Goal: Task Accomplishment & Management: Manage account settings

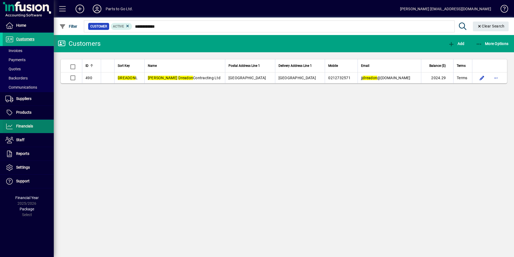
click at [21, 123] on span "Financials" at bounding box center [18, 126] width 30 height 6
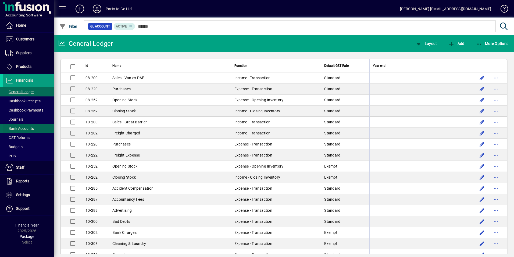
click at [29, 126] on span "Bank Accounts" at bounding box center [18, 129] width 31 height 6
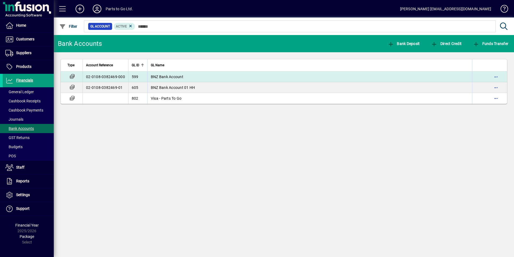
click at [159, 77] on span "BNZ Bank Account" at bounding box center [167, 77] width 33 height 4
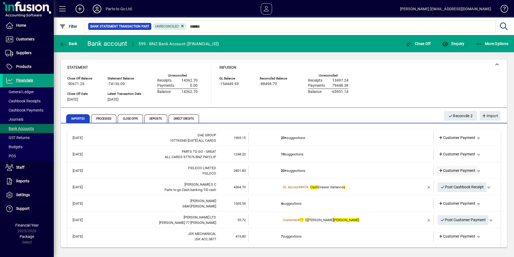
click at [451, 169] on span "Customer Payment" at bounding box center [457, 171] width 37 height 6
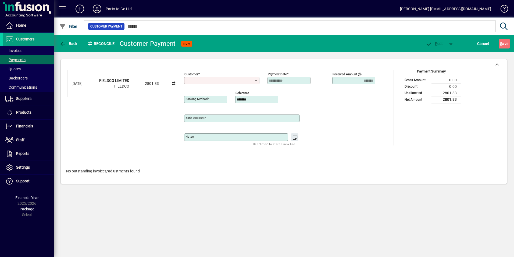
type input "**********"
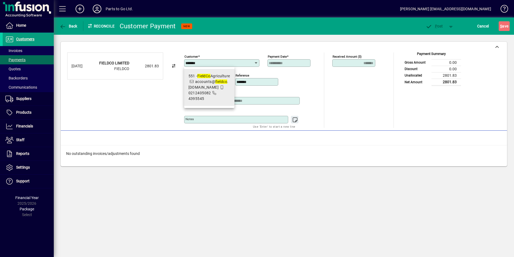
click at [206, 92] on span "0212405082" at bounding box center [200, 93] width 23 height 4
type input "**********"
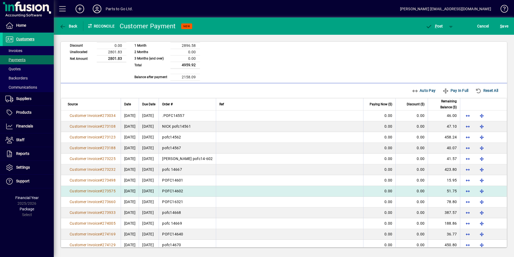
scroll to position [135, 0]
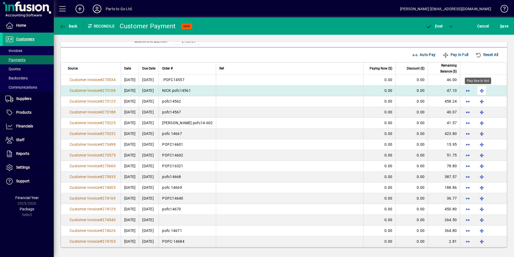
click at [478, 89] on span "button" at bounding box center [482, 90] width 13 height 13
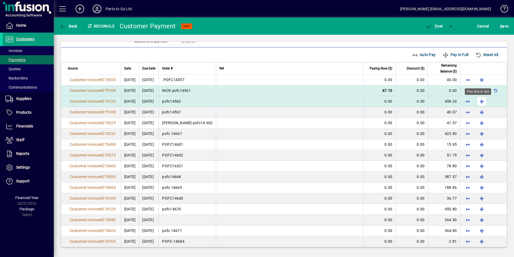
click at [478, 100] on span "button" at bounding box center [482, 101] width 13 height 13
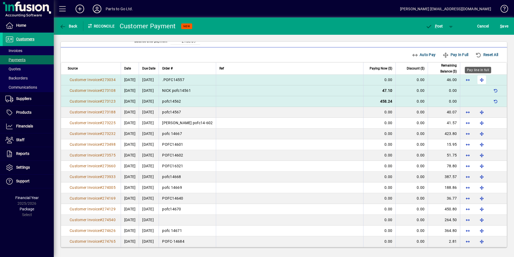
click at [478, 79] on span "button" at bounding box center [482, 79] width 13 height 13
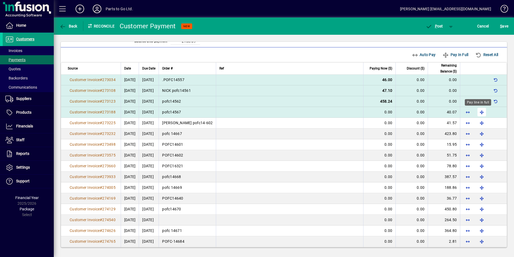
click at [481, 110] on span "button" at bounding box center [482, 111] width 13 height 13
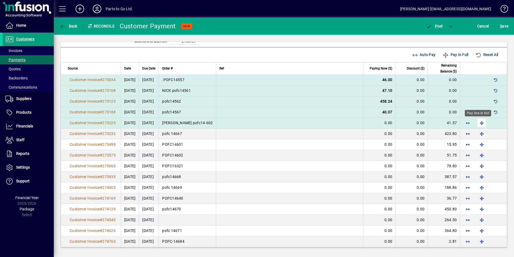
click at [479, 121] on span "button" at bounding box center [482, 122] width 13 height 13
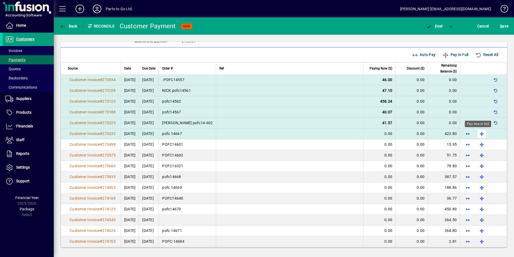
click at [479, 132] on span "button" at bounding box center [482, 133] width 13 height 13
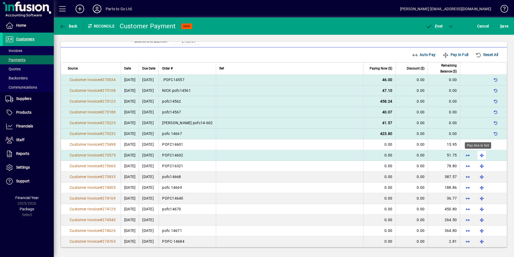
click at [478, 154] on span "button" at bounding box center [482, 155] width 13 height 13
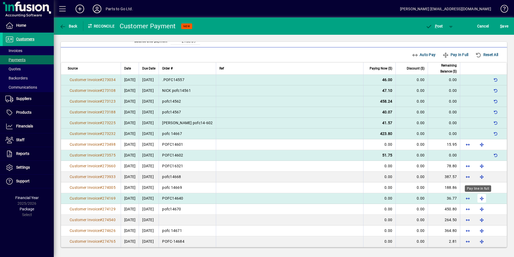
click at [479, 197] on span "button" at bounding box center [482, 198] width 13 height 13
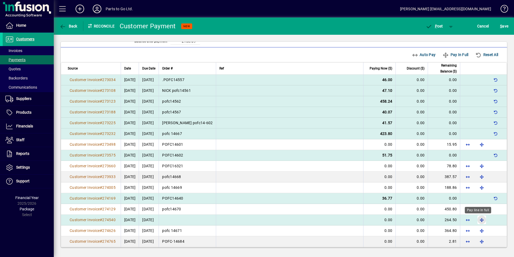
click at [479, 220] on span "button" at bounding box center [482, 219] width 13 height 13
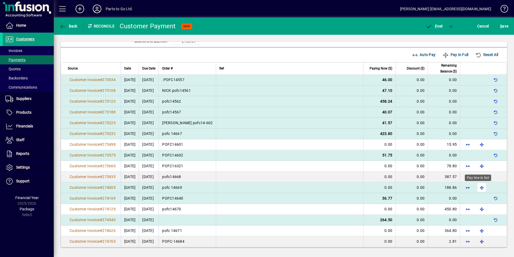
click at [479, 186] on span "button" at bounding box center [482, 187] width 13 height 13
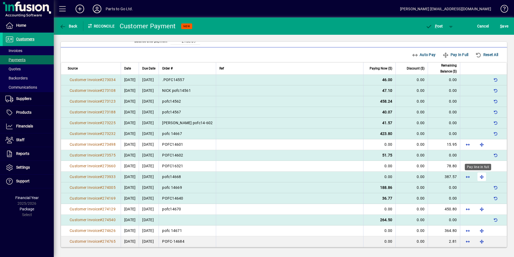
click at [477, 176] on span "button" at bounding box center [482, 176] width 13 height 13
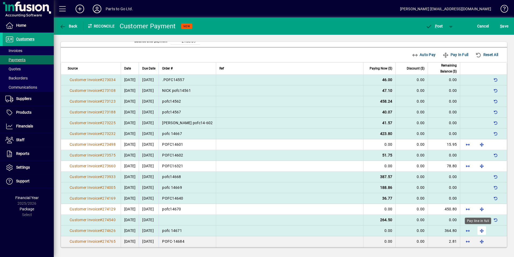
click at [479, 230] on span "button" at bounding box center [482, 230] width 13 height 13
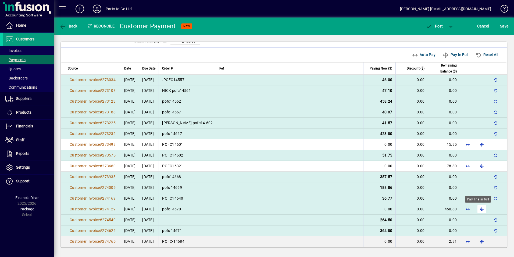
click at [477, 208] on span "button" at bounding box center [482, 208] width 13 height 13
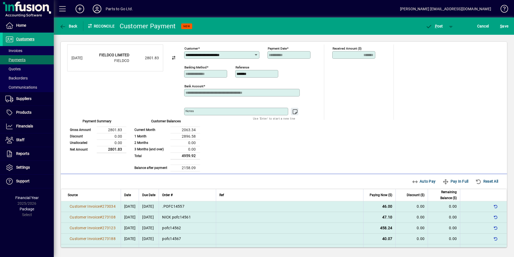
scroll to position [0, 0]
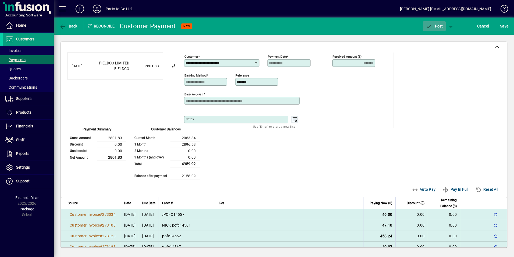
click at [434, 26] on span "P ost" at bounding box center [434, 26] width 17 height 4
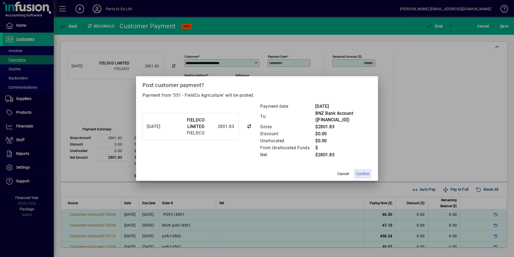
click at [363, 171] on span "Confirm" at bounding box center [362, 174] width 13 height 6
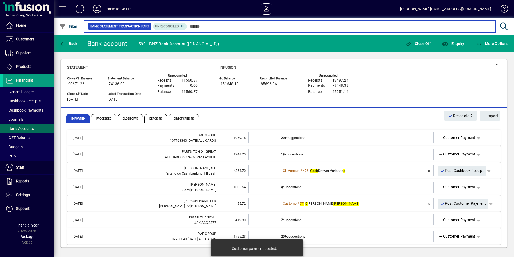
scroll to position [27, 0]
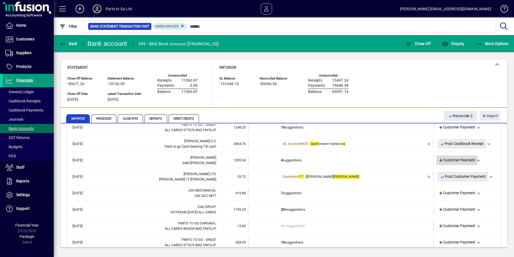
click at [445, 158] on span "Customer Payment" at bounding box center [457, 160] width 37 height 6
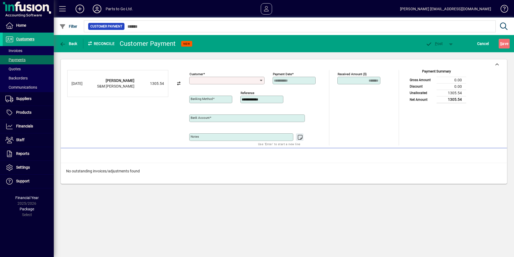
type input "**********"
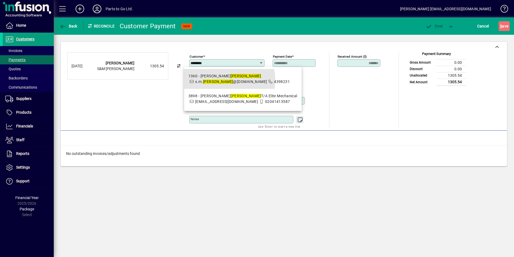
click at [220, 80] on span "s.m. pattison @xtra.co.nz" at bounding box center [231, 81] width 72 height 4
type input "**********"
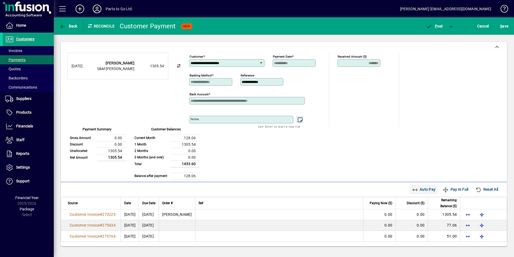
click at [416, 191] on span "Auto Pay" at bounding box center [424, 189] width 24 height 9
click at [434, 26] on span "P ost" at bounding box center [434, 26] width 17 height 4
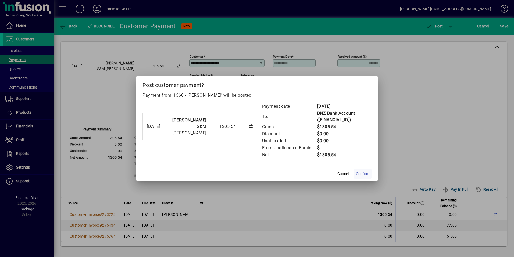
click at [359, 174] on span "Confirm" at bounding box center [362, 174] width 13 height 6
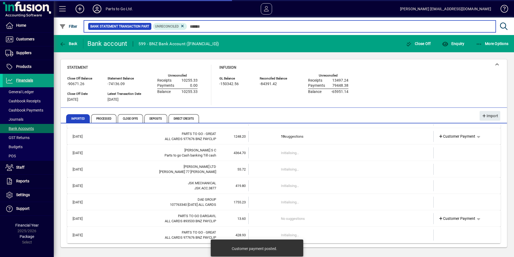
scroll to position [18, 0]
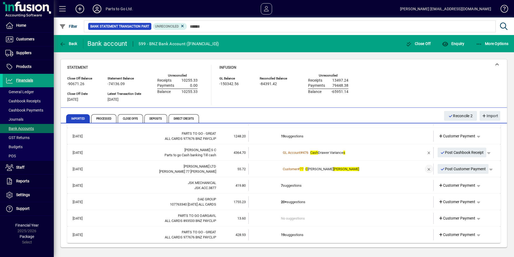
click at [424, 169] on span "button" at bounding box center [429, 168] width 13 height 13
click at [452, 167] on span "Customer Payment" at bounding box center [457, 169] width 37 height 6
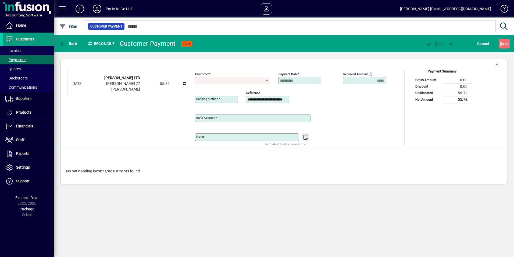
type input "**********"
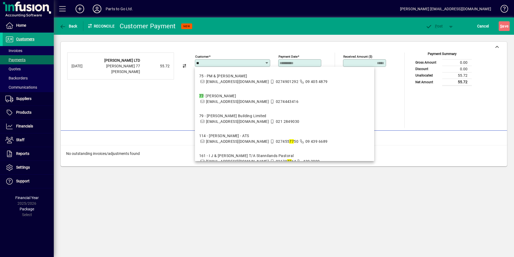
click at [232, 98] on div "77 - Colin Anderson" at bounding box center [249, 96] width 100 height 6
type input "**********"
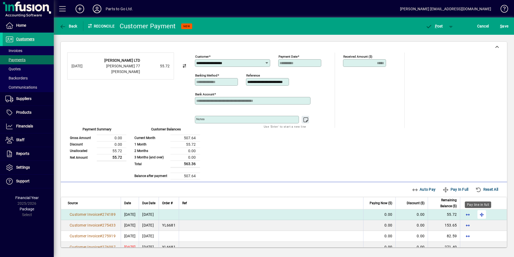
click at [479, 214] on span "button" at bounding box center [482, 214] width 13 height 13
click at [433, 28] on span "button" at bounding box center [434, 26] width 23 height 13
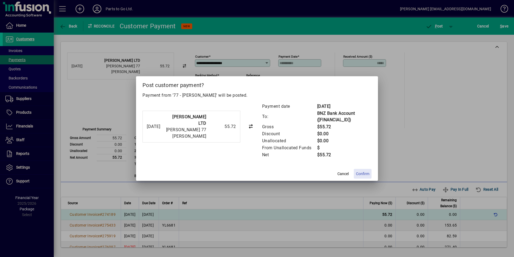
click at [364, 174] on span "Confirm" at bounding box center [362, 174] width 13 height 6
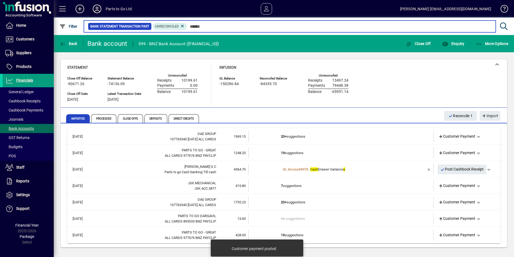
scroll to position [2, 0]
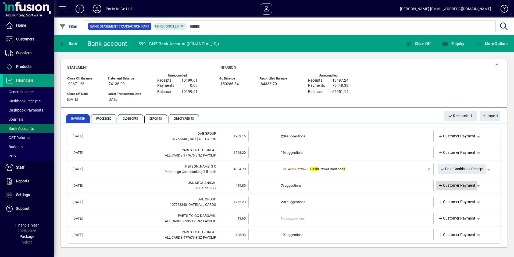
click at [455, 184] on span "Customer Payment" at bounding box center [457, 185] width 37 height 6
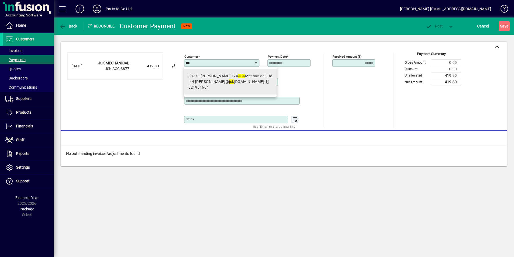
click at [226, 79] on span "3877 - Sean Jaunay T/A JSK Mechanical Ltd sean@ jsk mechanical.co.nz 021951664" at bounding box center [231, 81] width 84 height 17
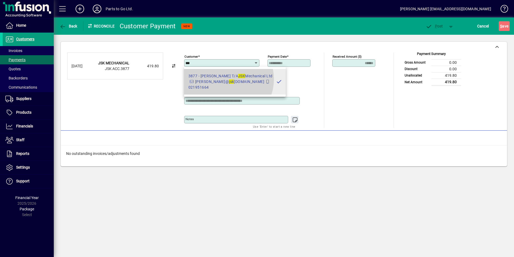
type input "**********"
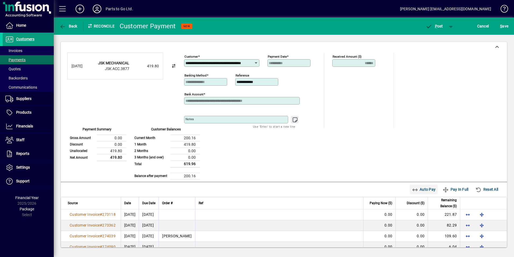
click at [414, 189] on span "Auto Pay" at bounding box center [424, 189] width 24 height 9
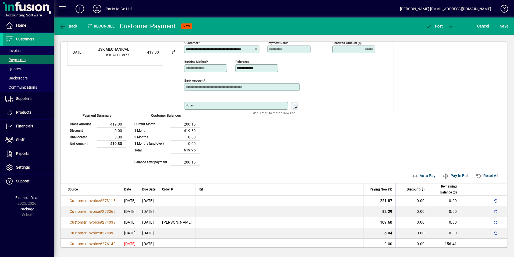
scroll to position [4, 0]
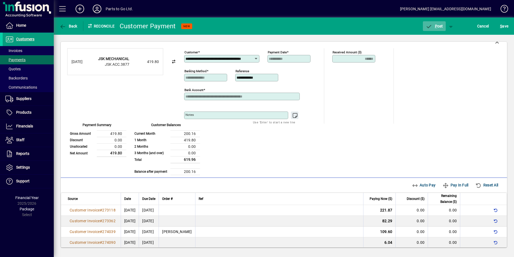
click at [432, 27] on icon "button" at bounding box center [429, 26] width 7 height 5
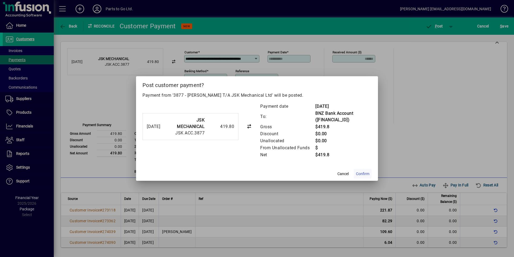
click at [363, 173] on span "Confirm" at bounding box center [362, 174] width 13 height 6
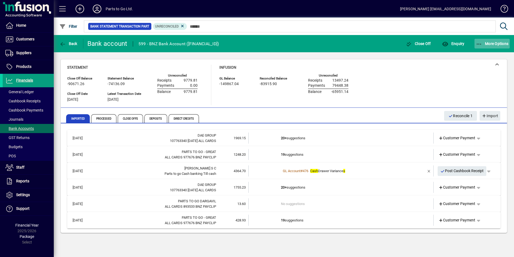
click at [488, 45] on span "More Options" at bounding box center [492, 43] width 33 height 4
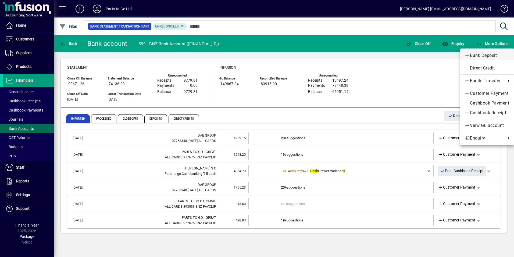
click at [483, 56] on span "Bank Deposit" at bounding box center [487, 55] width 45 height 6
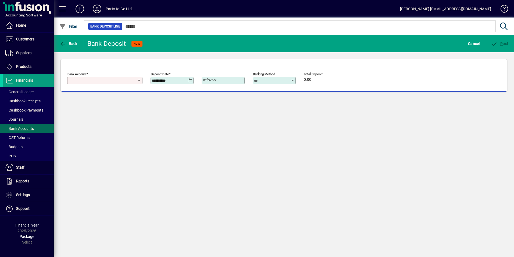
type input "**********"
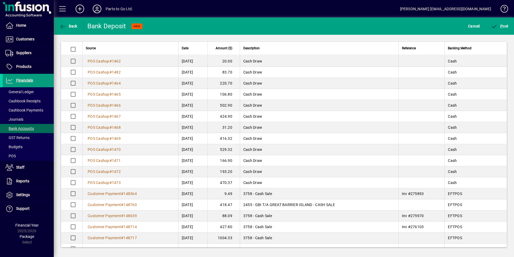
scroll to position [51, 0]
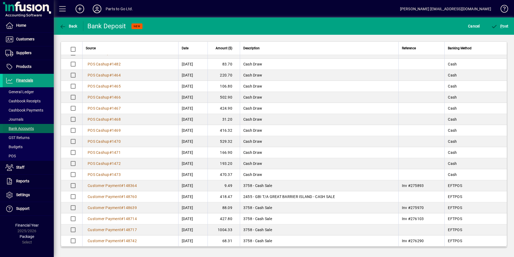
click at [24, 129] on span "Bank Accounts" at bounding box center [19, 128] width 29 height 4
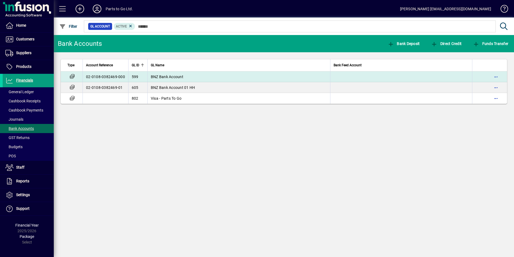
click at [177, 75] on span "BNZ Bank Account" at bounding box center [167, 77] width 33 height 4
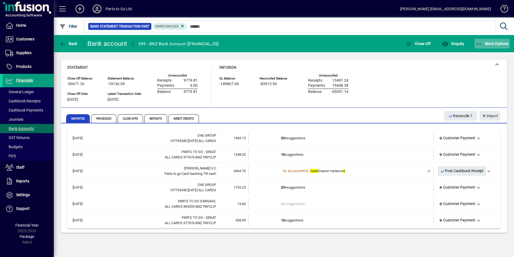
click at [493, 42] on span "More Options" at bounding box center [492, 43] width 33 height 4
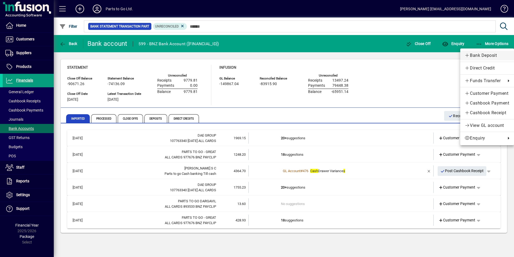
click at [484, 52] on span "Bank Deposit" at bounding box center [487, 55] width 45 height 6
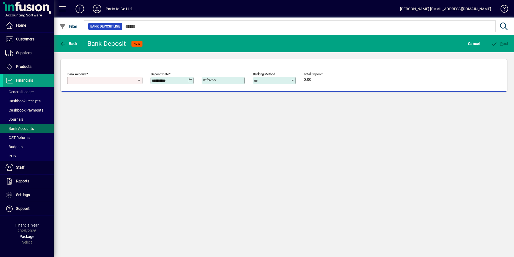
type input "**********"
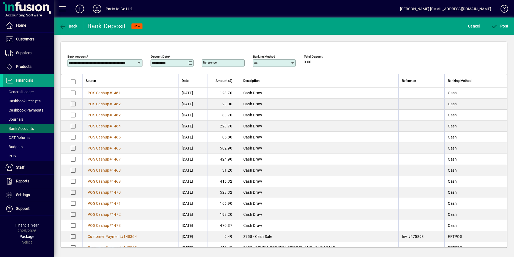
click at [190, 62] on icon at bounding box center [191, 63] width 4 height 4
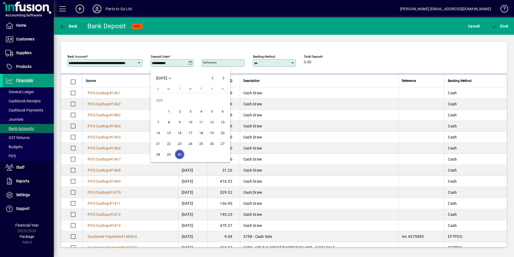
click at [168, 143] on span "22" at bounding box center [169, 144] width 10 height 10
type input "**********"
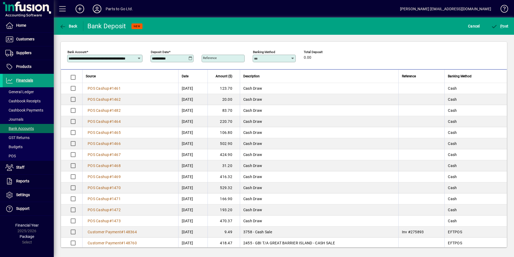
scroll to position [7, 0]
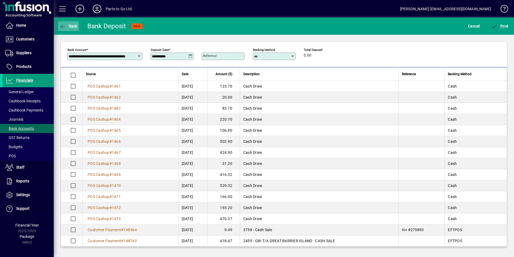
click at [66, 28] on icon "button" at bounding box center [62, 26] width 7 height 5
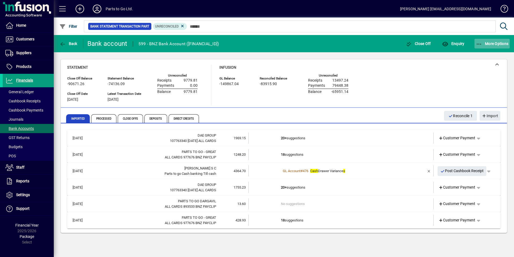
click at [485, 43] on span "More Options" at bounding box center [492, 43] width 33 height 4
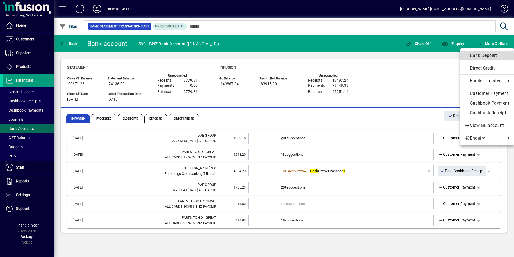
click at [479, 52] on link "Bank Deposit" at bounding box center [488, 56] width 54 height 10
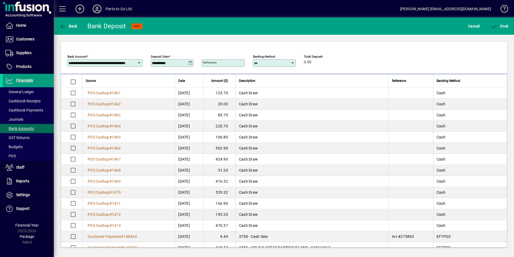
click at [190, 62] on icon at bounding box center [191, 63] width 4 height 4
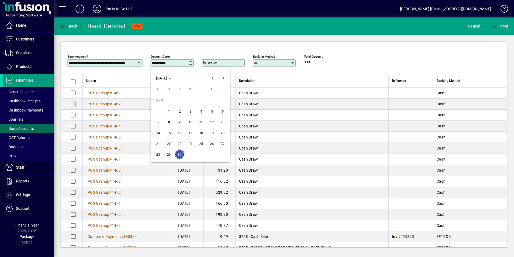
click at [168, 143] on span "22" at bounding box center [169, 144] width 10 height 10
type input "**********"
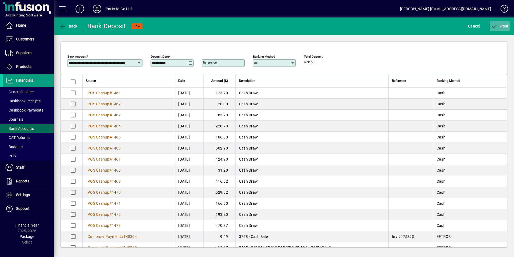
click at [496, 24] on icon "submit" at bounding box center [495, 26] width 7 height 5
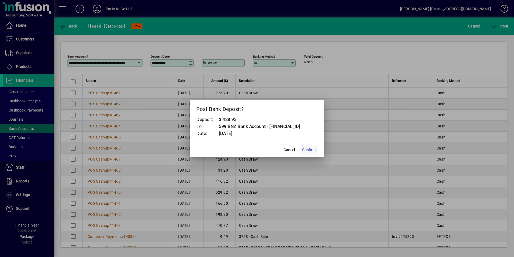
click at [310, 150] on span "Confirm" at bounding box center [308, 150] width 13 height 6
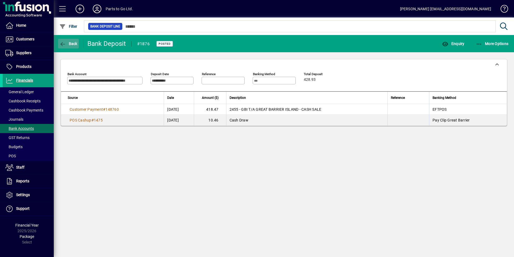
click at [68, 41] on span "Back" at bounding box center [68, 43] width 18 height 4
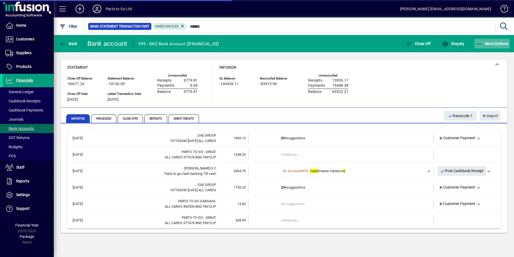
click at [495, 42] on span "More Options" at bounding box center [492, 43] width 33 height 4
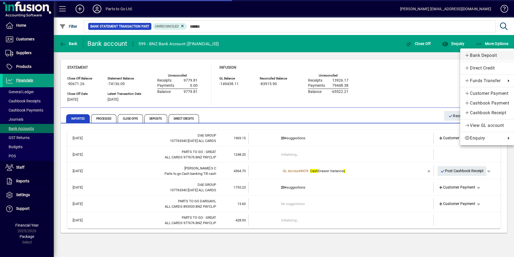
click at [485, 53] on span "Bank Deposit" at bounding box center [487, 55] width 45 height 6
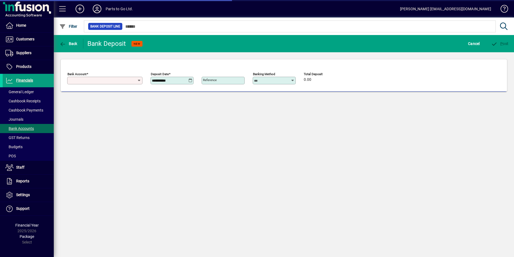
type input "**********"
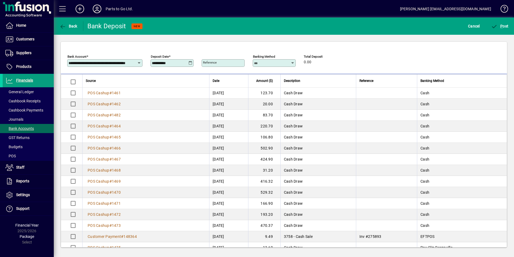
click at [189, 63] on icon at bounding box center [191, 63] width 4 height 4
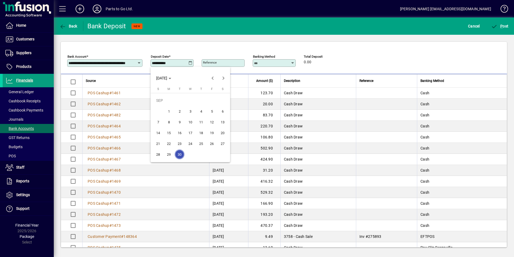
click at [168, 141] on span "22" at bounding box center [169, 144] width 10 height 10
type input "**********"
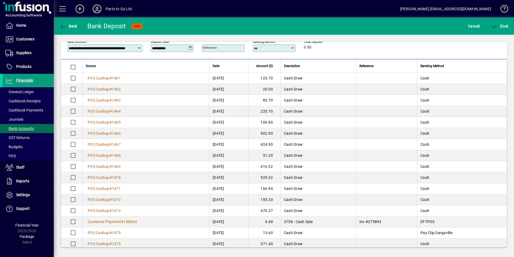
scroll to position [29, 0]
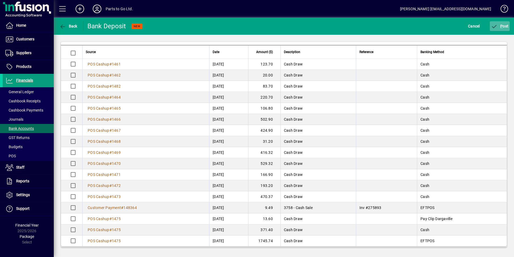
click at [497, 25] on icon "submit" at bounding box center [495, 26] width 7 height 5
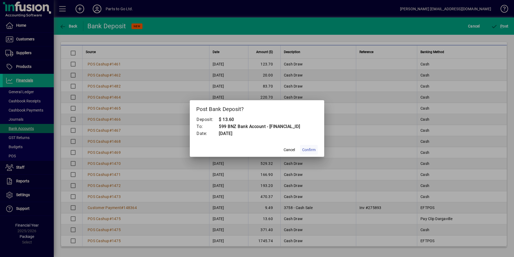
click at [310, 150] on span "Confirm" at bounding box center [308, 150] width 13 height 6
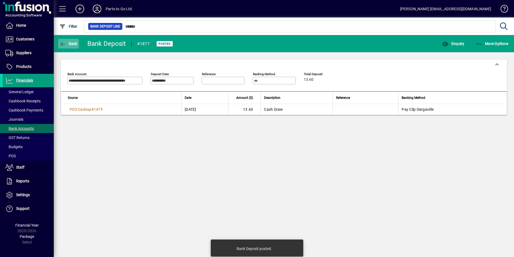
click at [70, 41] on span "button" at bounding box center [68, 43] width 21 height 13
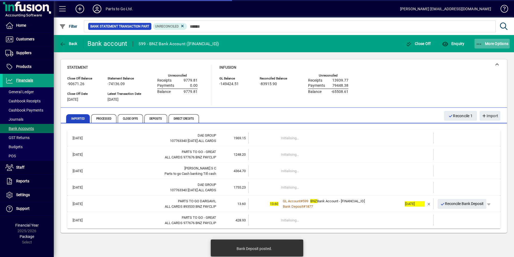
click at [494, 41] on span "More Options" at bounding box center [492, 43] width 33 height 4
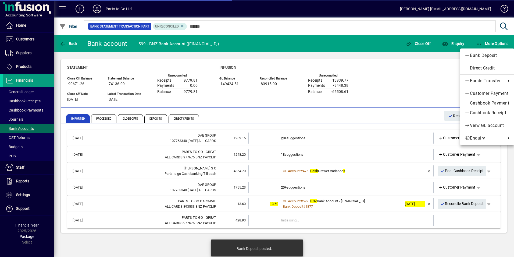
click at [477, 54] on span "Bank Deposit" at bounding box center [487, 55] width 45 height 6
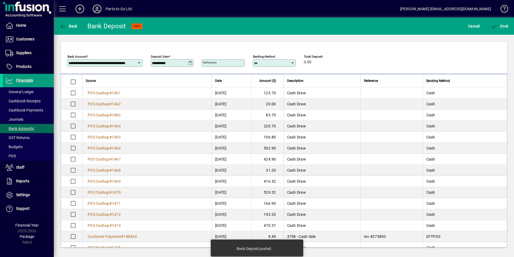
click at [191, 62] on icon at bounding box center [191, 63] width 4 height 4
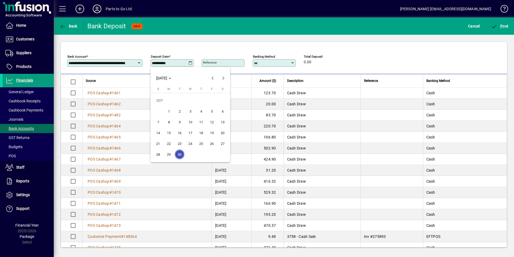
click at [171, 143] on span "22" at bounding box center [169, 144] width 10 height 10
type input "**********"
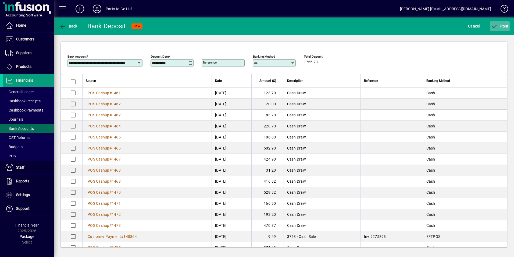
click at [502, 23] on span "submit" at bounding box center [500, 26] width 20 height 13
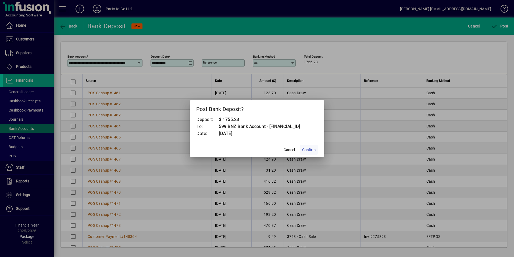
click at [309, 151] on span "Confirm" at bounding box center [308, 150] width 13 height 6
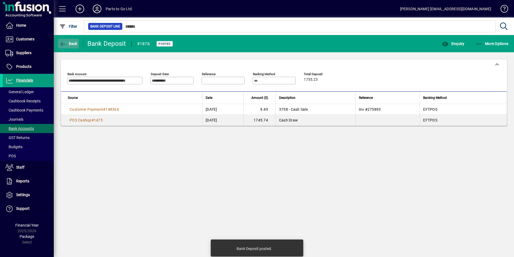
click at [70, 44] on span "Back" at bounding box center [68, 43] width 18 height 4
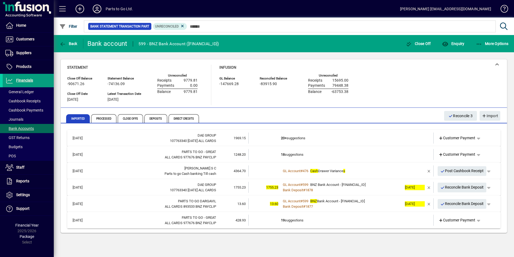
click at [289, 219] on td "19 suggestions" at bounding box center [341, 219] width 121 height 11
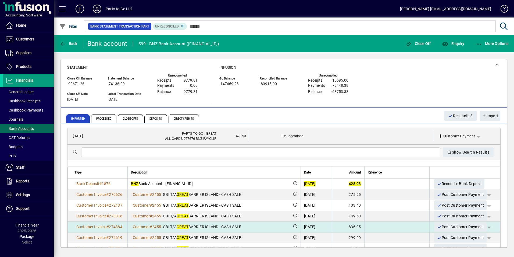
scroll to position [108, 0]
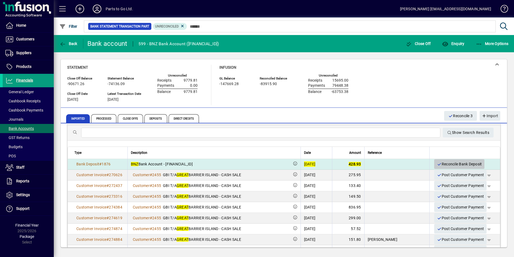
click at [454, 164] on span "Reconcile Bank Deposit" at bounding box center [459, 164] width 45 height 9
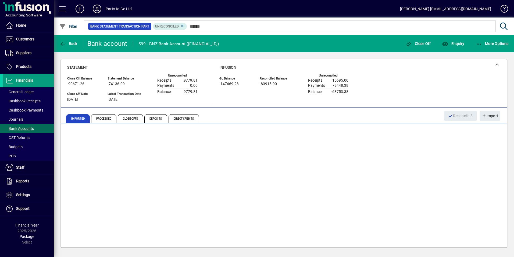
scroll to position [0, 0]
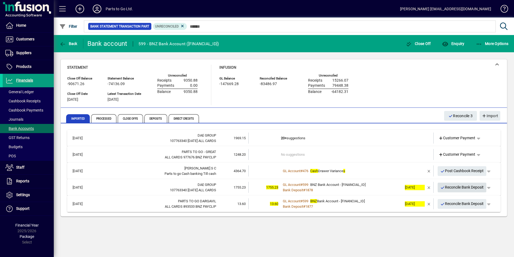
click at [456, 186] on span "Reconcile Bank Deposit" at bounding box center [463, 187] width 44 height 9
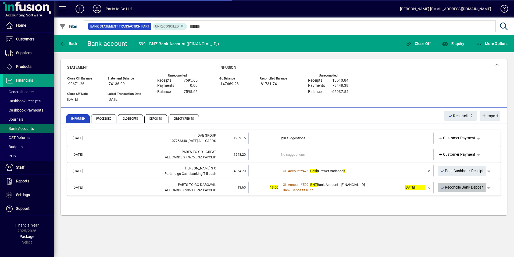
click at [457, 188] on span "Reconcile Bank Deposit" at bounding box center [463, 187] width 44 height 9
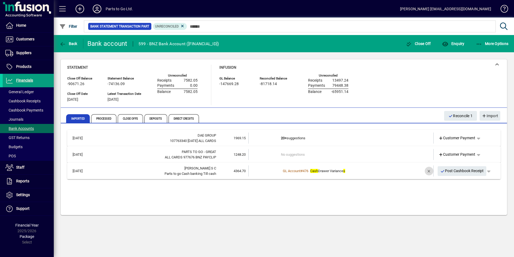
click at [429, 169] on span "button" at bounding box center [429, 170] width 13 height 13
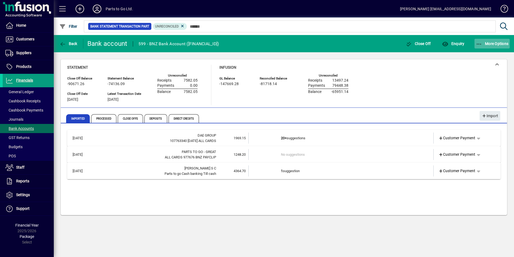
click at [486, 43] on span "More Options" at bounding box center [492, 43] width 33 height 4
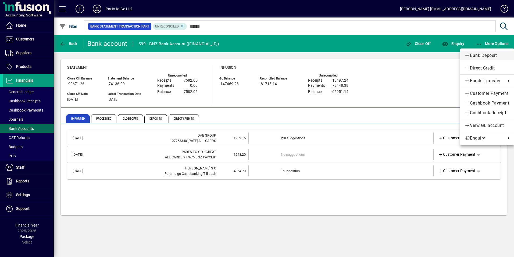
click at [475, 52] on link "Bank Deposit" at bounding box center [488, 56] width 54 height 10
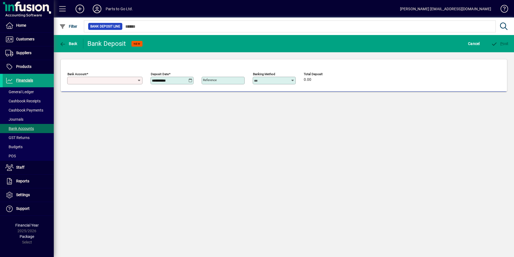
type input "**********"
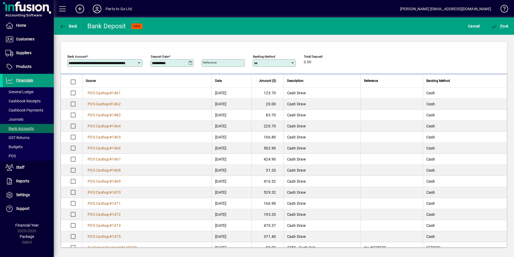
click at [190, 63] on icon at bounding box center [191, 63] width 4 height 4
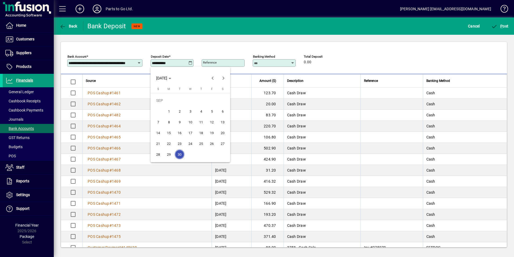
click at [169, 143] on span "22" at bounding box center [169, 144] width 10 height 10
type input "**********"
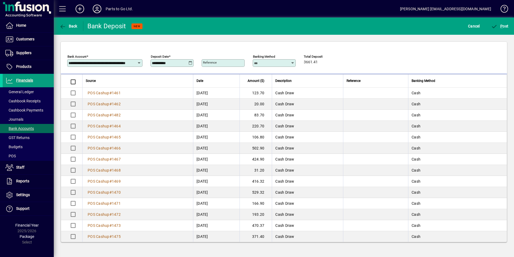
scroll to position [1, 0]
click at [498, 24] on icon "submit" at bounding box center [495, 26] width 7 height 5
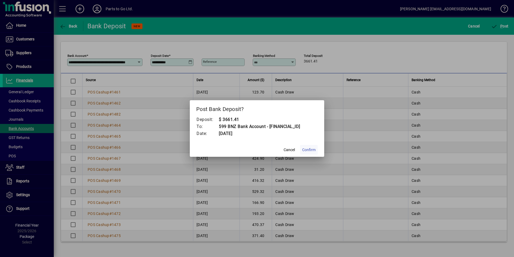
click at [307, 150] on span "Confirm" at bounding box center [308, 150] width 13 height 6
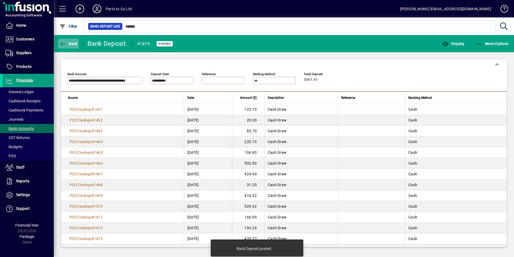
click at [75, 43] on span "Back" at bounding box center [68, 43] width 18 height 4
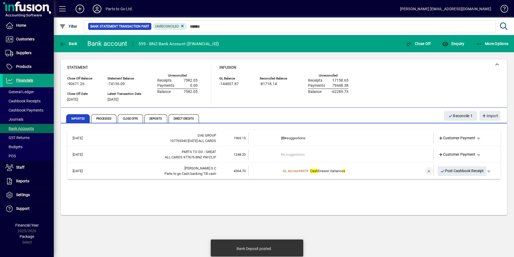
click at [427, 169] on span "button" at bounding box center [429, 170] width 13 height 13
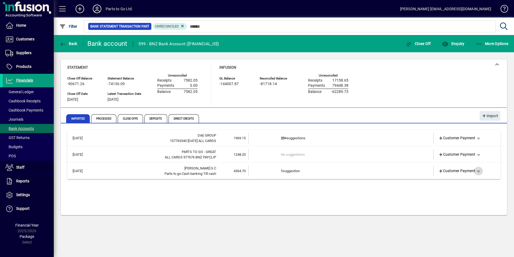
click at [480, 171] on span "button" at bounding box center [478, 170] width 13 height 13
click at [453, 210] on span "Split" at bounding box center [451, 211] width 13 height 6
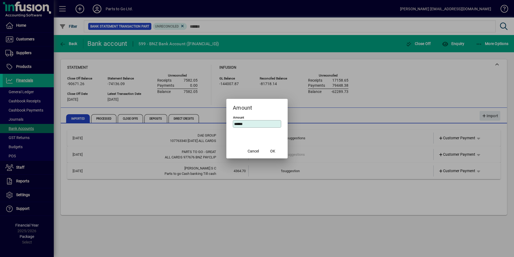
drag, startPoint x: 261, startPoint y: 125, endPoint x: 214, endPoint y: 124, distance: 46.8
click at [214, 124] on div "Amount Amount ****** Cancel OK" at bounding box center [257, 128] width 514 height 257
type input "*******"
click at [270, 150] on span "OK" at bounding box center [272, 151] width 5 height 6
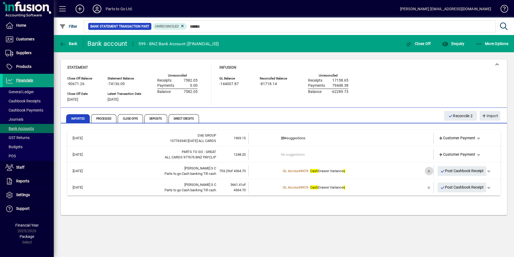
click at [429, 170] on span "button" at bounding box center [429, 170] width 13 height 13
click at [481, 169] on span "button" at bounding box center [478, 170] width 13 height 13
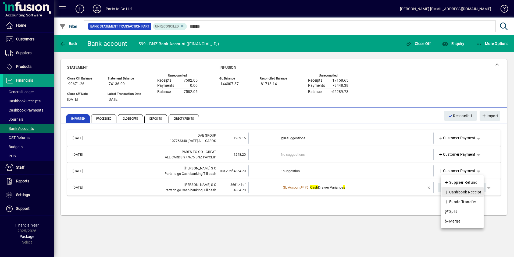
click at [458, 192] on span "Cashbook Receipt" at bounding box center [463, 192] width 37 height 6
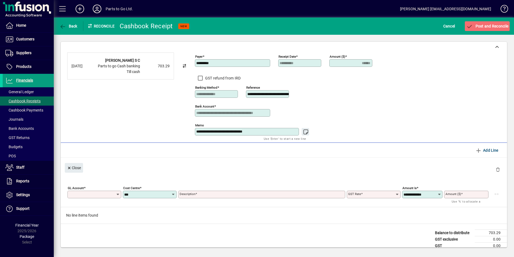
type input "******"
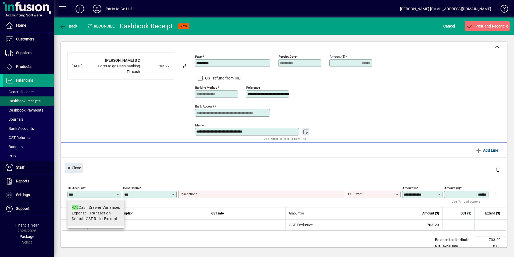
type input "***"
click at [82, 207] on div "476 Cash Drawer Variances" at bounding box center [96, 207] width 48 height 6
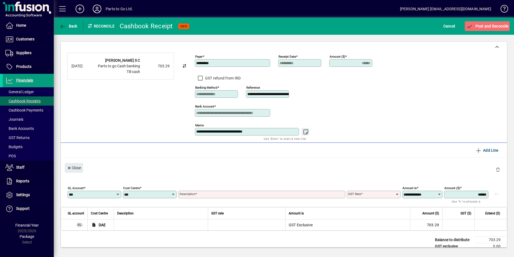
type input "**********"
type input "******"
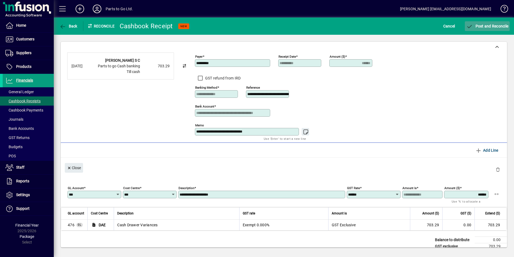
click at [480, 27] on span "Post and Reconcile" at bounding box center [488, 26] width 42 height 4
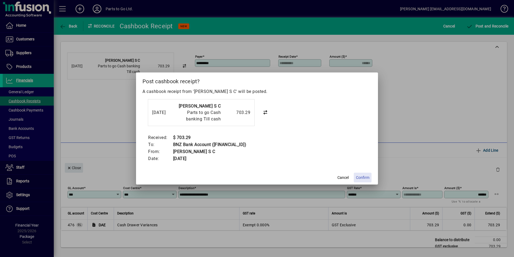
click at [365, 173] on span at bounding box center [363, 177] width 18 height 13
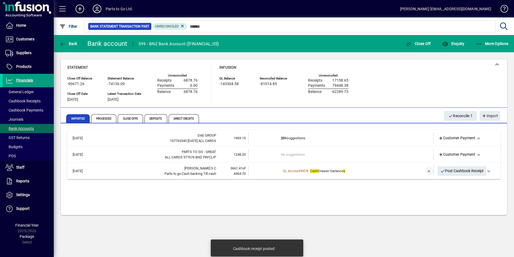
click at [428, 171] on span "button" at bounding box center [429, 170] width 13 height 13
click at [295, 171] on td "2 suggestions" at bounding box center [341, 170] width 121 height 11
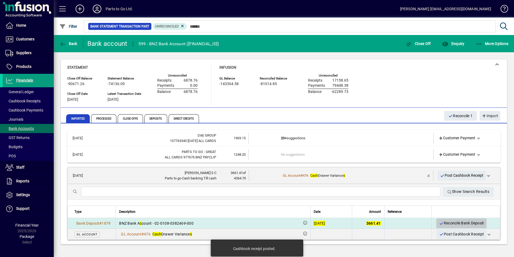
click at [458, 222] on span "Reconcile Bank Deposit" at bounding box center [461, 222] width 45 height 9
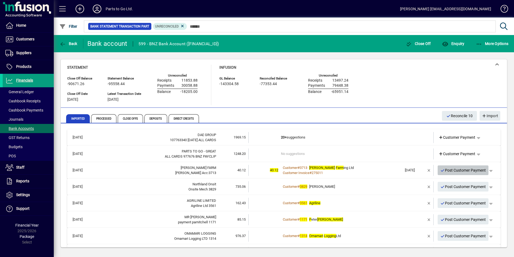
click at [453, 170] on span "Post Customer Payment" at bounding box center [464, 170] width 46 height 9
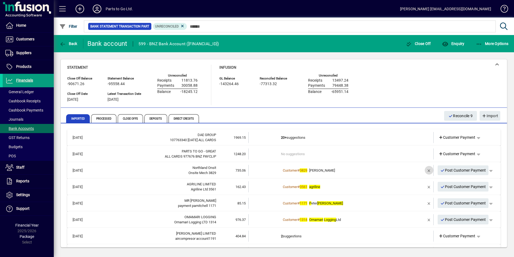
click at [427, 170] on span "button" at bounding box center [429, 170] width 13 height 13
click at [451, 170] on span "Customer Payment" at bounding box center [457, 170] width 37 height 6
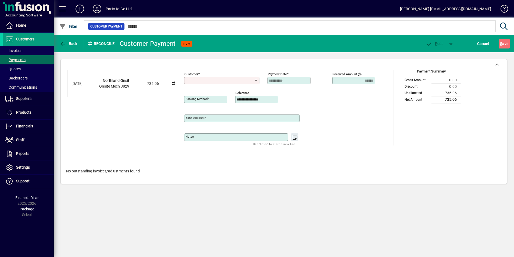
type input "**********"
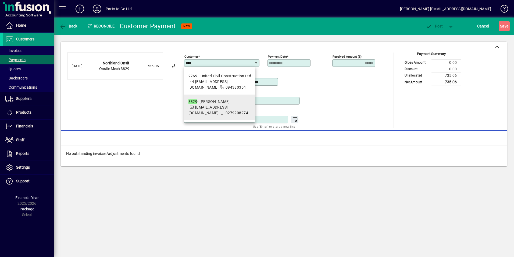
click at [207, 110] on span "3829 - Sam Reed onsitemechanical22@gmail.com 0279208274" at bounding box center [220, 107] width 63 height 17
type input "**********"
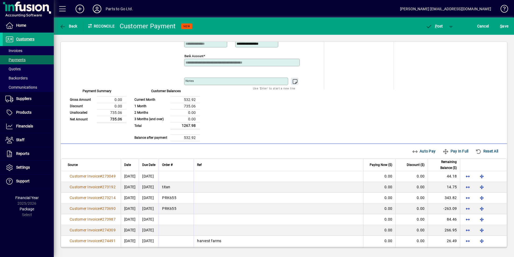
scroll to position [54, 0]
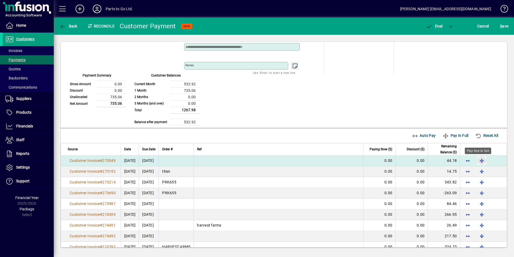
click at [479, 160] on span "button" at bounding box center [482, 160] width 13 height 13
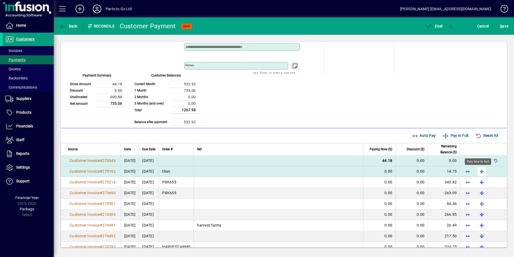
click at [478, 171] on span "button" at bounding box center [482, 171] width 13 height 13
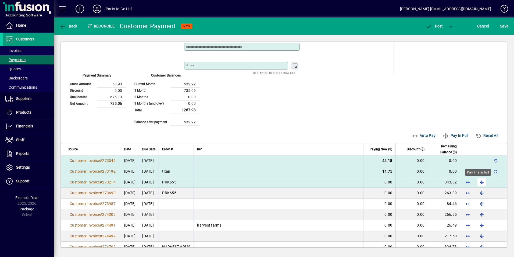
click at [479, 181] on span "button" at bounding box center [482, 181] width 13 height 13
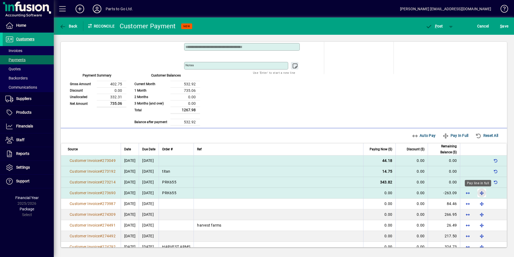
click at [477, 192] on span "button" at bounding box center [482, 192] width 13 height 13
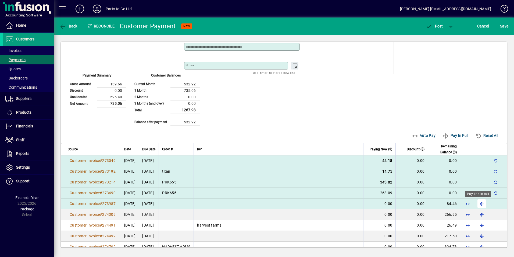
click at [477, 205] on span "button" at bounding box center [482, 203] width 13 height 13
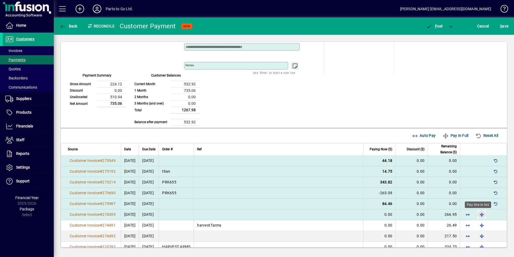
click at [478, 214] on span "button" at bounding box center [482, 214] width 13 height 13
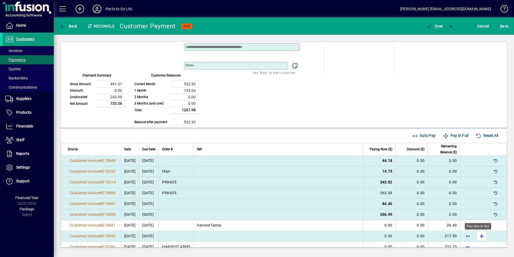
click at [478, 236] on span "button" at bounding box center [482, 235] width 13 height 13
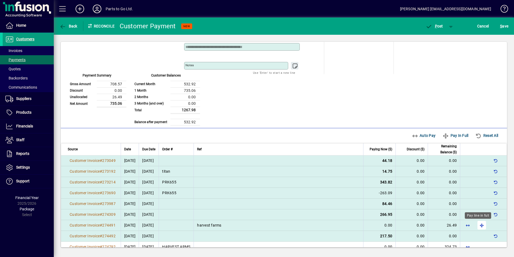
click at [478, 227] on span "button" at bounding box center [482, 224] width 13 height 13
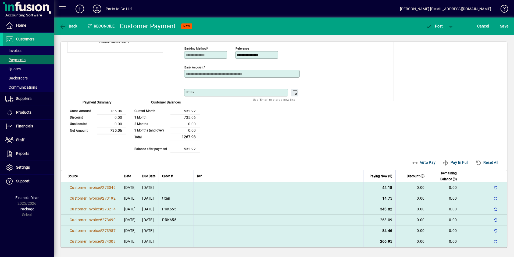
scroll to position [0, 0]
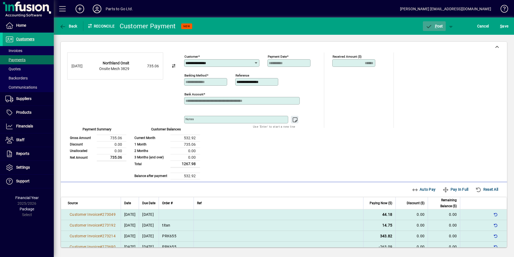
click at [427, 26] on icon "button" at bounding box center [429, 26] width 7 height 5
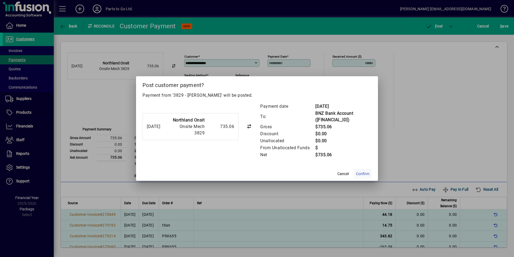
click at [364, 172] on span "Confirm" at bounding box center [362, 174] width 13 height 6
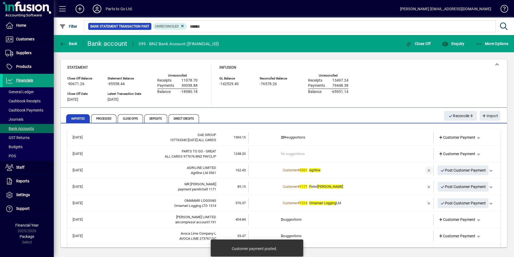
click at [424, 169] on span "button" at bounding box center [429, 170] width 13 height 13
click at [454, 169] on span "Customer Payment" at bounding box center [457, 170] width 37 height 6
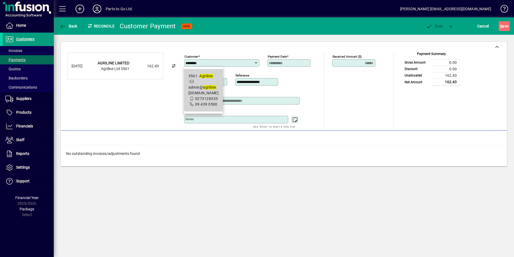
click at [205, 80] on span "3561 - Agriline admin@ agriline .co.nz 0273128333 09 439 0500" at bounding box center [204, 90] width 30 height 34
type input "**********"
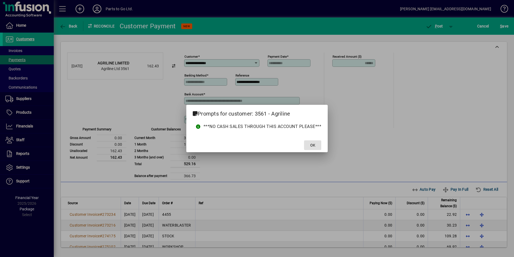
click at [313, 146] on span "OK" at bounding box center [312, 145] width 5 height 6
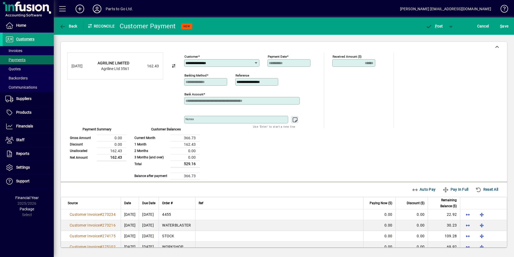
scroll to position [27, 0]
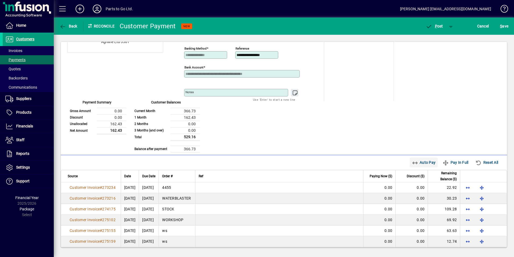
click at [421, 162] on span "Auto Pay" at bounding box center [424, 162] width 24 height 9
click at [437, 25] on span "P" at bounding box center [436, 26] width 2 height 4
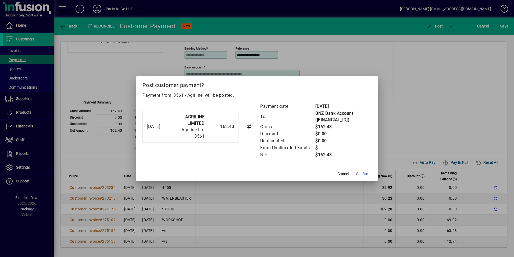
click at [366, 174] on span "Confirm" at bounding box center [362, 174] width 13 height 6
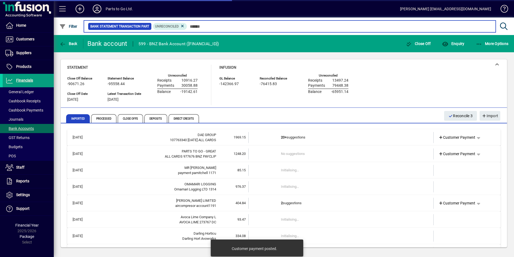
scroll to position [27, 0]
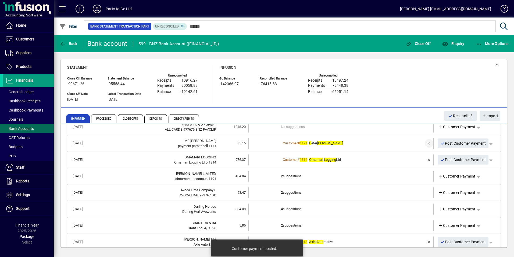
click at [423, 142] on span "button" at bounding box center [429, 143] width 13 height 13
click at [446, 143] on span "Customer Payment" at bounding box center [457, 143] width 37 height 6
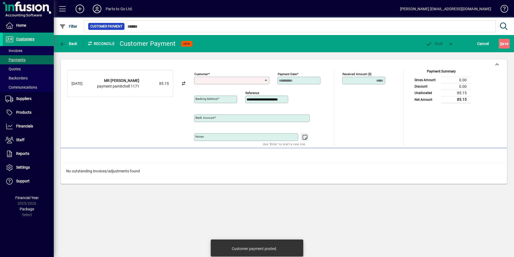
type input "**********"
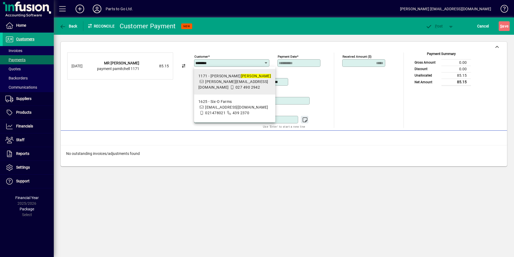
click at [236, 89] on span "027 490 2942" at bounding box center [248, 87] width 24 height 4
type input "**********"
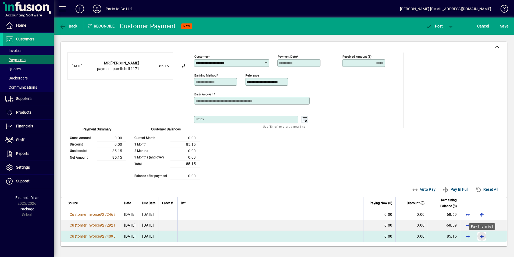
click at [485, 235] on span "button" at bounding box center [482, 235] width 13 height 13
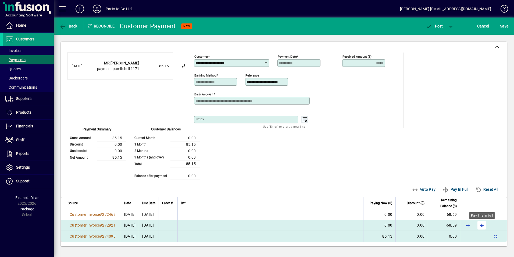
click at [482, 225] on span "button" at bounding box center [482, 224] width 13 height 13
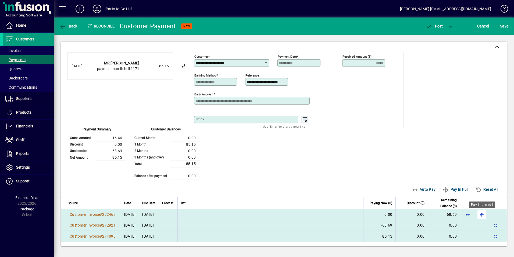
click at [483, 213] on span "button" at bounding box center [482, 214] width 13 height 13
click at [430, 25] on icon "button" at bounding box center [429, 26] width 7 height 5
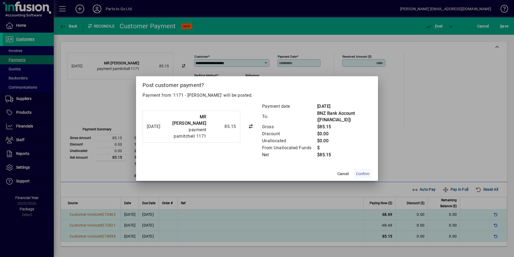
click at [368, 175] on span "Confirm" at bounding box center [362, 174] width 13 height 6
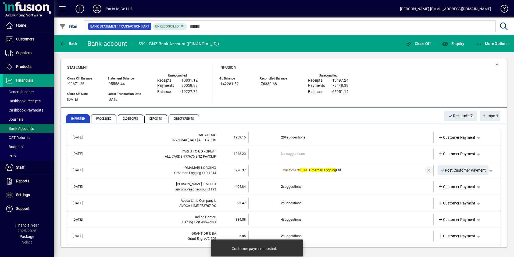
click at [426, 169] on span "button" at bounding box center [429, 170] width 13 height 13
click at [444, 169] on span "Customer Payment" at bounding box center [457, 170] width 37 height 6
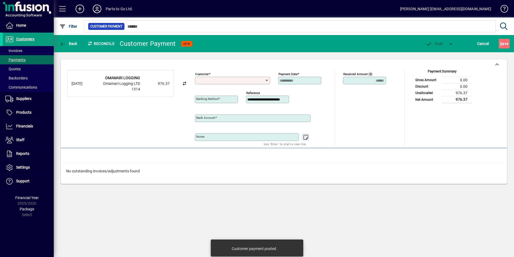
type input "**********"
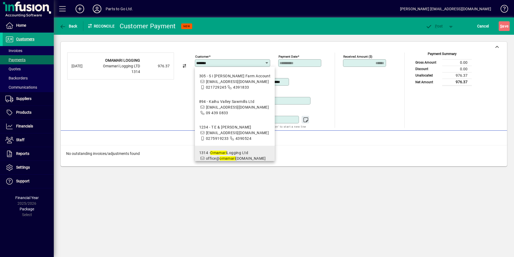
click at [238, 155] on div "1314 - Omamari Logging Ltd" at bounding box center [235, 153] width 72 height 6
type input "**********"
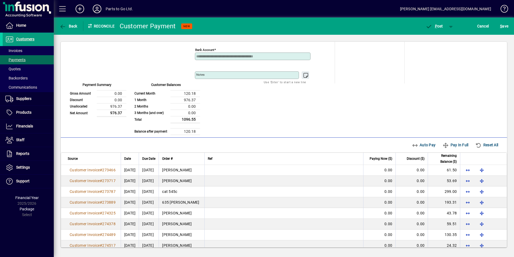
scroll to position [54, 0]
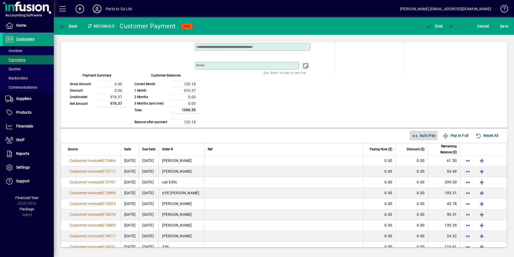
click at [418, 135] on span "Auto Pay" at bounding box center [424, 135] width 24 height 9
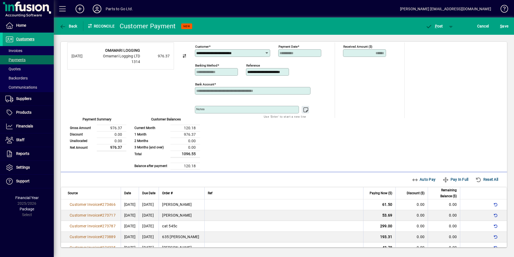
scroll to position [0, 0]
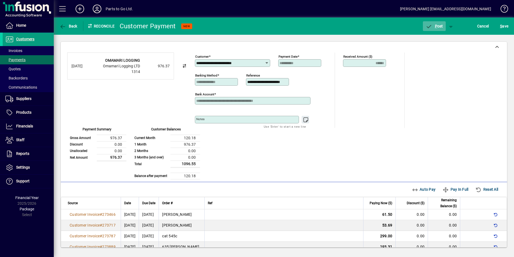
click at [432, 27] on icon "button" at bounding box center [429, 26] width 7 height 5
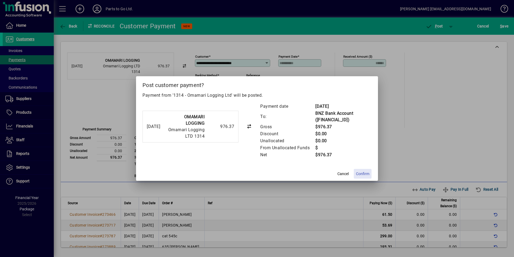
click at [362, 172] on span "Confirm" at bounding box center [362, 174] width 13 height 6
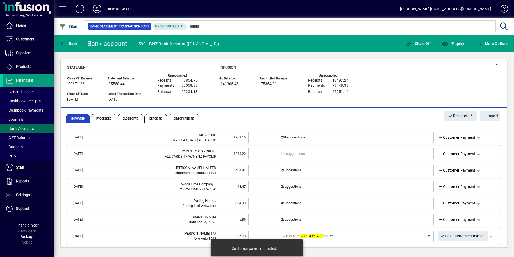
click at [288, 169] on td "2 suggestions" at bounding box center [341, 170] width 121 height 11
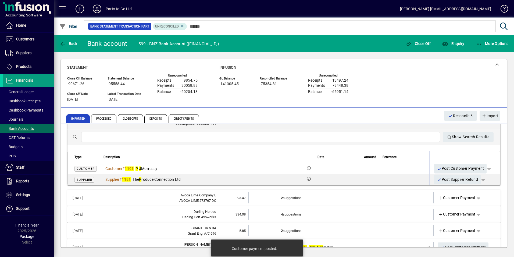
scroll to position [81, 0]
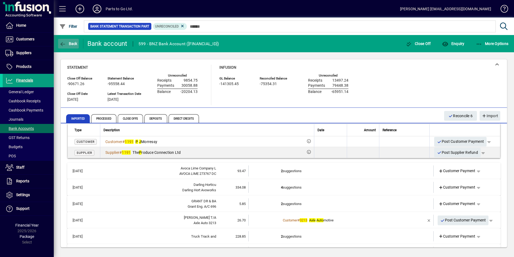
click at [69, 41] on span "Back" at bounding box center [68, 43] width 18 height 4
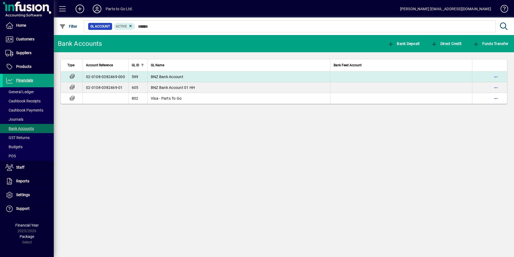
click at [195, 79] on td "BNZ Bank Account" at bounding box center [238, 76] width 183 height 11
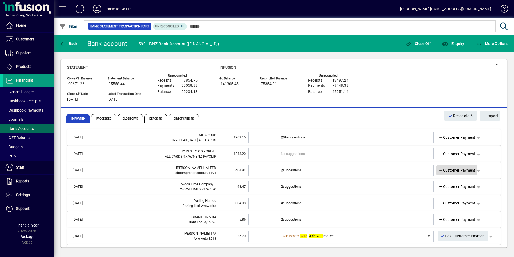
click at [452, 168] on span "Customer Payment" at bounding box center [457, 170] width 37 height 6
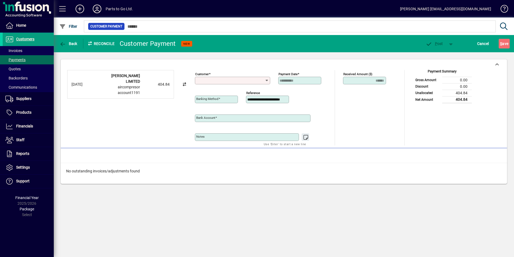
type input "**********"
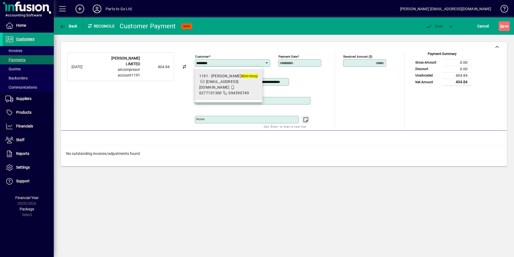
click at [242, 78] on em "Morressy" at bounding box center [250, 76] width 17 height 4
type input "**********"
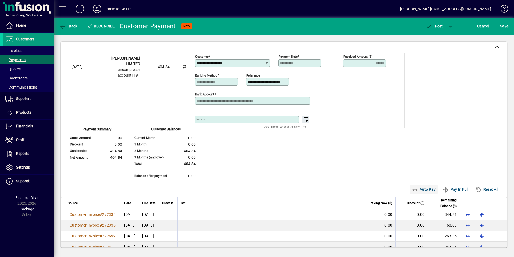
scroll to position [10, 0]
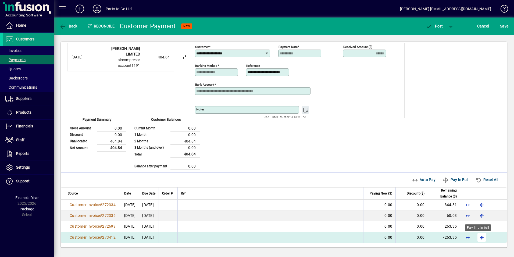
click at [478, 236] on span "button" at bounding box center [482, 237] width 13 height 13
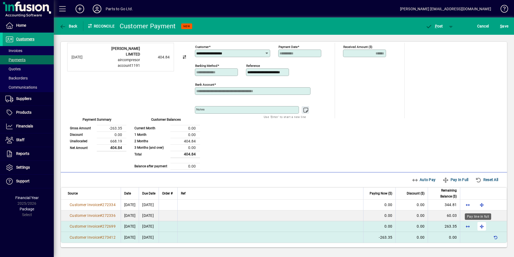
click at [476, 225] on span "button" at bounding box center [482, 226] width 13 height 13
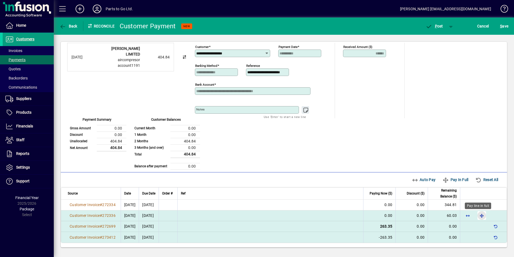
click at [479, 214] on span "button" at bounding box center [482, 215] width 13 height 13
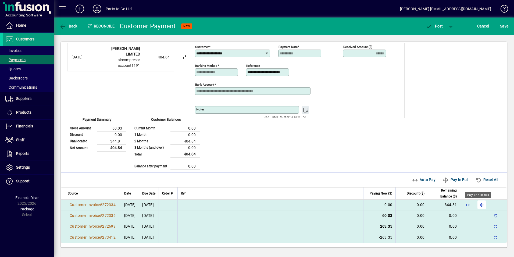
click at [477, 203] on span "button" at bounding box center [482, 204] width 13 height 13
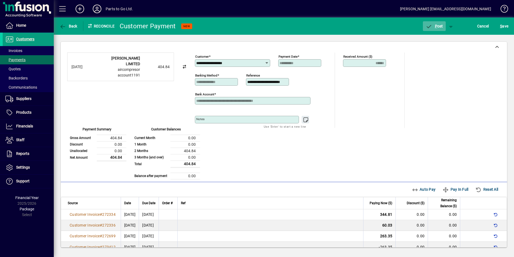
click at [438, 25] on span "P ost" at bounding box center [434, 26] width 17 height 4
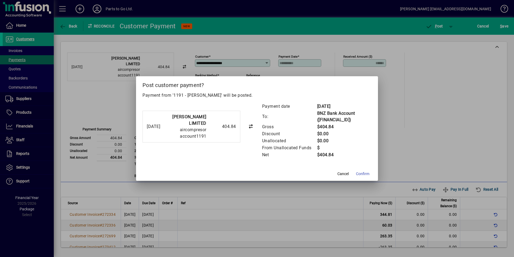
click at [364, 171] on span "Confirm" at bounding box center [362, 174] width 13 height 6
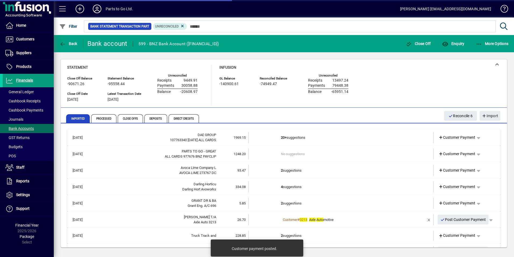
click at [291, 170] on td "2 suggestions" at bounding box center [341, 170] width 121 height 11
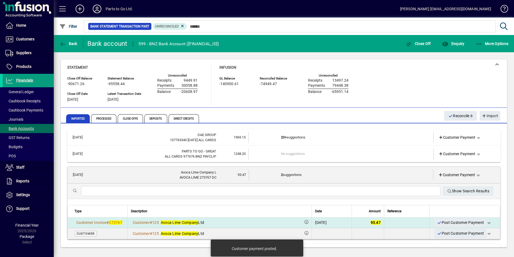
click at [441, 221] on span "Post Customer Payment" at bounding box center [460, 222] width 47 height 9
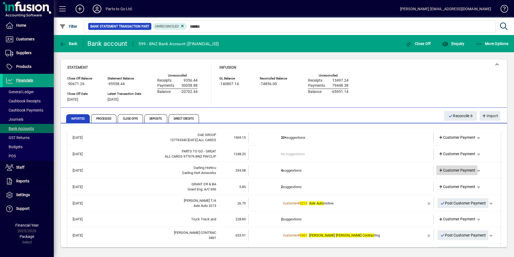
click at [452, 169] on span "Customer Payment" at bounding box center [457, 170] width 37 height 6
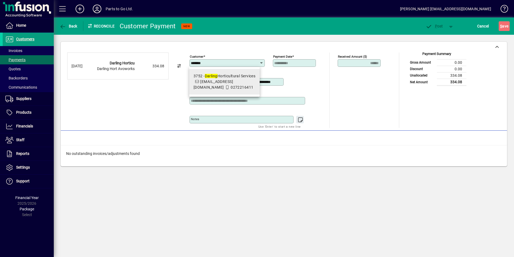
click at [229, 81] on span "[EMAIL_ADDRESS][DOMAIN_NAME]" at bounding box center [214, 84] width 40 height 10
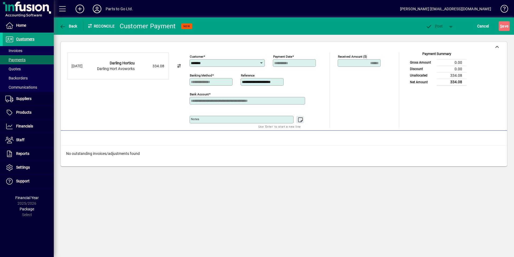
type input "**********"
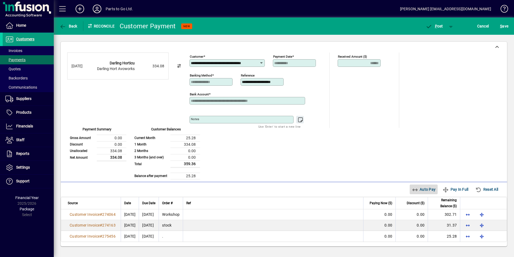
click at [423, 188] on span "Auto Pay" at bounding box center [424, 189] width 24 height 9
click at [430, 26] on icon "button" at bounding box center [429, 26] width 7 height 5
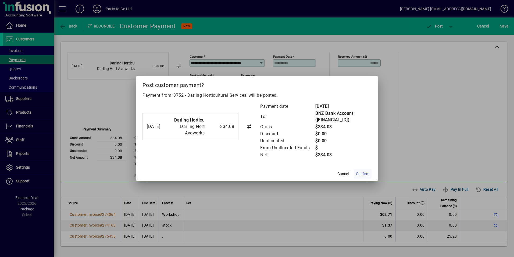
click at [369, 172] on span "Confirm" at bounding box center [362, 174] width 13 height 6
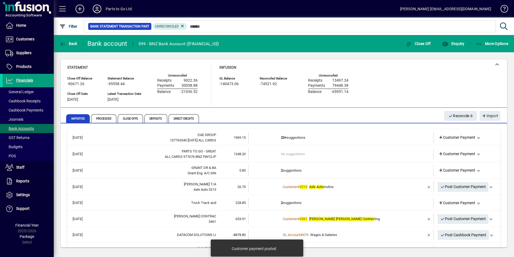
click at [298, 171] on td "2 suggestions" at bounding box center [341, 170] width 121 height 11
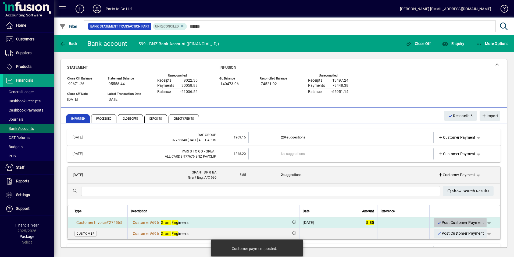
click at [455, 221] on span "Post Customer Payment" at bounding box center [460, 222] width 47 height 9
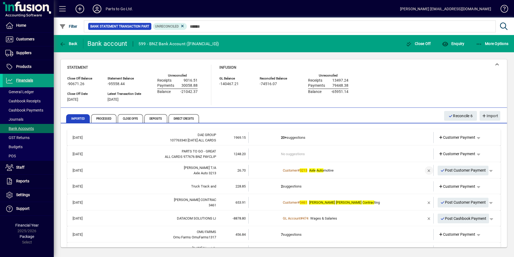
click at [426, 171] on span "button" at bounding box center [429, 170] width 13 height 13
click at [451, 171] on span "Customer Payment" at bounding box center [457, 170] width 37 height 6
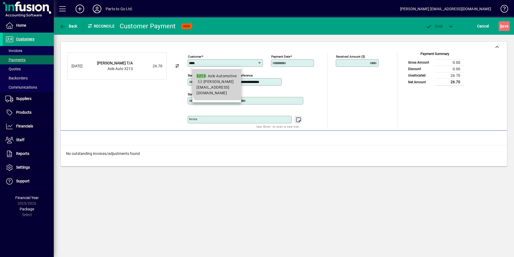
click at [233, 79] on span "3213 - Axle Automotive [EMAIL_ADDRESS][DOMAIN_NAME]" at bounding box center [217, 84] width 40 height 23
type input "**********"
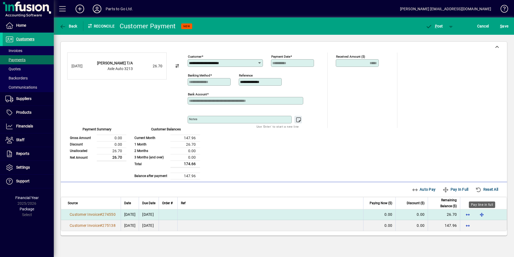
click at [481, 213] on span "button" at bounding box center [482, 214] width 13 height 13
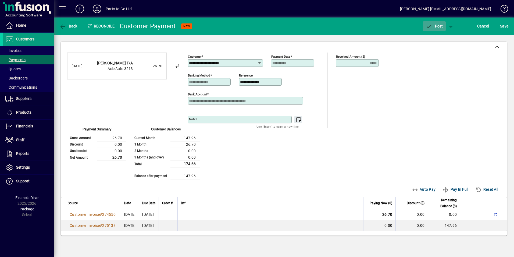
click at [437, 29] on span "button" at bounding box center [434, 26] width 23 height 13
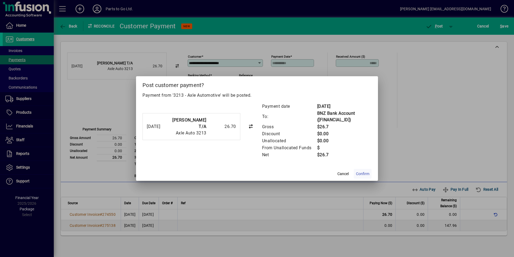
click at [360, 172] on span "Confirm" at bounding box center [362, 174] width 13 height 6
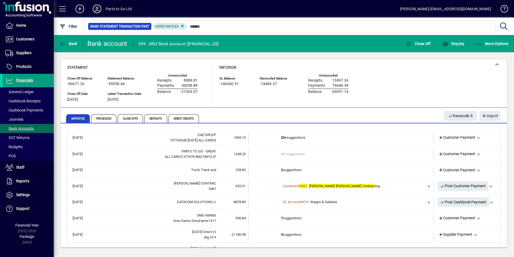
click at [291, 169] on td "2 suggestions" at bounding box center [341, 170] width 121 height 10
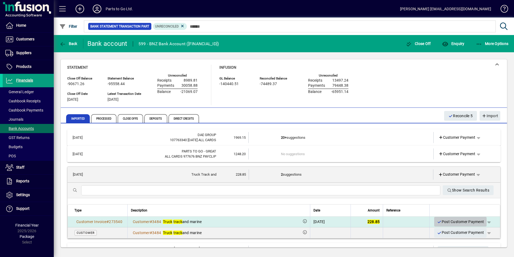
click at [444, 219] on span "Post Customer Payment" at bounding box center [460, 221] width 47 height 9
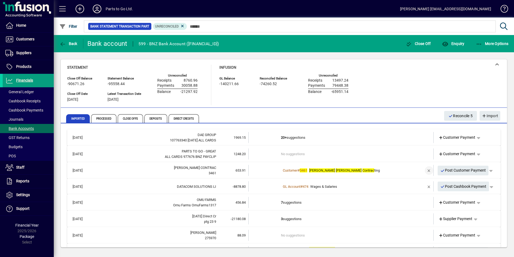
click at [425, 170] on span "button" at bounding box center [429, 170] width 13 height 13
click at [445, 168] on span "Customer Payment" at bounding box center [457, 170] width 37 height 6
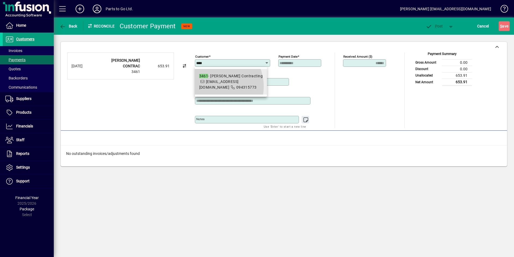
click at [213, 86] on span "[EMAIL_ADDRESS][DOMAIN_NAME]" at bounding box center [219, 84] width 40 height 10
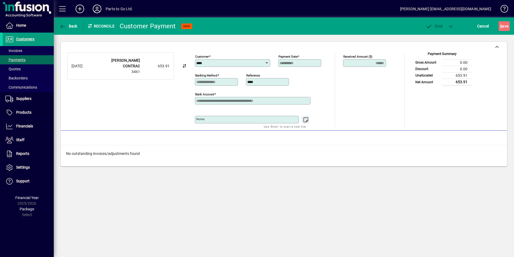
type input "**********"
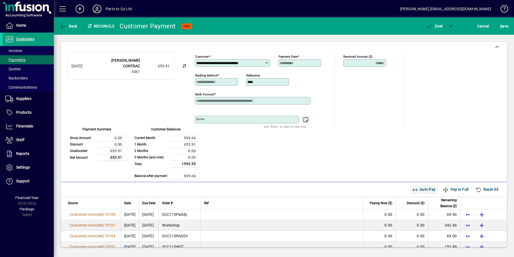
click at [416, 189] on span "Auto Pay" at bounding box center [424, 189] width 24 height 9
click at [433, 26] on span "P ost" at bounding box center [434, 26] width 17 height 4
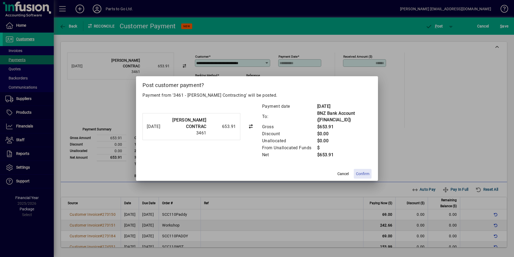
click at [362, 173] on span "Confirm" at bounding box center [362, 174] width 13 height 6
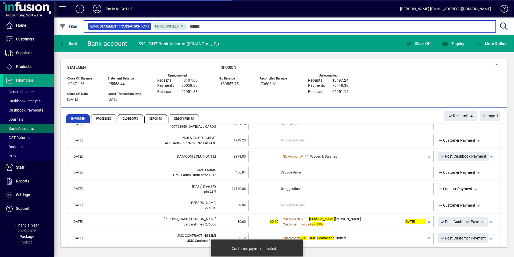
scroll to position [27, 0]
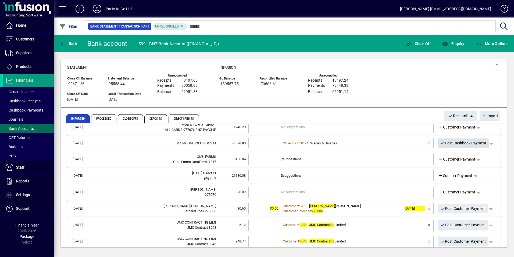
click at [452, 143] on span "Post Cashbook Payment" at bounding box center [464, 143] width 46 height 9
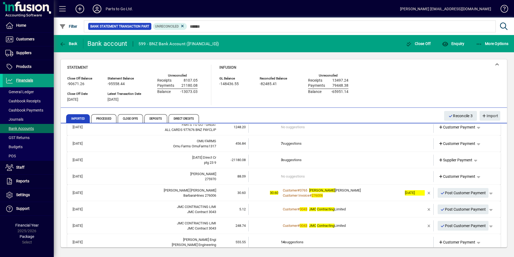
click at [452, 143] on span "Customer Payment" at bounding box center [457, 144] width 37 height 6
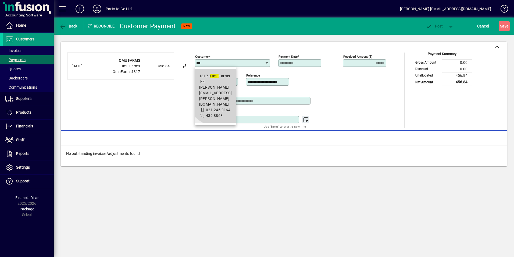
click at [222, 89] on span "[PERSON_NAME][EMAIL_ADDRESS][PERSON_NAME][DOMAIN_NAME]" at bounding box center [215, 95] width 33 height 21
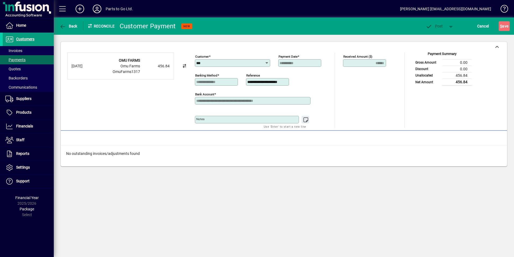
type input "**********"
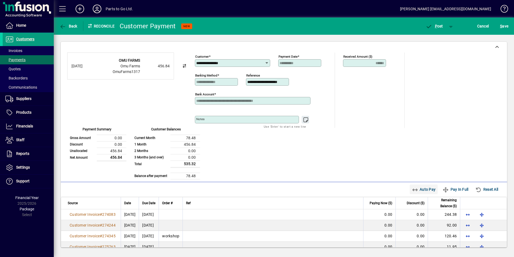
click at [420, 190] on span "Auto Pay" at bounding box center [424, 189] width 24 height 9
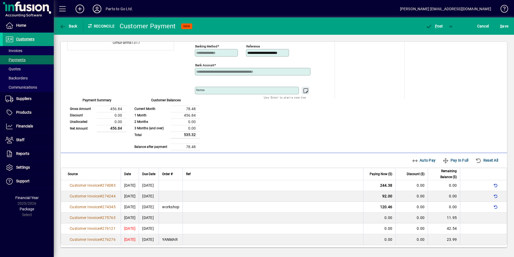
scroll to position [31, 0]
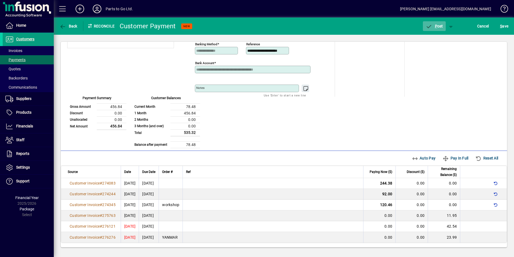
click at [430, 26] on icon "button" at bounding box center [429, 26] width 7 height 5
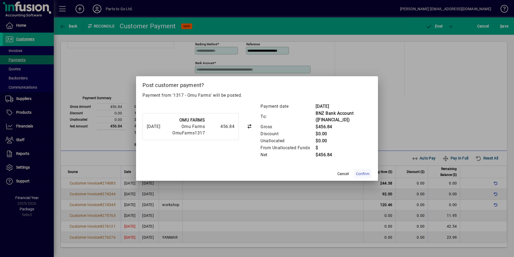
click at [361, 174] on span "Confirm" at bounding box center [362, 174] width 13 height 6
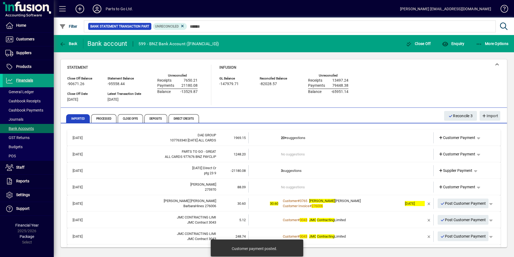
click at [290, 171] on td "3 suggestions" at bounding box center [341, 170] width 121 height 11
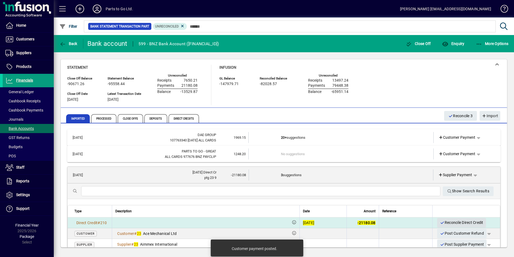
click at [444, 220] on span "Reconcile Direct Credit" at bounding box center [461, 222] width 43 height 9
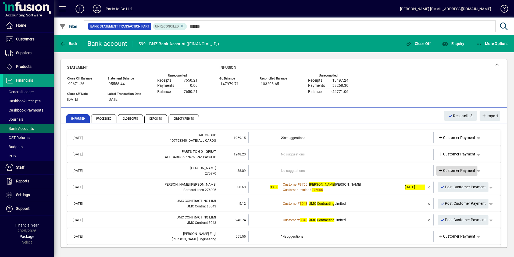
click at [456, 172] on span "Customer Payment" at bounding box center [457, 171] width 37 height 6
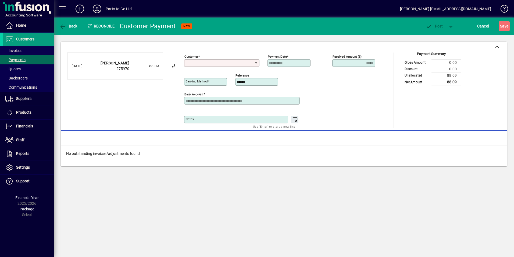
type input "**********"
click at [64, 25] on icon "button" at bounding box center [62, 26] width 7 height 5
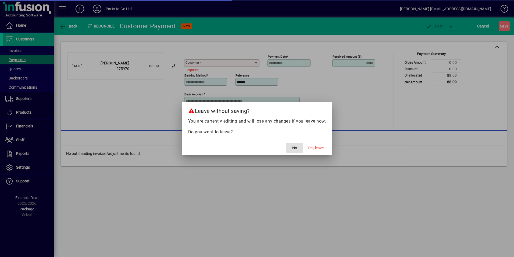
drag, startPoint x: 323, startPoint y: 147, endPoint x: 321, endPoint y: 147, distance: 2.7
click at [323, 147] on span "Yes, leave" at bounding box center [316, 148] width 16 height 6
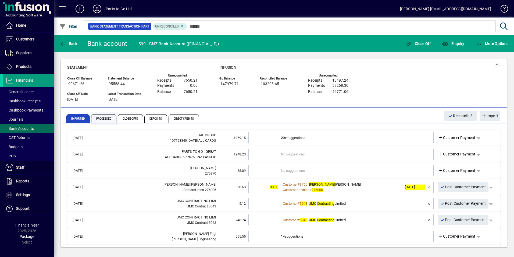
click at [107, 121] on span "Processed" at bounding box center [103, 118] width 25 height 9
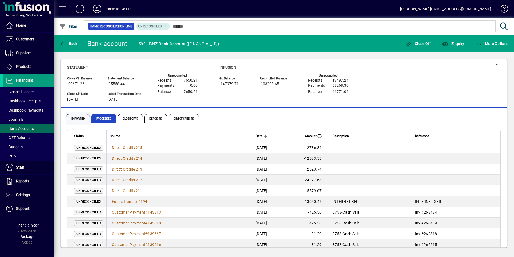
click at [77, 118] on span "Imported" at bounding box center [78, 118] width 24 height 9
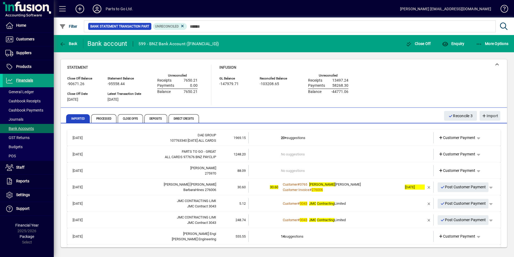
click at [285, 169] on td "No suggestions" at bounding box center [341, 170] width 121 height 11
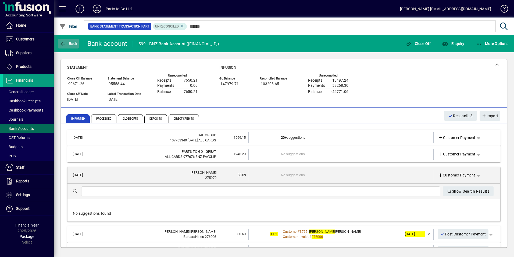
click at [69, 42] on span "Back" at bounding box center [68, 43] width 18 height 4
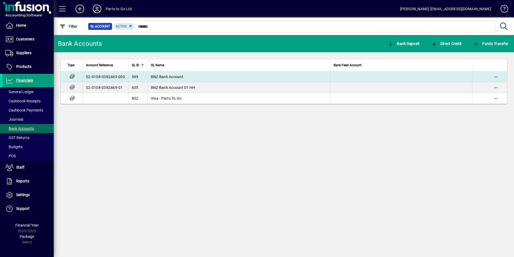
click at [189, 77] on td "BNZ Bank Account" at bounding box center [238, 76] width 183 height 11
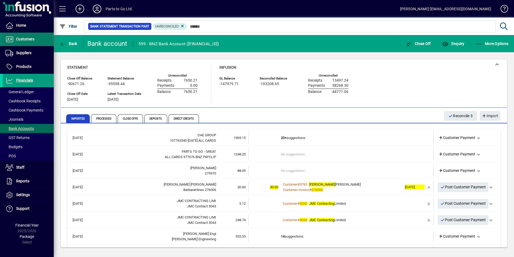
click at [22, 42] on span "Customers" at bounding box center [19, 39] width 32 height 6
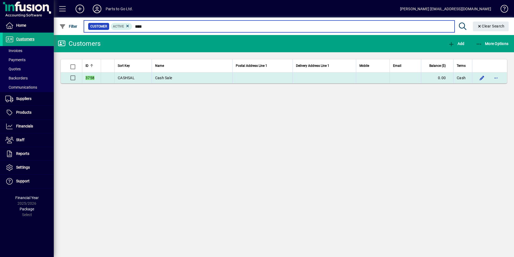
type input "****"
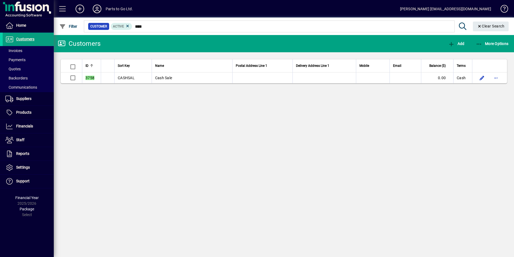
drag, startPoint x: 162, startPoint y: 77, endPoint x: 168, endPoint y: 76, distance: 6.0
click at [162, 77] on span "Cash Sale" at bounding box center [163, 78] width 17 height 4
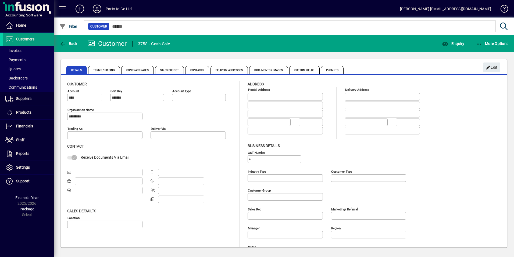
type input "**********"
click at [104, 69] on span "Terms / Pricing" at bounding box center [104, 70] width 32 height 9
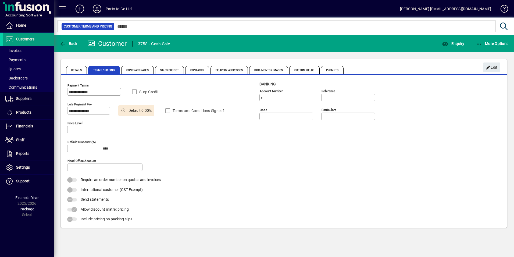
type input "******"
click at [492, 67] on span "Edit" at bounding box center [492, 67] width 12 height 9
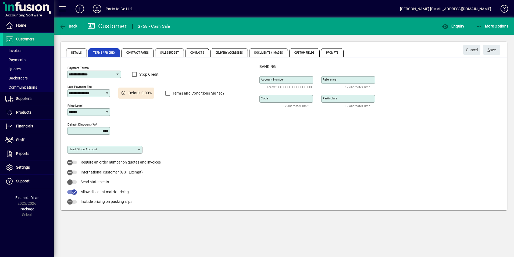
click at [116, 73] on icon at bounding box center [118, 74] width 4 height 4
click at [90, 86] on div "Number of days" at bounding box center [86, 87] width 28 height 6
type input "**********"
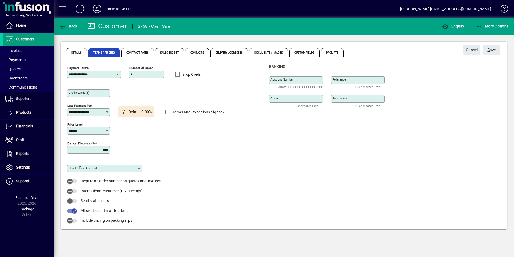
click at [138, 75] on input "*" at bounding box center [146, 74] width 33 height 4
type input "*"
click at [495, 50] on span "S ave" at bounding box center [492, 49] width 8 height 9
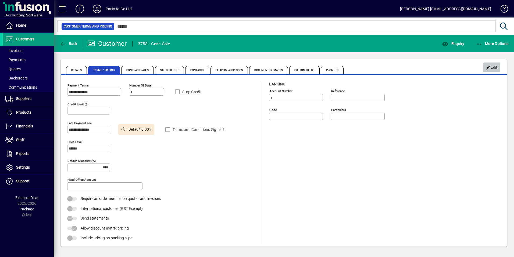
click at [485, 67] on span "button" at bounding box center [491, 67] width 17 height 13
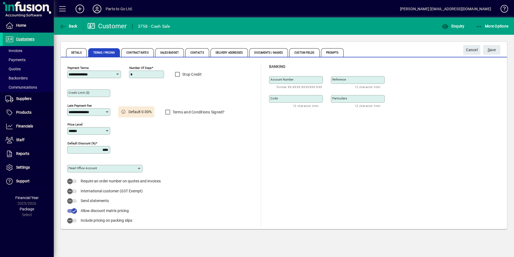
click at [117, 73] on icon at bounding box center [118, 74] width 4 height 4
click at [95, 103] on div "Cash sale only" at bounding box center [85, 102] width 26 height 6
type input "**********"
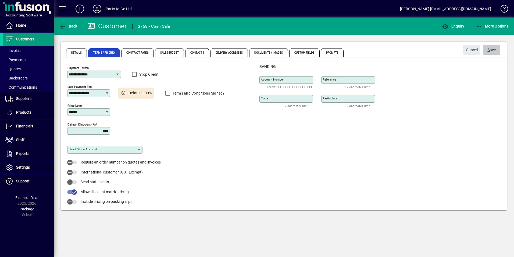
click at [493, 50] on span "S ave" at bounding box center [492, 49] width 8 height 9
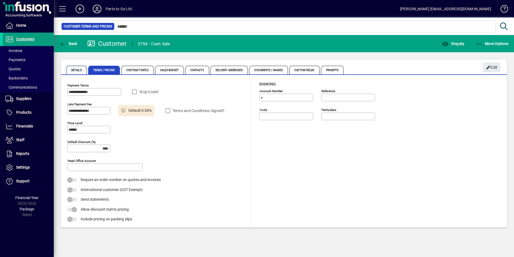
click at [75, 68] on span "Details" at bounding box center [76, 70] width 21 height 9
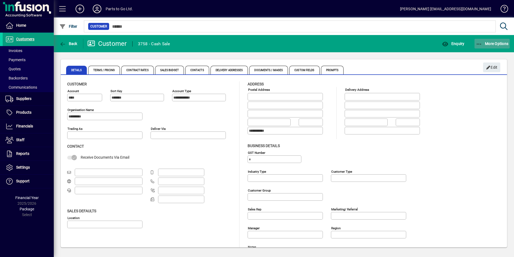
click at [492, 40] on span "button" at bounding box center [493, 43] width 36 height 13
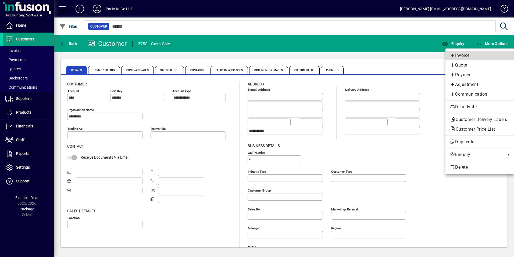
click at [476, 54] on span "Invoice" at bounding box center [480, 55] width 60 height 6
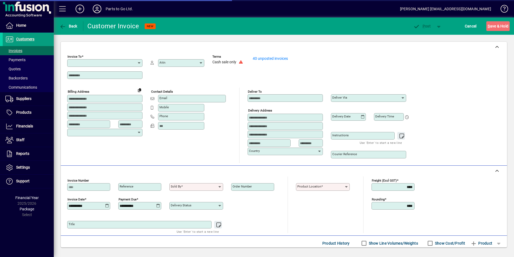
type input "**********"
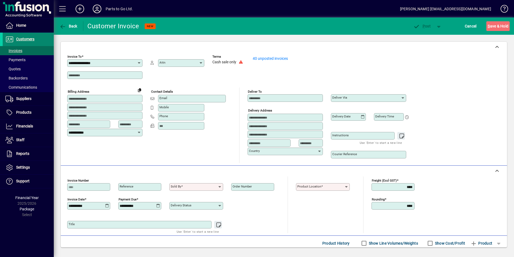
click at [27, 38] on span "Customers" at bounding box center [25, 39] width 18 height 4
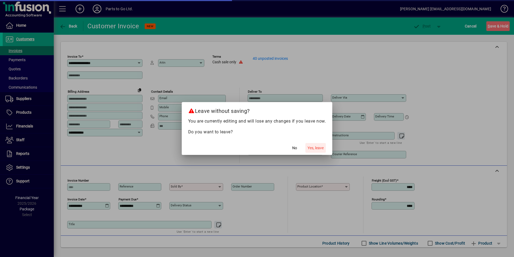
drag, startPoint x: 317, startPoint y: 147, endPoint x: 284, endPoint y: 147, distance: 33.6
click at [317, 146] on span "Yes, leave" at bounding box center [316, 148] width 16 height 6
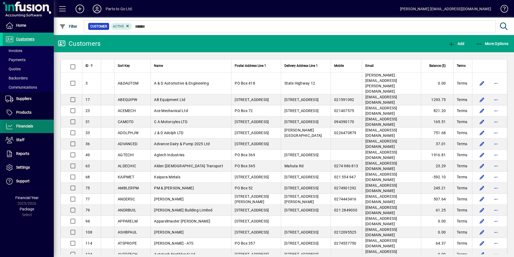
click at [19, 124] on span "Financials" at bounding box center [24, 126] width 17 height 4
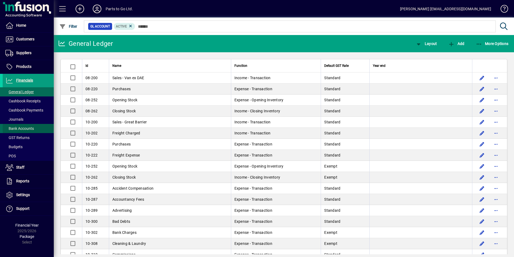
click at [21, 128] on span "Bank Accounts" at bounding box center [19, 128] width 29 height 4
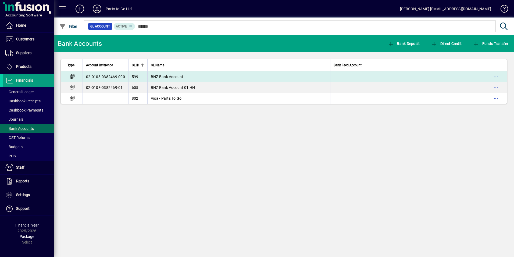
click at [157, 73] on td "BNZ Bank Account" at bounding box center [238, 76] width 183 height 11
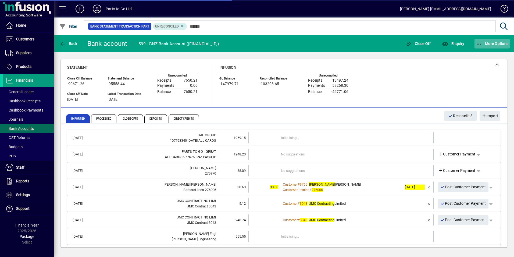
click at [500, 44] on span "More Options" at bounding box center [492, 43] width 33 height 4
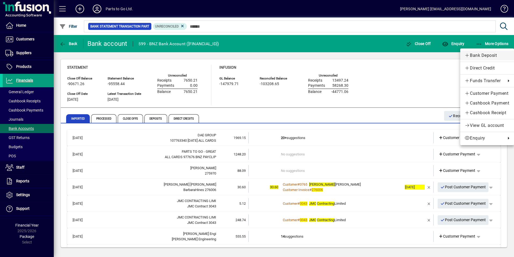
click at [472, 55] on span "Bank Deposit" at bounding box center [487, 55] width 45 height 6
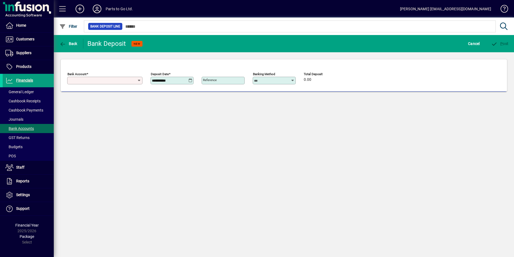
type input "**********"
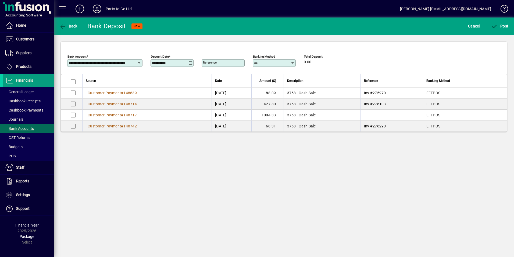
click at [193, 64] on div "**********" at bounding box center [172, 63] width 41 height 4
click at [190, 63] on icon at bounding box center [191, 63] width 4 height 4
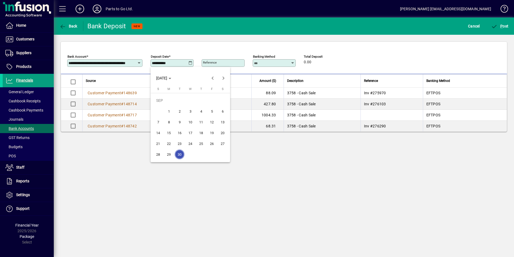
click at [179, 142] on span "23" at bounding box center [180, 144] width 10 height 10
type input "**********"
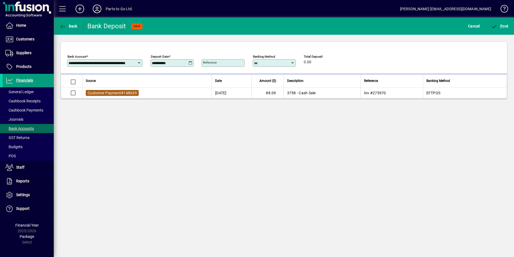
click at [116, 96] on td "Customer Payment # 148639" at bounding box center [146, 92] width 129 height 11
click at [118, 93] on span "Customer Payment" at bounding box center [104, 93] width 33 height 4
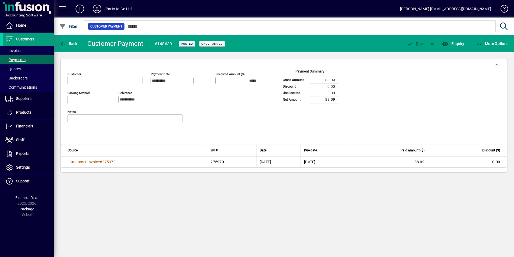
type input "******"
type input "**********"
click at [99, 162] on span "Customer Invoice" at bounding box center [85, 162] width 30 height 4
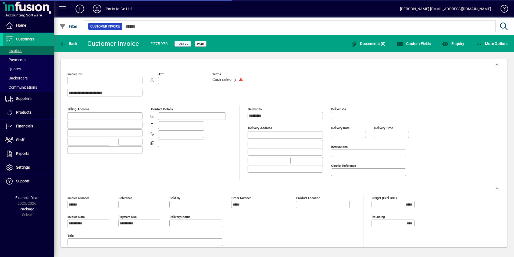
type input "**********"
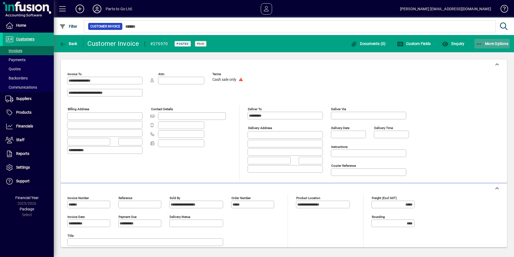
click at [497, 41] on span "button" at bounding box center [493, 43] width 36 height 13
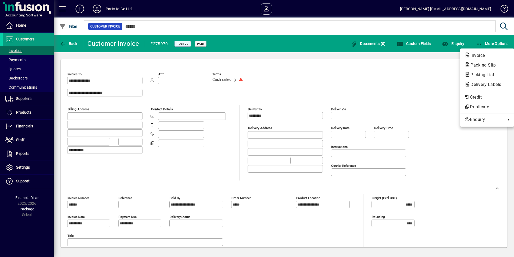
click at [65, 43] on div at bounding box center [257, 128] width 514 height 257
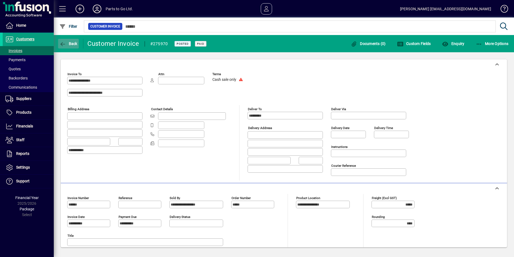
click at [66, 42] on icon "button" at bounding box center [62, 43] width 7 height 5
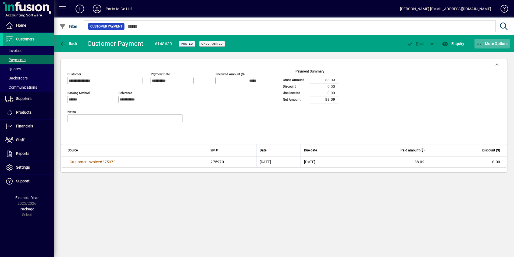
click at [497, 42] on span "More Options" at bounding box center [492, 43] width 33 height 4
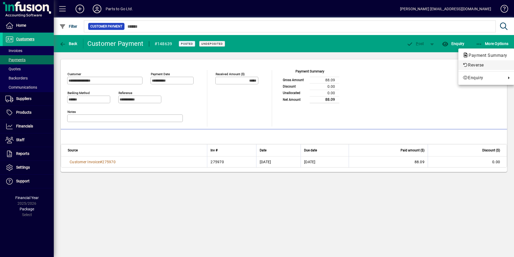
click at [469, 65] on span "Reverse" at bounding box center [486, 65] width 47 height 6
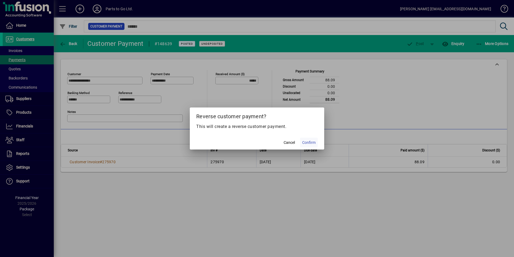
click at [306, 141] on span "Confirm" at bounding box center [308, 143] width 13 height 6
type input "******"
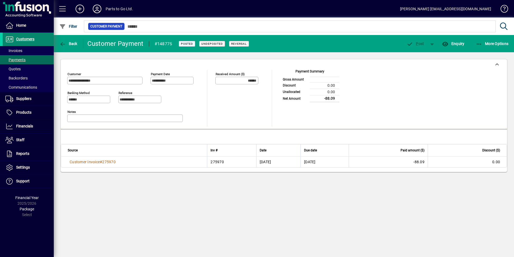
click at [23, 40] on span "Customers" at bounding box center [25, 39] width 18 height 4
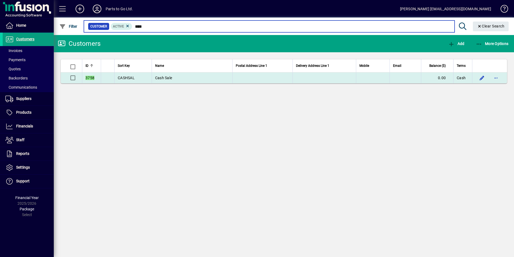
type input "****"
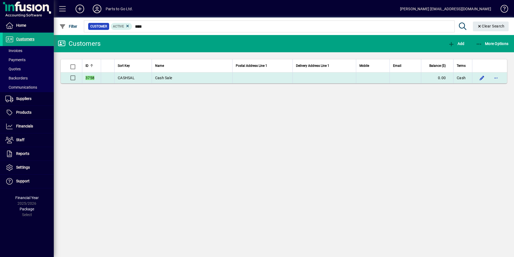
click at [199, 80] on td "Cash Sale" at bounding box center [192, 77] width 81 height 11
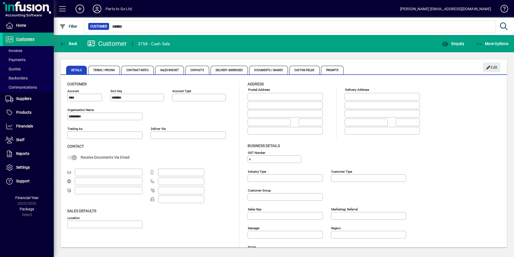
type input "**********"
click at [488, 45] on span "More Options" at bounding box center [492, 43] width 33 height 4
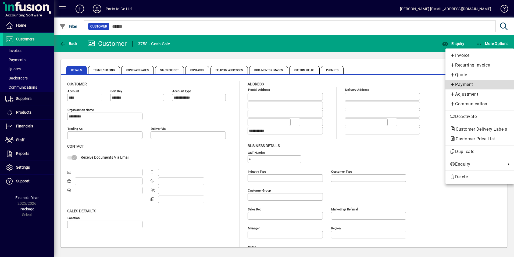
click at [462, 83] on span "Payment" at bounding box center [480, 84] width 60 height 6
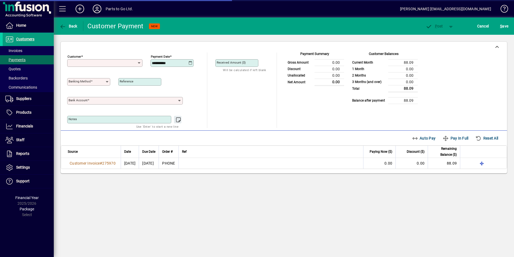
type input "**********"
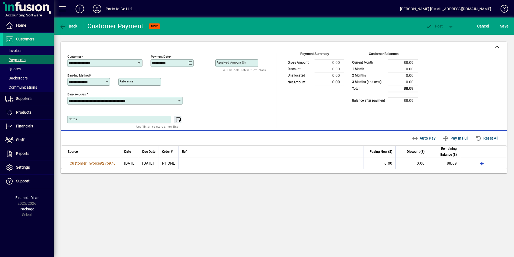
click at [190, 62] on icon at bounding box center [191, 63] width 4 height 4
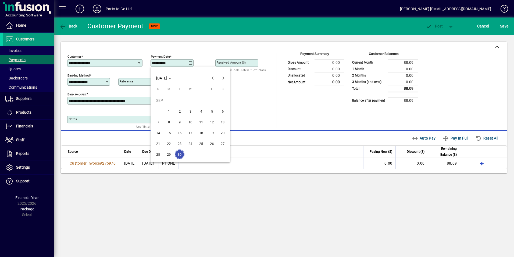
click at [179, 143] on span "23" at bounding box center [180, 144] width 10 height 10
type input "**********"
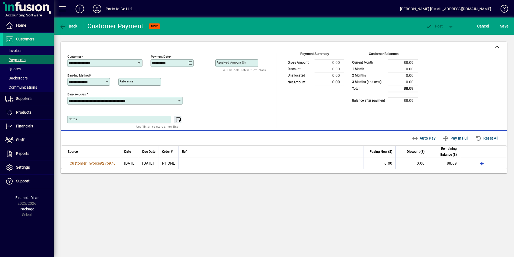
click at [236, 62] on mat-label "Received Amount ($)" at bounding box center [231, 63] width 29 height 4
click at [236, 62] on input "Received Amount ($)" at bounding box center [237, 63] width 41 height 4
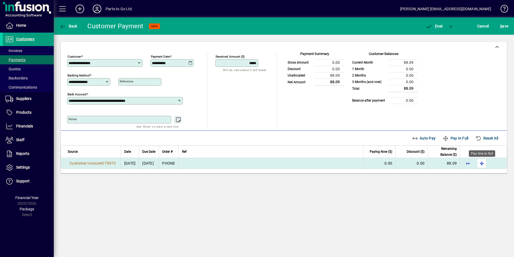
type input "*****"
click at [477, 161] on span "button" at bounding box center [482, 163] width 13 height 13
click at [429, 24] on icon "button" at bounding box center [429, 26] width 7 height 5
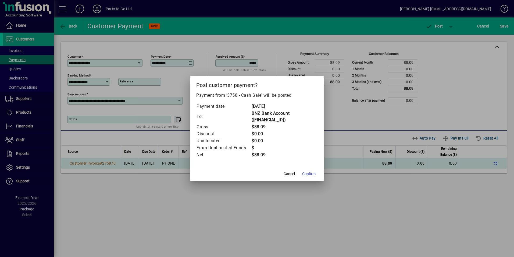
click at [312, 173] on span "Confirm" at bounding box center [308, 174] width 13 height 6
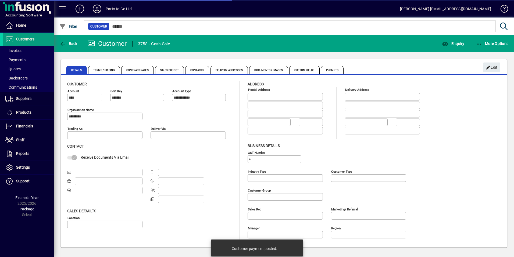
type input "**********"
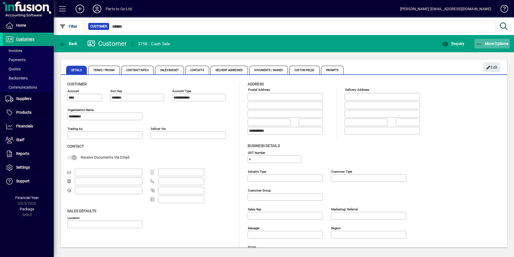
click at [495, 45] on span "More Options" at bounding box center [492, 43] width 33 height 4
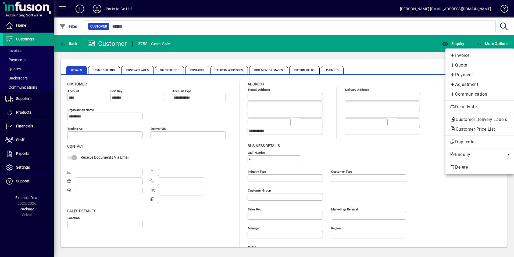
click at [66, 41] on div at bounding box center [257, 128] width 514 height 257
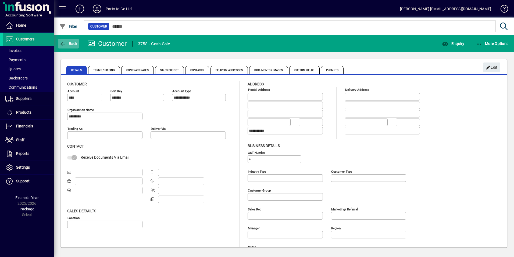
click at [68, 38] on span "button" at bounding box center [68, 43] width 21 height 13
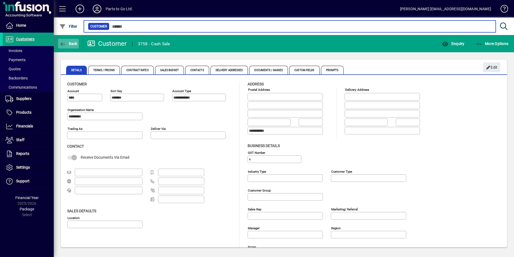
type input "****"
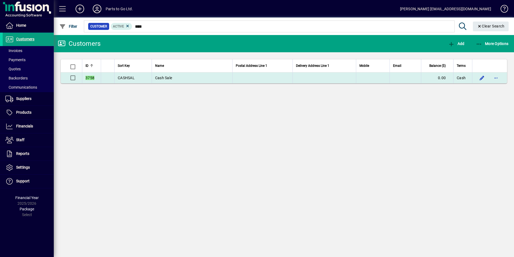
click at [128, 76] on span "CASHSAL" at bounding box center [126, 78] width 17 height 4
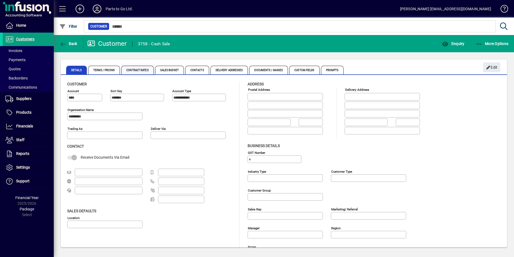
type input "**********"
click at [17, 125] on span "Financials" at bounding box center [24, 126] width 17 height 4
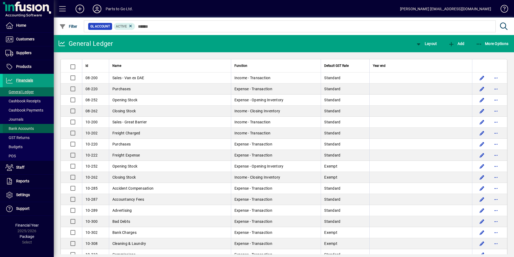
click at [24, 128] on span "Bank Accounts" at bounding box center [19, 128] width 29 height 4
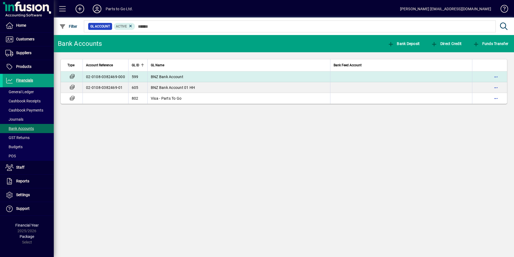
click at [180, 77] on span "BNZ Bank Account" at bounding box center [167, 77] width 33 height 4
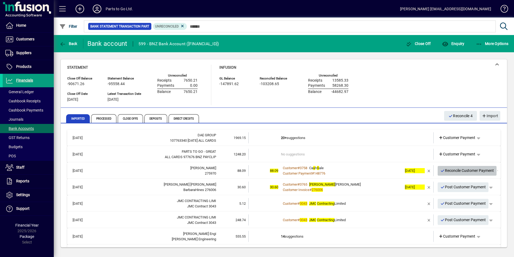
click at [450, 168] on span "Reconcile Customer Payment" at bounding box center [468, 170] width 54 height 9
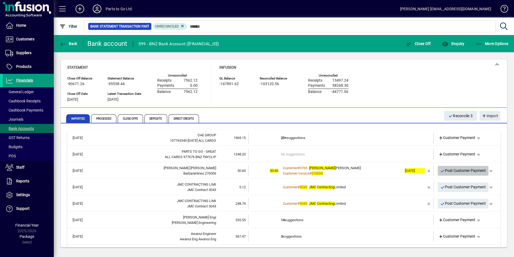
click at [451, 169] on span "Post Customer Payment" at bounding box center [464, 170] width 46 height 9
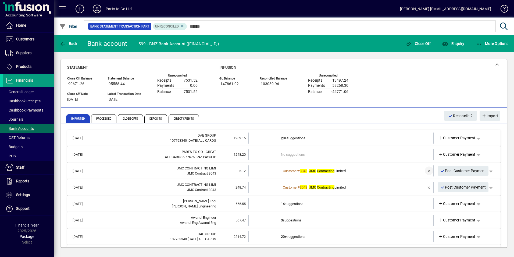
click at [426, 170] on span "button" at bounding box center [429, 170] width 13 height 13
click at [448, 170] on span "Customer Payment" at bounding box center [457, 171] width 37 height 6
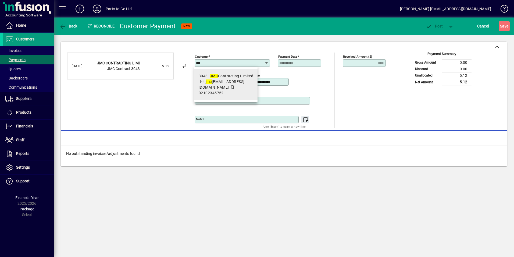
click at [219, 78] on div "3043 - JMC Contracting Limited" at bounding box center [226, 76] width 55 height 6
type input "**********"
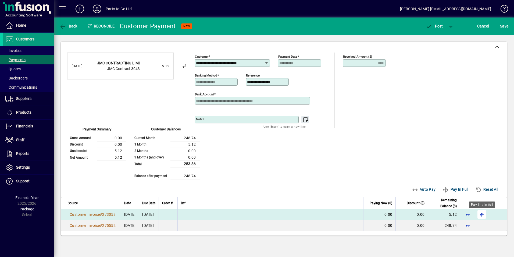
click at [481, 215] on span "button" at bounding box center [482, 214] width 13 height 13
click at [429, 25] on icon "button" at bounding box center [429, 26] width 7 height 5
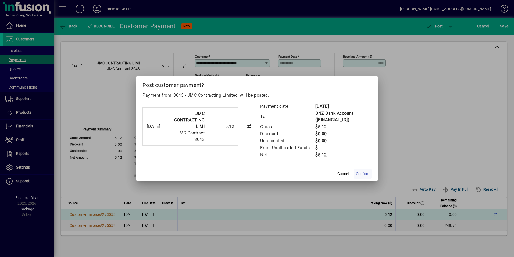
click at [363, 174] on span "Confirm" at bounding box center [362, 174] width 13 height 6
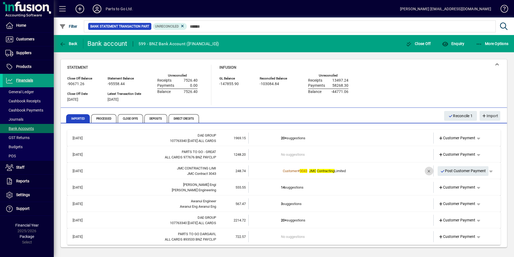
click at [424, 169] on span "button" at bounding box center [429, 170] width 13 height 13
click at [451, 169] on span "Customer Payment" at bounding box center [457, 171] width 37 height 6
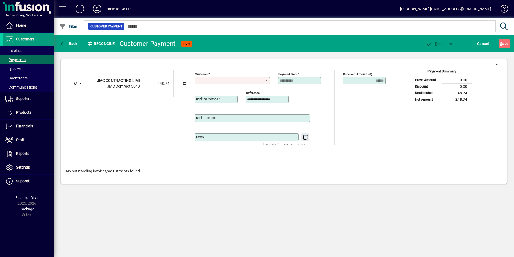
type input "**********"
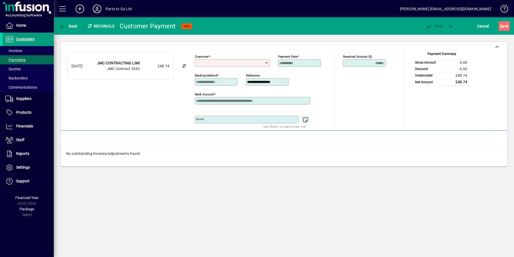
click at [225, 61] on div "Customer" at bounding box center [232, 63] width 75 height 8
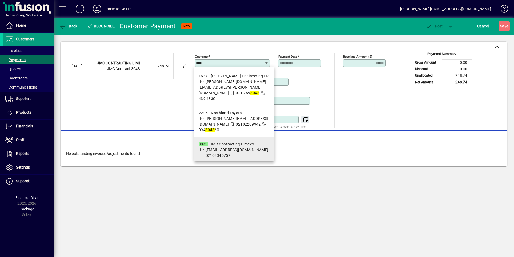
click at [217, 147] on span "jmccontracting2022@gmail.com" at bounding box center [237, 149] width 63 height 4
type input "**********"
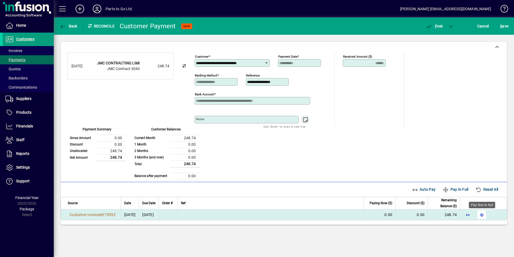
click at [483, 215] on span "button" at bounding box center [482, 214] width 13 height 13
click at [434, 31] on span "button" at bounding box center [434, 26] width 23 height 13
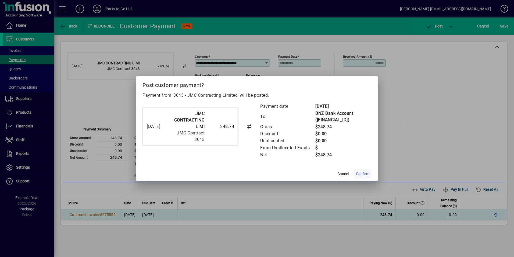
click at [362, 173] on span "Confirm" at bounding box center [362, 174] width 13 height 6
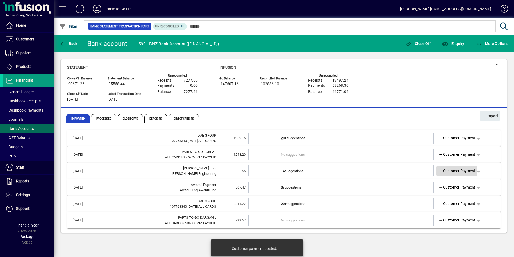
click at [456, 171] on span "Customer Payment" at bounding box center [457, 171] width 37 height 6
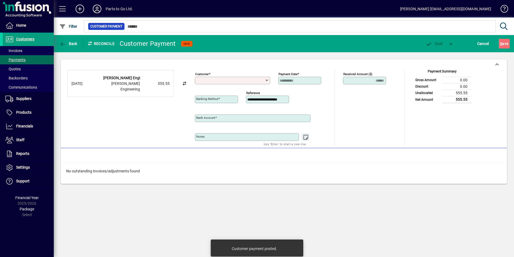
type input "**********"
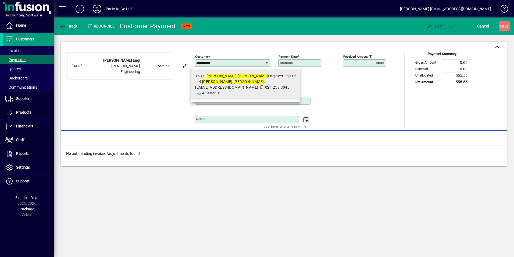
click at [219, 79] on span "1637 - Greg Smith Engineering Ltd greg . smith .engineering@hotmail.com 021 259…" at bounding box center [245, 84] width 101 height 23
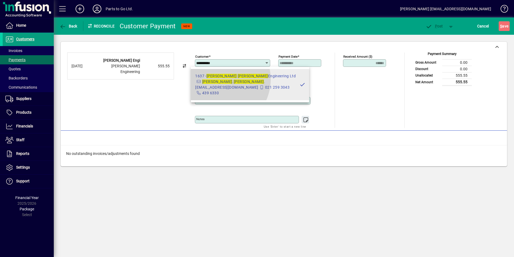
type input "**********"
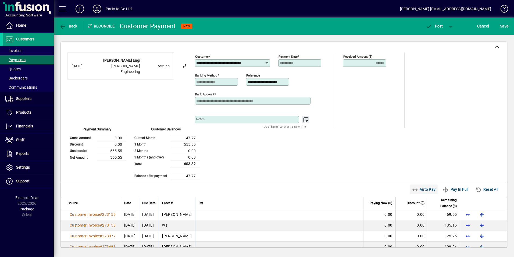
click at [418, 188] on span "Auto Pay" at bounding box center [424, 189] width 24 height 9
click at [440, 28] on span "P ost" at bounding box center [434, 26] width 17 height 4
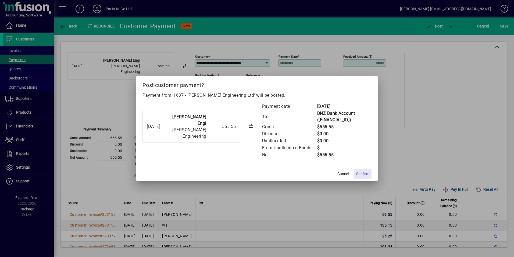
click at [365, 174] on span "Confirm" at bounding box center [362, 174] width 13 height 6
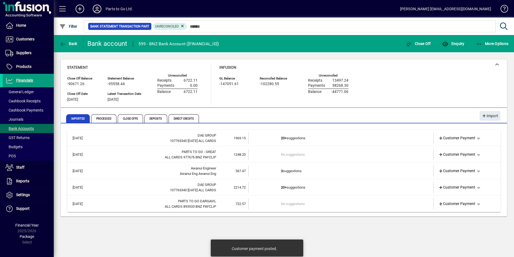
click at [296, 169] on td "3 suggestions" at bounding box center [341, 170] width 121 height 11
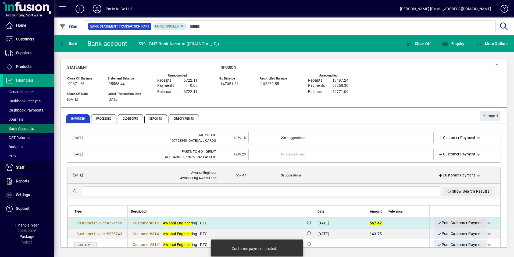
click at [445, 223] on span "Post Customer Payment" at bounding box center [460, 222] width 47 height 9
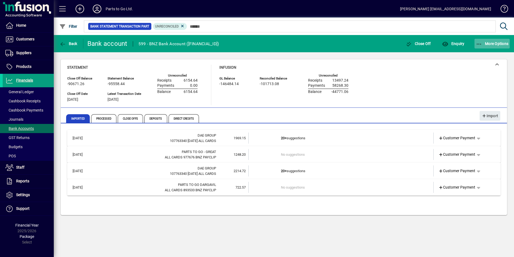
click at [489, 44] on span "More Options" at bounding box center [492, 43] width 33 height 4
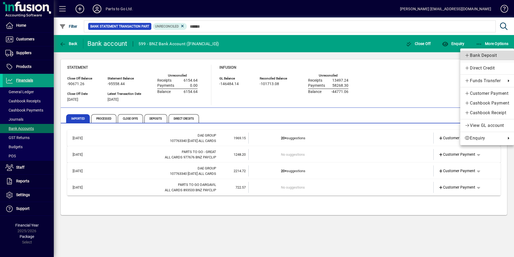
click at [482, 55] on span "Bank Deposit" at bounding box center [487, 55] width 45 height 6
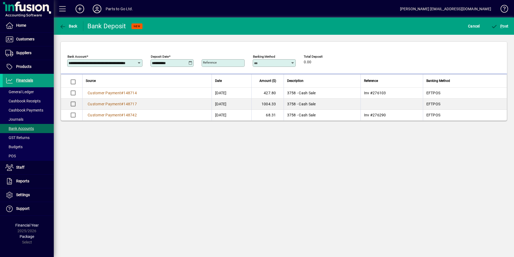
click at [191, 63] on icon at bounding box center [191, 63] width 4 height 4
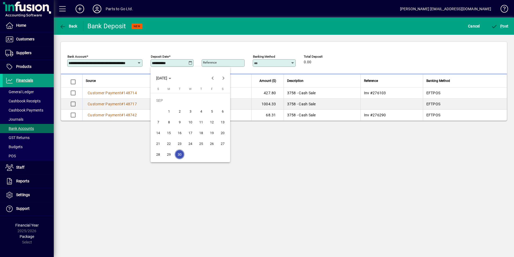
click at [179, 142] on span "23" at bounding box center [180, 144] width 10 height 10
type input "**********"
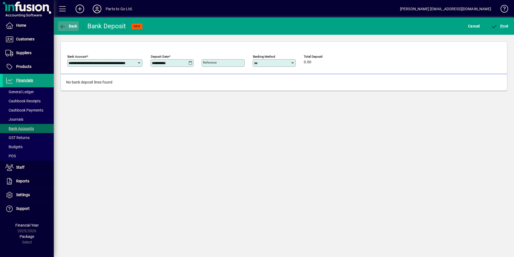
click at [69, 24] on span "Back" at bounding box center [68, 26] width 18 height 4
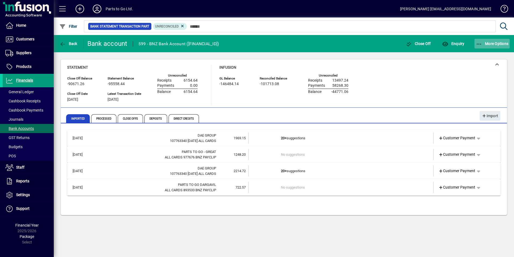
click at [492, 44] on span "More Options" at bounding box center [492, 43] width 33 height 4
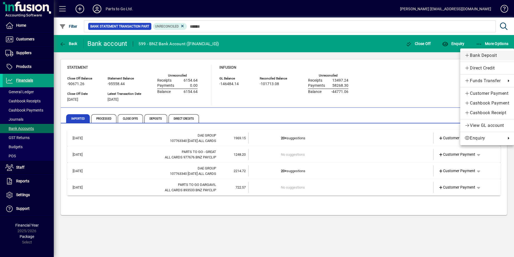
click at [480, 54] on span "Bank Deposit" at bounding box center [487, 55] width 45 height 6
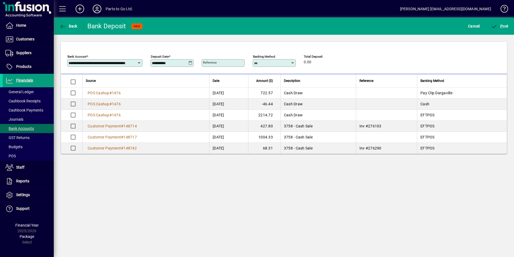
click at [192, 63] on icon at bounding box center [191, 63] width 4 height 4
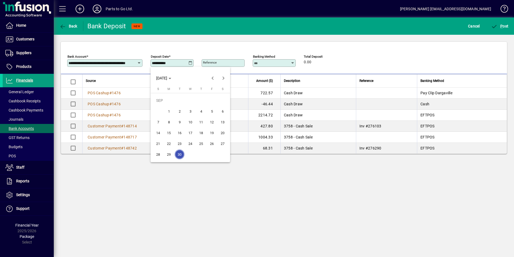
click at [180, 141] on span "23" at bounding box center [180, 144] width 10 height 10
type input "**********"
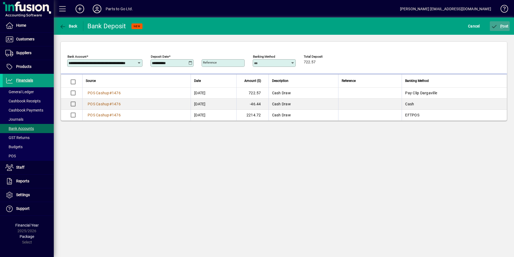
click at [501, 26] on span "P" at bounding box center [502, 26] width 2 height 4
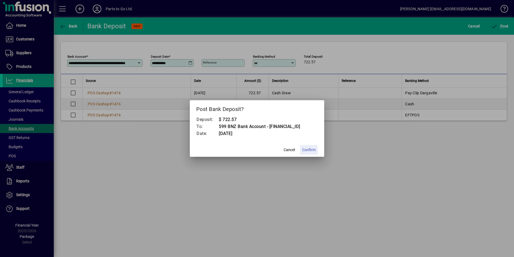
click at [306, 149] on span "Confirm" at bounding box center [308, 150] width 13 height 6
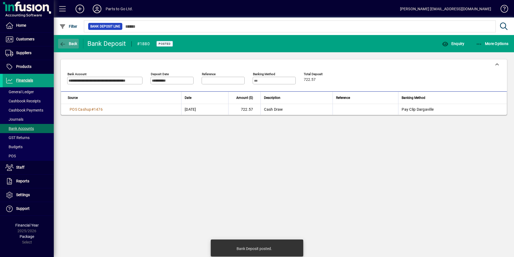
click at [72, 41] on span "button" at bounding box center [68, 43] width 21 height 13
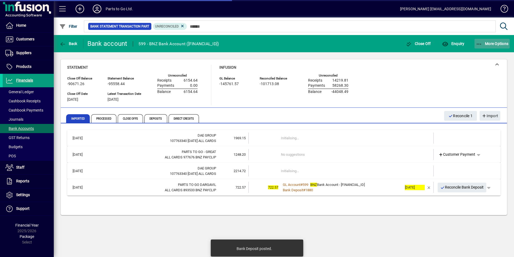
click at [493, 42] on span "More Options" at bounding box center [492, 43] width 33 height 4
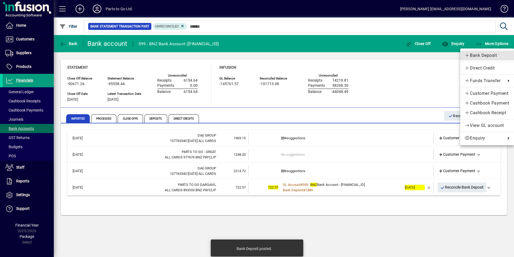
drag, startPoint x: 475, startPoint y: 55, endPoint x: 469, endPoint y: 55, distance: 5.9
click at [475, 55] on span "Bank Deposit" at bounding box center [487, 55] width 45 height 6
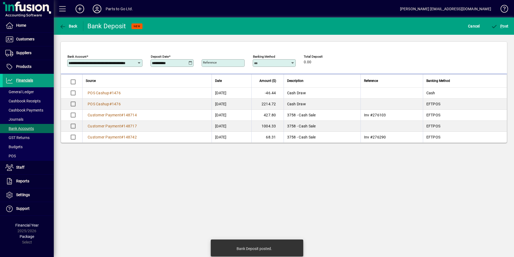
click at [190, 63] on icon at bounding box center [191, 63] width 4 height 4
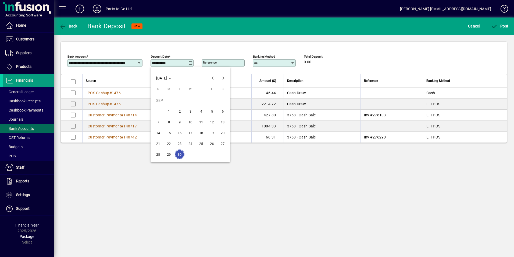
click at [180, 141] on span "23" at bounding box center [180, 144] width 10 height 10
type input "**********"
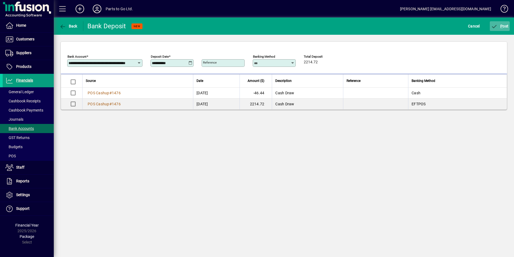
click at [505, 25] on span "P ost" at bounding box center [500, 26] width 17 height 4
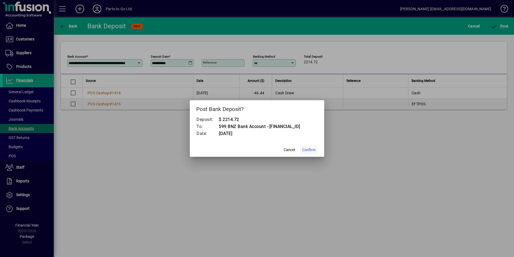
click at [307, 150] on span "Confirm" at bounding box center [308, 150] width 13 height 6
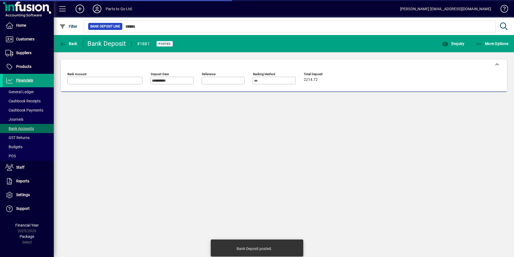
type input "**********"
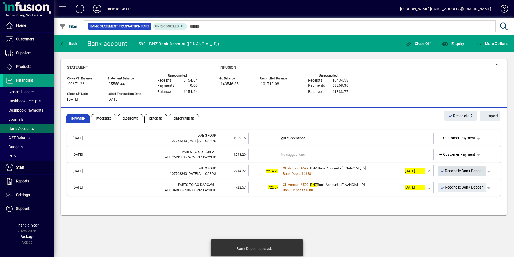
click at [456, 168] on span "Reconcile Bank Deposit" at bounding box center [463, 170] width 44 height 9
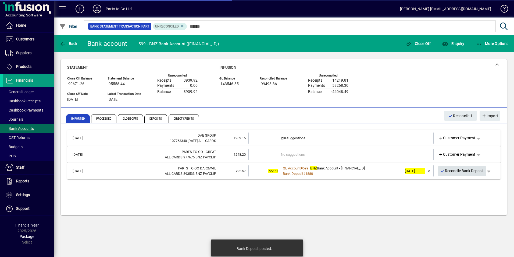
click at [458, 172] on span "Reconcile Bank Deposit" at bounding box center [463, 170] width 44 height 9
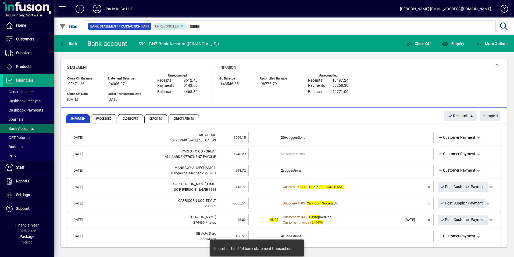
click at [291, 167] on td "2 suggestions" at bounding box center [341, 170] width 121 height 11
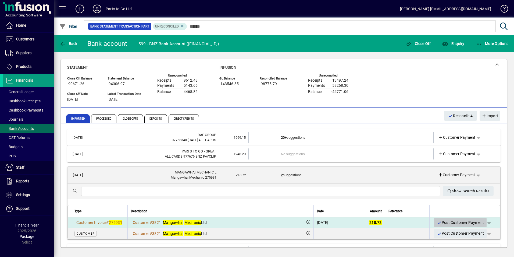
click at [461, 220] on span "Post Customer Payment" at bounding box center [460, 222] width 47 height 9
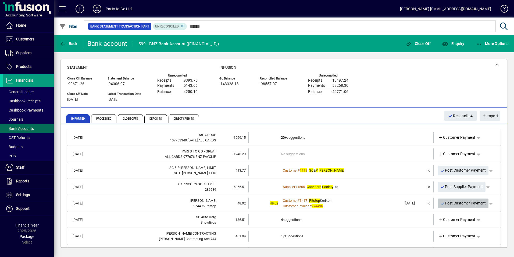
click at [449, 203] on span "Post Customer Payment" at bounding box center [464, 203] width 46 height 9
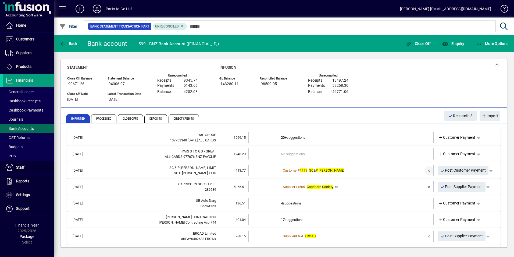
click at [426, 171] on span "button" at bounding box center [429, 170] width 13 height 13
click at [446, 168] on span "Customer Payment" at bounding box center [457, 170] width 37 height 6
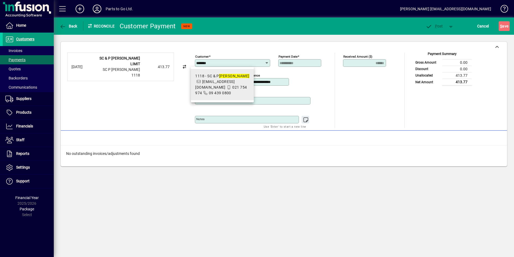
click at [208, 94] on icon at bounding box center [205, 93] width 5 height 4
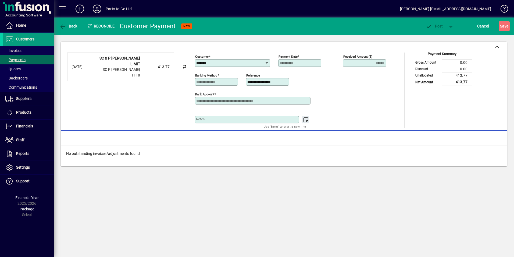
type input "**********"
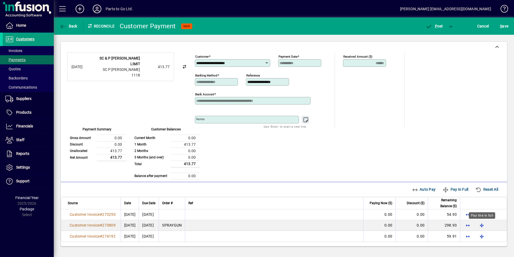
click at [480, 213] on div "Pay line in full" at bounding box center [482, 215] width 26 height 6
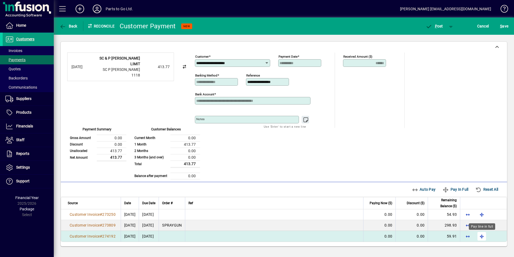
click at [484, 235] on span "button" at bounding box center [482, 235] width 13 height 13
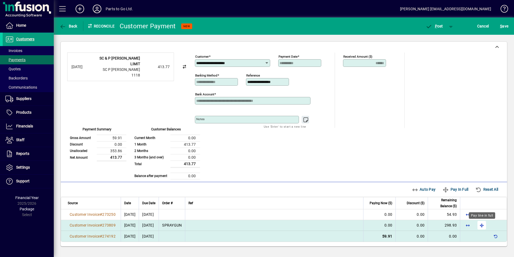
click at [481, 226] on span "button" at bounding box center [482, 224] width 13 height 13
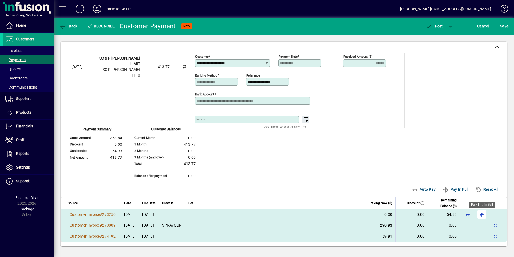
click at [483, 214] on span "button" at bounding box center [482, 214] width 13 height 13
click at [434, 28] on span "button" at bounding box center [434, 26] width 23 height 13
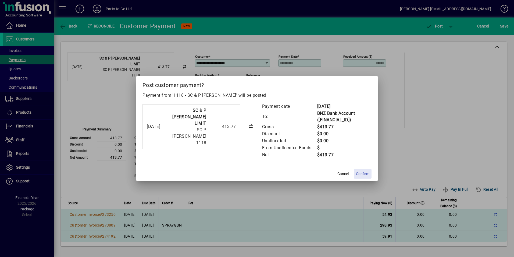
click at [361, 173] on span "Confirm" at bounding box center [362, 174] width 13 height 6
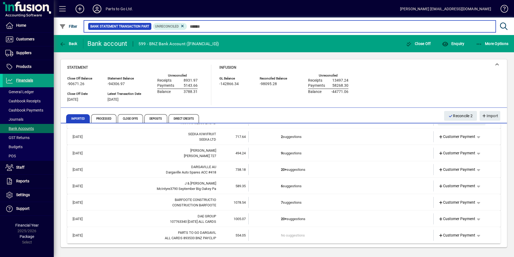
scroll to position [100, 0]
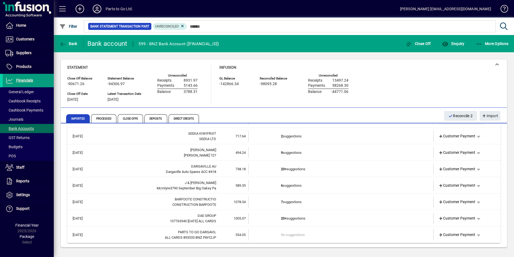
click at [458, 200] on span "Customer Payment" at bounding box center [457, 202] width 37 height 6
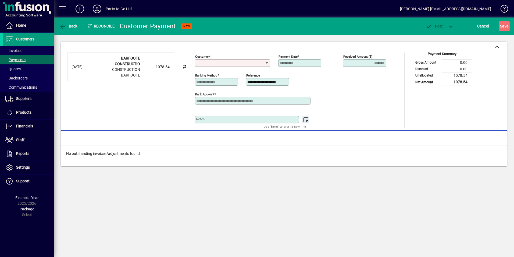
click at [221, 65] on input "Customer" at bounding box center [230, 63] width 69 height 4
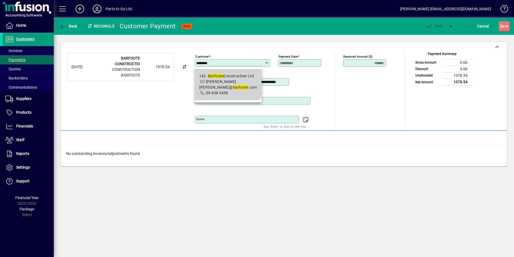
click at [222, 83] on span "142 - Barfoote Construction Ltd judy.weatherall@ barfoote .com 09 438 3456" at bounding box center [228, 84] width 58 height 23
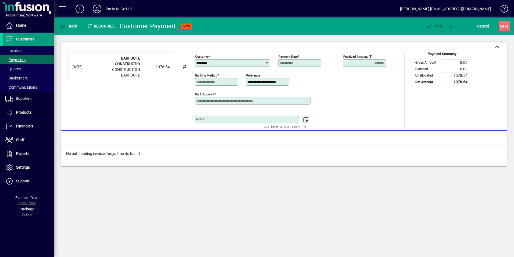
type input "**********"
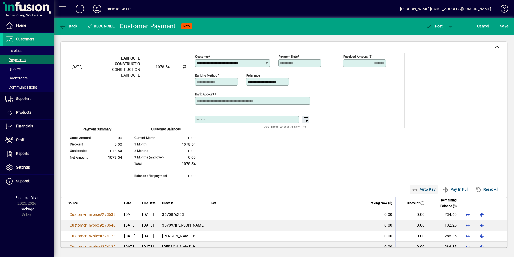
click at [412, 186] on span "Auto Pay" at bounding box center [424, 189] width 24 height 9
click at [438, 25] on span "P ost" at bounding box center [434, 26] width 17 height 4
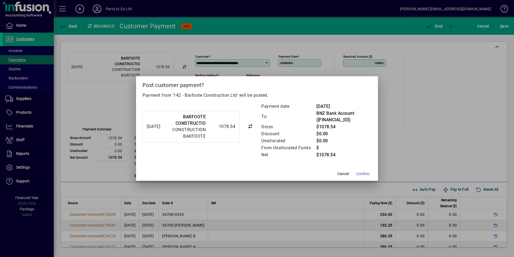
click at [364, 171] on span "Confirm" at bounding box center [362, 174] width 13 height 6
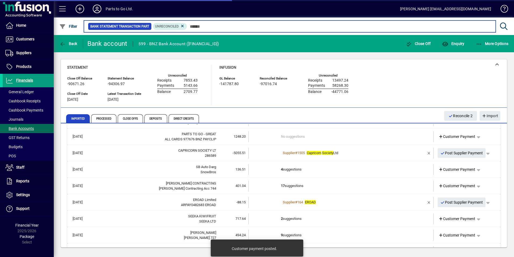
scroll to position [27, 0]
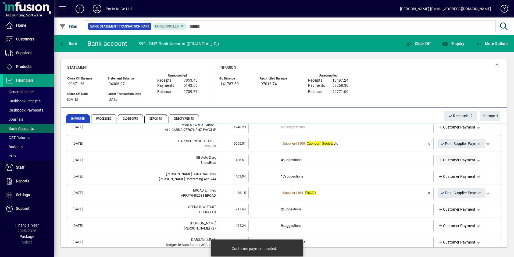
click at [445, 161] on span "Customer Payment" at bounding box center [457, 160] width 37 height 6
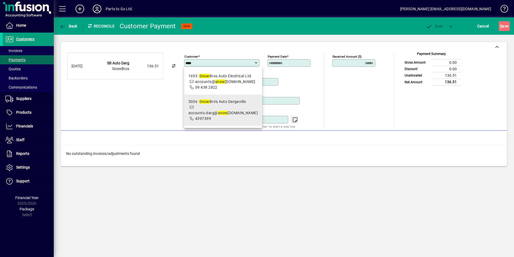
click at [221, 111] on span "accounts.darg@ snow bros.co.nz" at bounding box center [224, 113] width 70 height 4
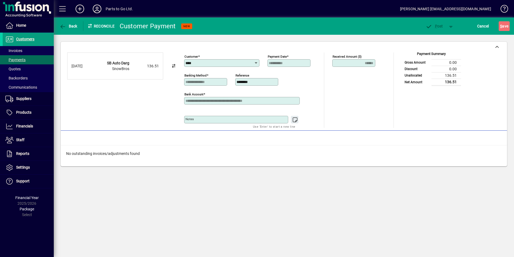
type input "**********"
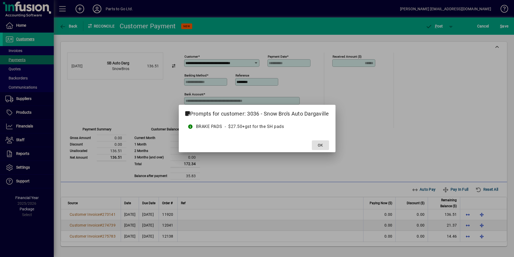
click at [320, 142] on span at bounding box center [320, 145] width 17 height 13
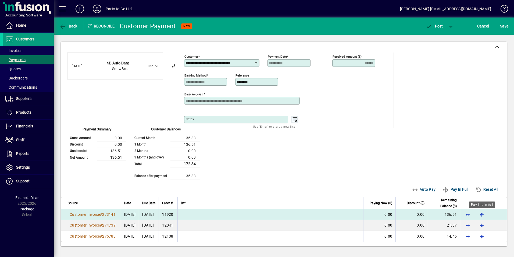
click at [482, 214] on span "button" at bounding box center [482, 214] width 13 height 13
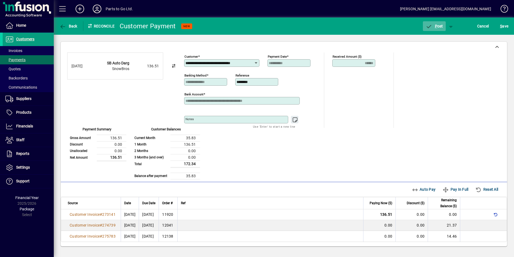
click at [429, 28] on icon "button" at bounding box center [429, 26] width 7 height 5
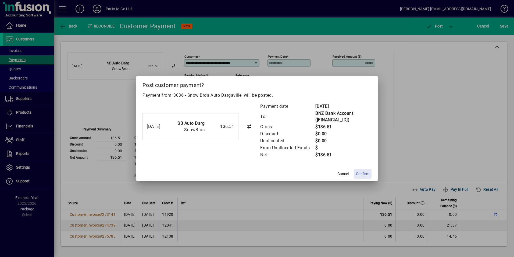
click at [363, 172] on span "Confirm" at bounding box center [362, 174] width 13 height 6
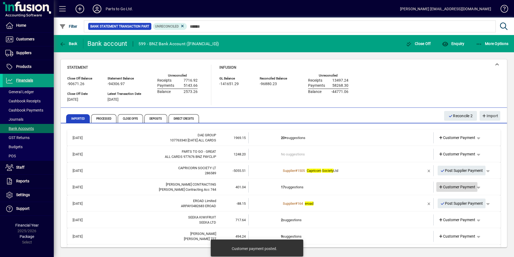
click at [447, 186] on span "Customer Payment" at bounding box center [457, 187] width 37 height 6
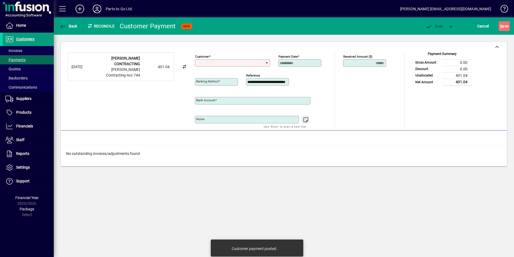
type input "**********"
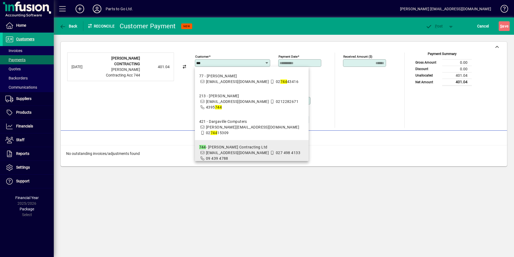
click at [211, 150] on span "[EMAIL_ADDRESS][DOMAIN_NAME]" at bounding box center [237, 152] width 63 height 4
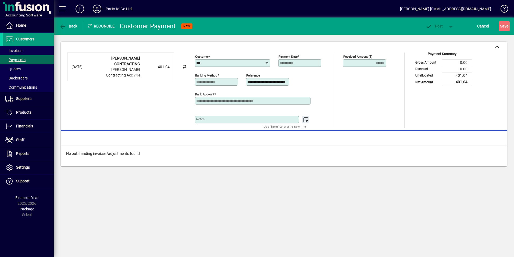
type input "**********"
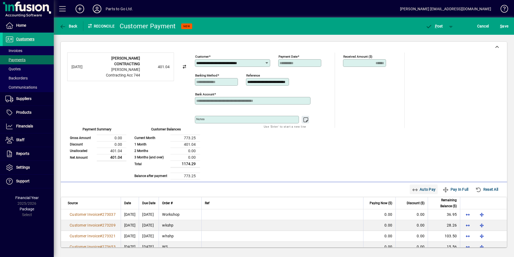
click at [418, 189] on span "Auto Pay" at bounding box center [424, 189] width 24 height 9
click at [429, 26] on icon "button" at bounding box center [429, 26] width 7 height 5
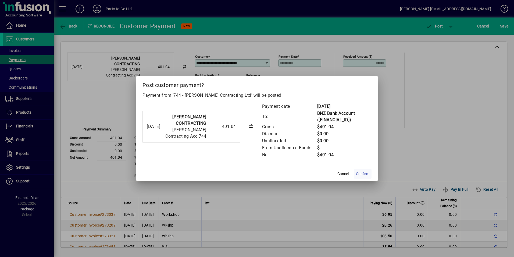
click at [362, 171] on span "Confirm" at bounding box center [362, 174] width 13 height 6
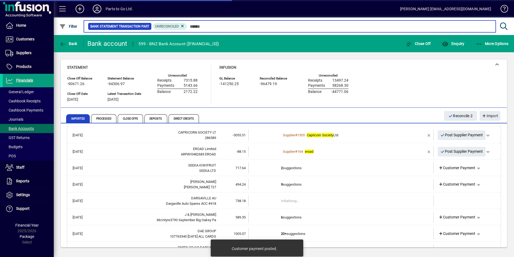
scroll to position [51, 0]
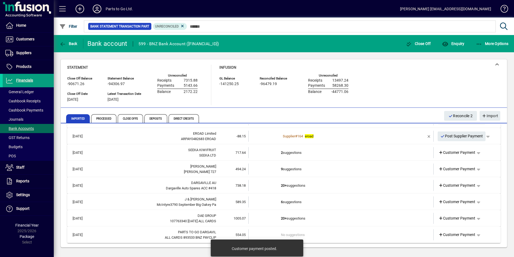
click at [288, 150] on td "2 suggestions" at bounding box center [341, 152] width 121 height 11
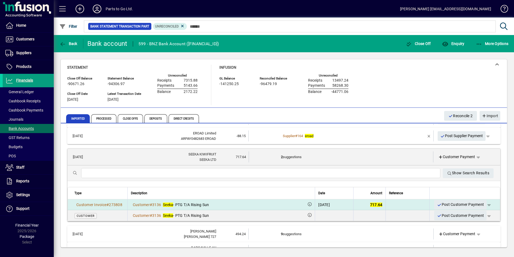
click at [450, 204] on span "Post Customer Payment" at bounding box center [460, 204] width 47 height 9
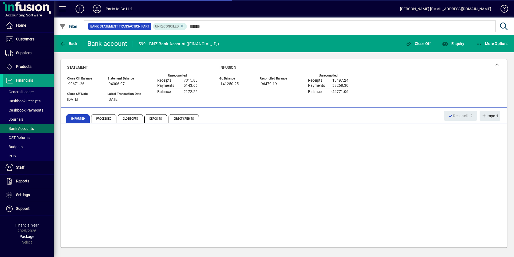
scroll to position [34, 0]
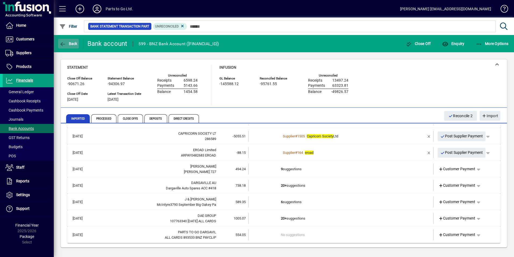
click at [71, 44] on span "Back" at bounding box center [68, 43] width 18 height 4
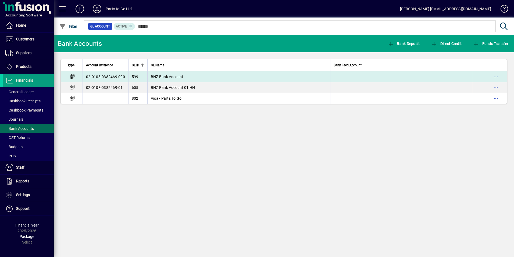
click at [182, 77] on span "BNZ Bank Account" at bounding box center [167, 77] width 33 height 4
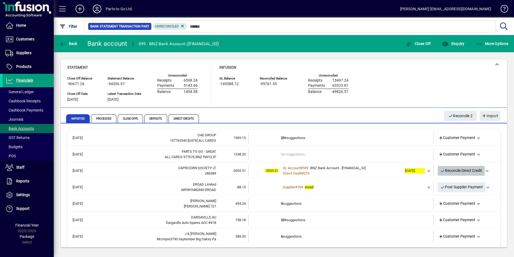
click at [447, 169] on span "Reconcile Direct Credit" at bounding box center [462, 170] width 42 height 9
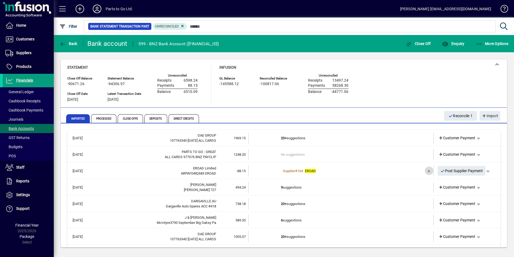
click at [425, 171] on span "button" at bounding box center [429, 170] width 13 height 13
click at [473, 170] on span "button" at bounding box center [475, 170] width 13 height 13
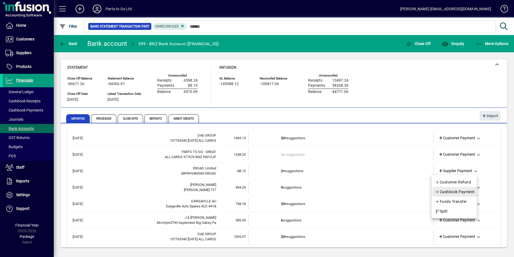
click at [456, 191] on span "Cashbook Payment" at bounding box center [455, 191] width 40 height 6
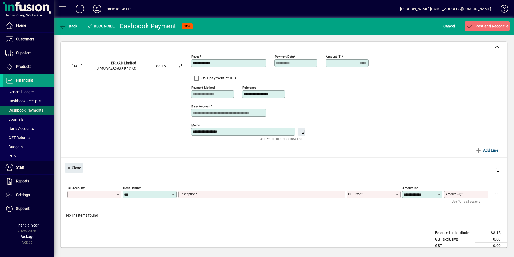
type input "*****"
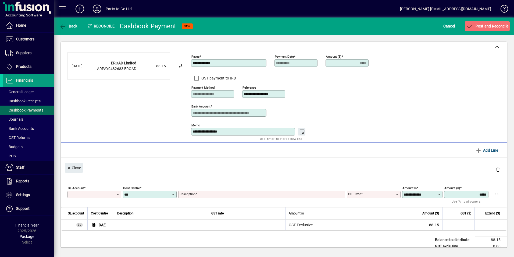
click at [91, 195] on input "GL Account" at bounding box center [92, 194] width 47 height 4
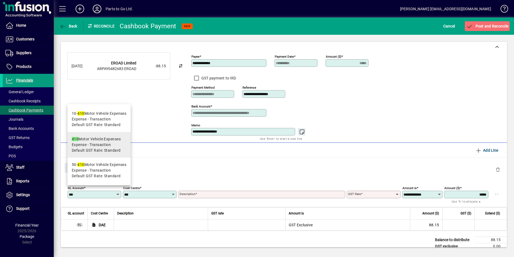
type input "***"
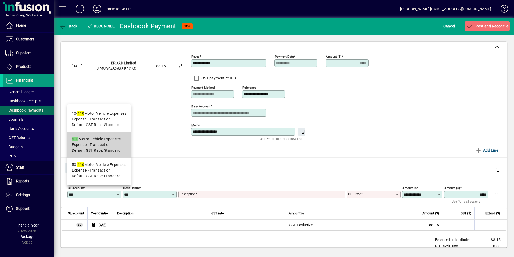
click at [89, 143] on span "Expense - Transaction" at bounding box center [91, 145] width 39 height 6
type input "**********"
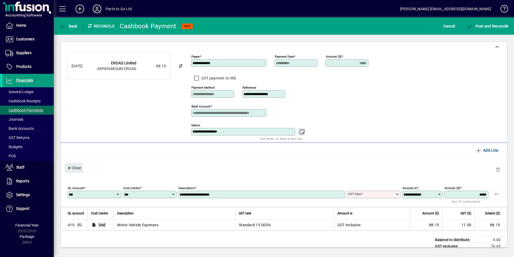
type input "********"
type input "**********"
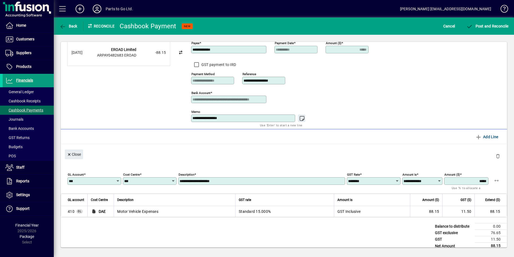
scroll to position [20, 0]
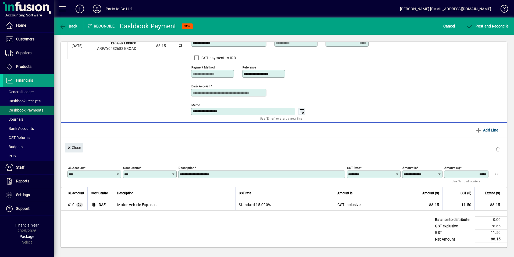
click at [174, 174] on icon at bounding box center [173, 174] width 4 height 4
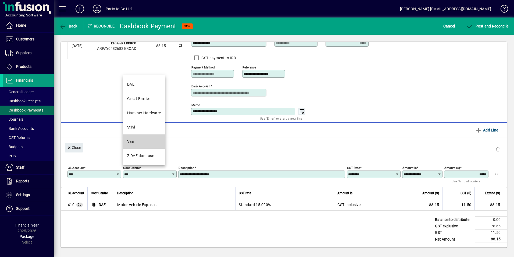
click at [131, 140] on div "Van" at bounding box center [130, 142] width 7 height 6
type input "***"
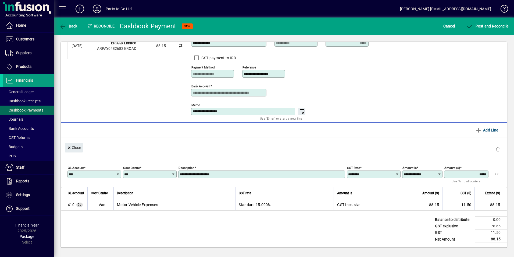
click at [227, 174] on input "**********" at bounding box center [262, 174] width 165 height 4
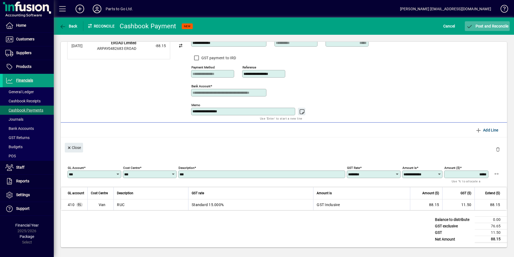
type input "***"
click at [496, 27] on span "Post and Reconcile" at bounding box center [488, 26] width 42 height 4
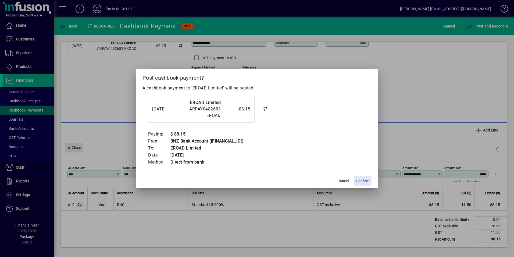
click at [362, 181] on span "Confirm" at bounding box center [362, 181] width 13 height 6
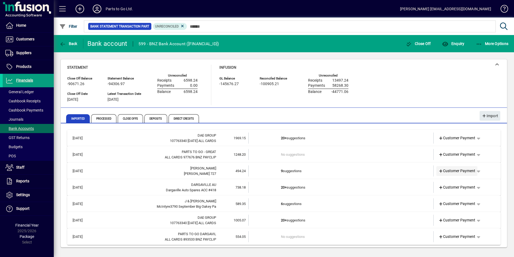
click at [446, 169] on span "Customer Payment" at bounding box center [457, 171] width 37 height 6
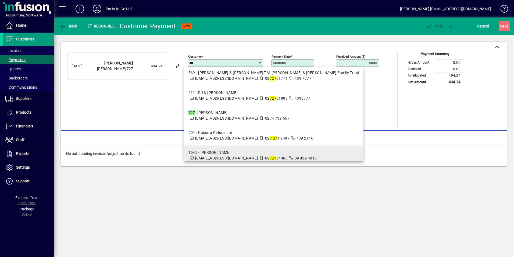
scroll to position [54, 0]
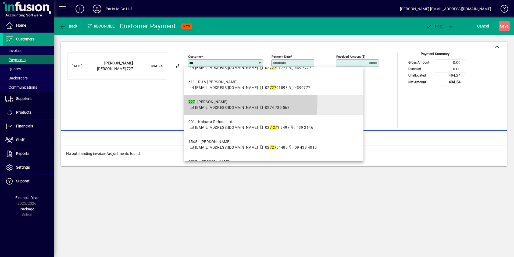
click at [222, 105] on div "727 - Les Hammond" at bounding box center [239, 102] width 101 height 6
type input "**********"
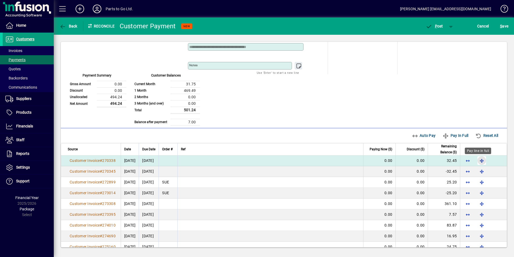
click at [476, 162] on span "button" at bounding box center [482, 160] width 13 height 13
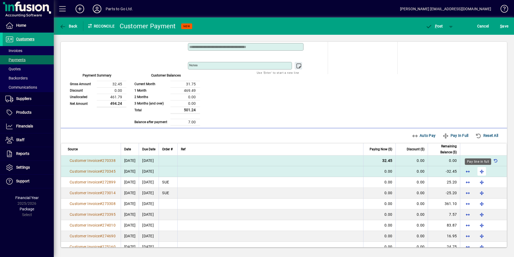
click at [477, 170] on span "button" at bounding box center [482, 171] width 13 height 13
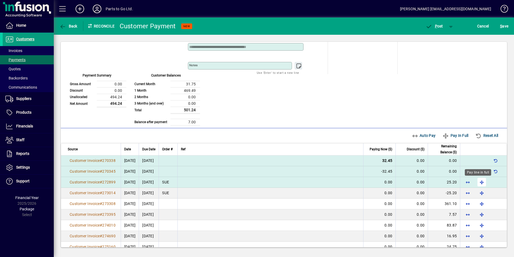
click at [478, 179] on span "button" at bounding box center [482, 181] width 13 height 13
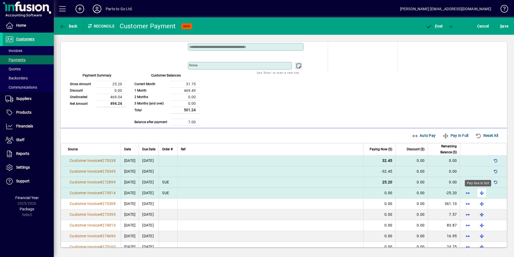
click at [476, 193] on span "button" at bounding box center [482, 192] width 13 height 13
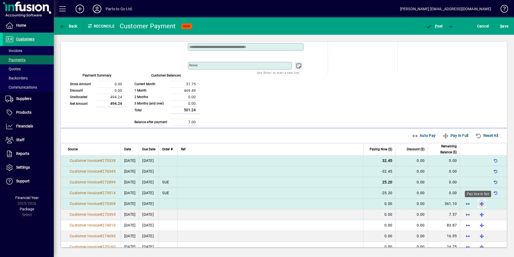
click at [477, 202] on span "button" at bounding box center [482, 203] width 13 height 13
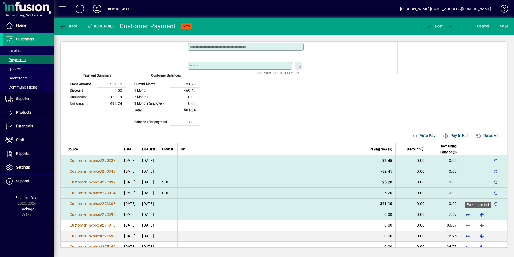
click at [477, 213] on span "button" at bounding box center [482, 214] width 13 height 13
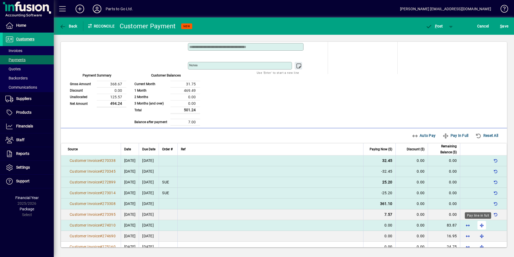
click at [479, 225] on span "button" at bounding box center [482, 224] width 13 height 13
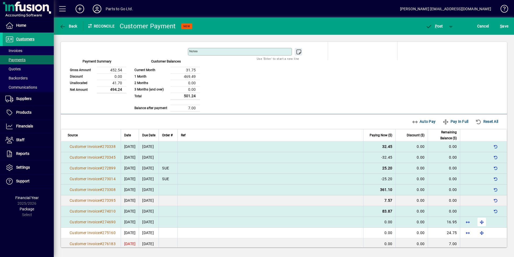
scroll to position [74, 0]
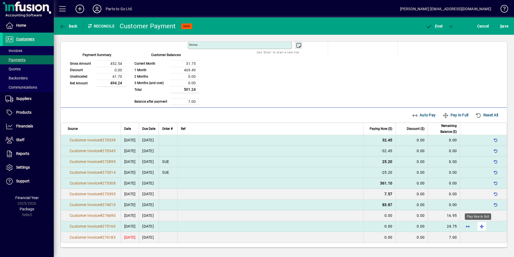
click at [480, 226] on span "button" at bounding box center [482, 226] width 13 height 13
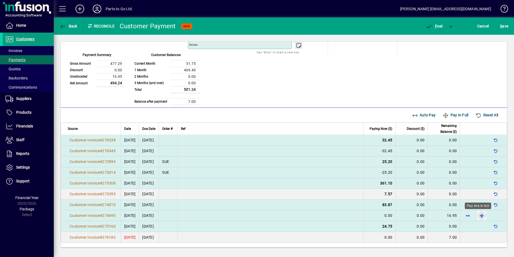
click at [477, 213] on span "button" at bounding box center [482, 215] width 13 height 13
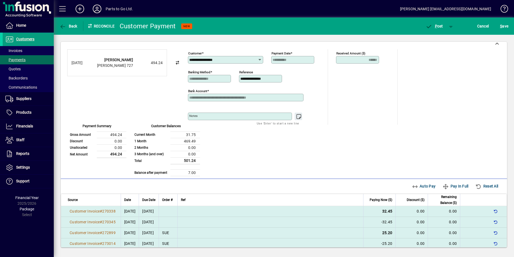
scroll to position [0, 0]
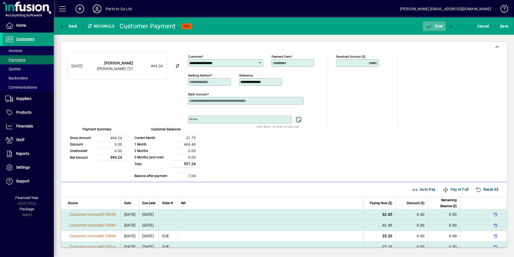
click at [432, 25] on icon "button" at bounding box center [429, 26] width 7 height 5
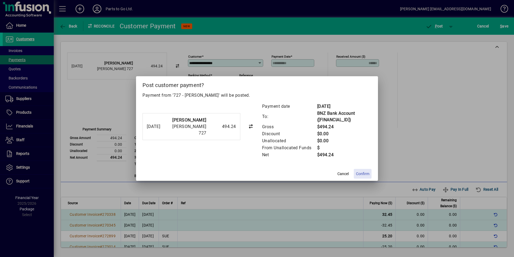
click at [364, 174] on span "Confirm" at bounding box center [362, 174] width 13 height 6
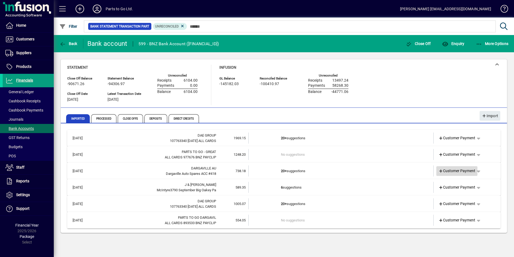
click at [467, 169] on span "Customer Payment" at bounding box center [457, 171] width 37 height 6
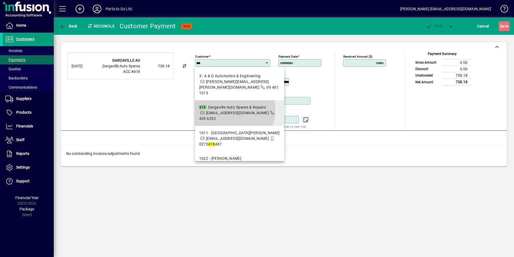
click at [228, 104] on div "418 - Dargaville Auto Spares & Repairs" at bounding box center [239, 107] width 81 height 6
type input "**********"
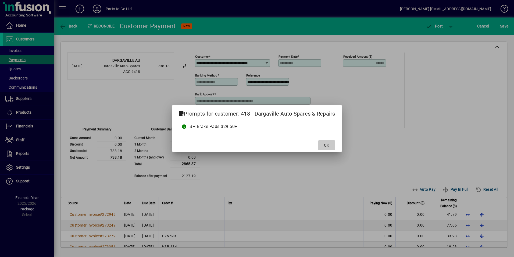
click at [324, 141] on span at bounding box center [326, 145] width 17 height 13
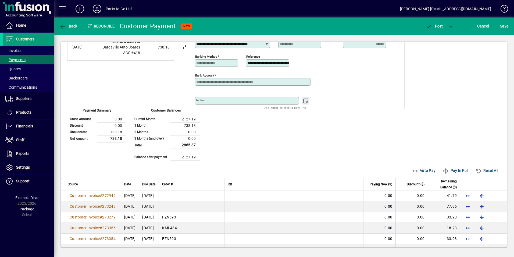
scroll to position [27, 0]
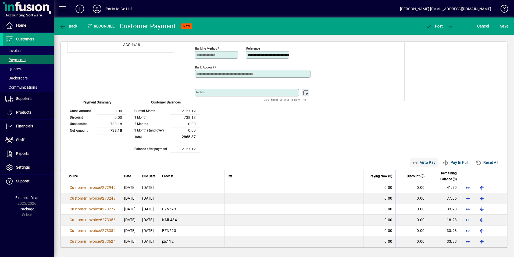
click at [418, 162] on span "Auto Pay" at bounding box center [424, 162] width 24 height 9
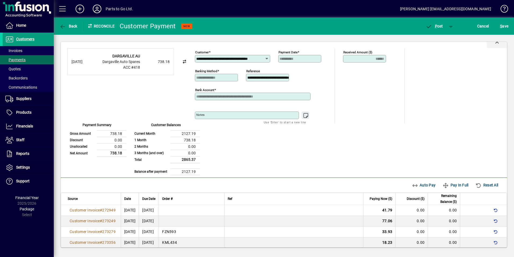
scroll to position [0, 0]
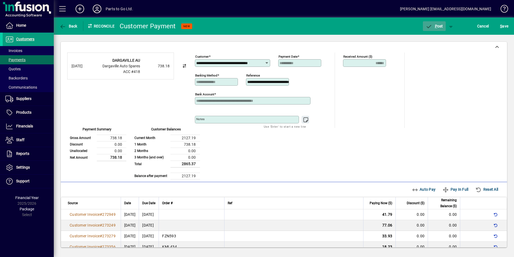
click at [438, 26] on span "P ost" at bounding box center [434, 26] width 17 height 4
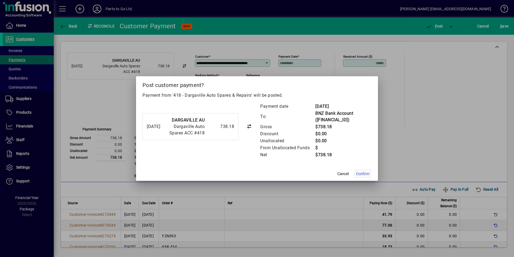
click at [367, 171] on span "Confirm" at bounding box center [362, 174] width 13 height 6
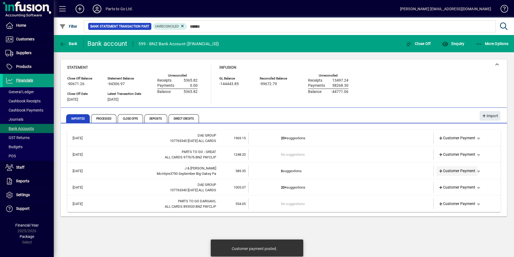
click at [446, 170] on span "Customer Payment" at bounding box center [457, 171] width 37 height 6
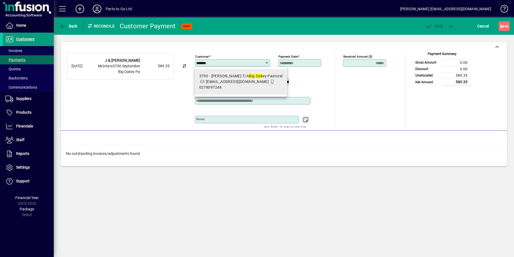
click at [222, 77] on div "3790 - Liam McIntyre T/A Big Oak ey Pastoral" at bounding box center [241, 76] width 84 height 6
type input "**********"
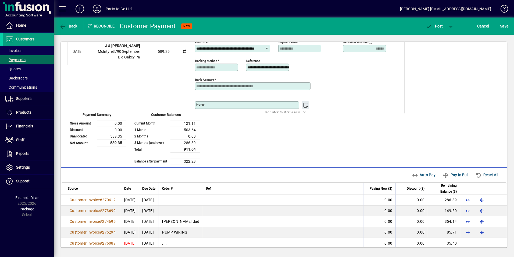
scroll to position [20, 0]
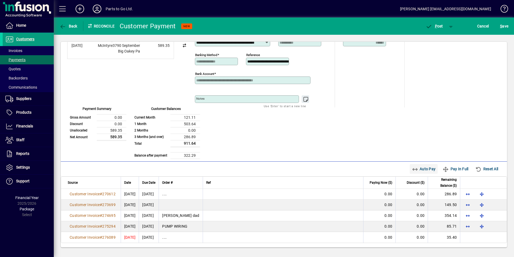
click at [412, 166] on span "Auto Pay" at bounding box center [424, 168] width 24 height 9
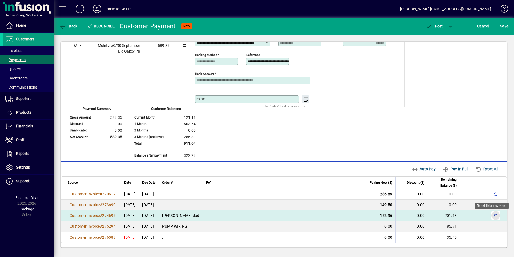
click at [492, 214] on span "button" at bounding box center [496, 215] width 13 height 13
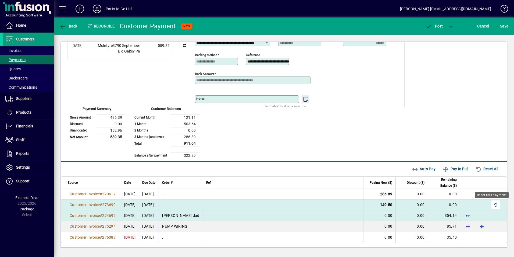
click at [492, 204] on span "button" at bounding box center [496, 204] width 13 height 13
click at [326, 217] on td at bounding box center [283, 215] width 161 height 11
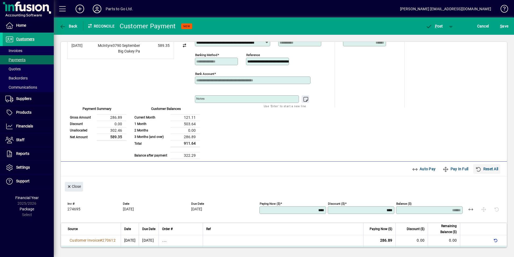
click at [485, 169] on span "Reset All" at bounding box center [487, 168] width 23 height 9
type input "****"
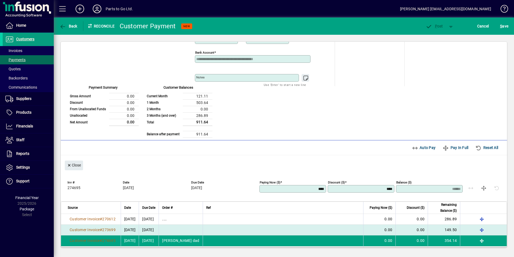
scroll to position [67, 0]
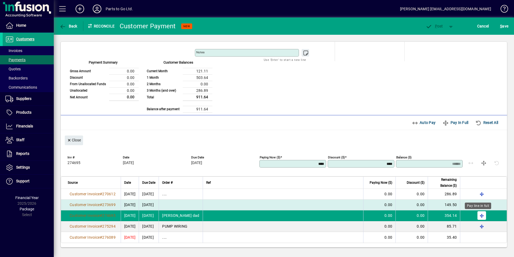
click at [478, 217] on span "button" at bounding box center [482, 215] width 13 height 13
type input "******"
type input "****"
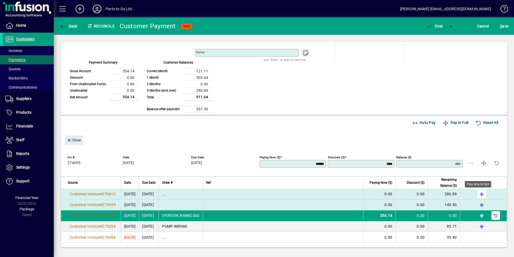
click at [477, 192] on span "button" at bounding box center [482, 193] width 13 height 13
click at [491, 193] on span "button" at bounding box center [496, 193] width 13 height 13
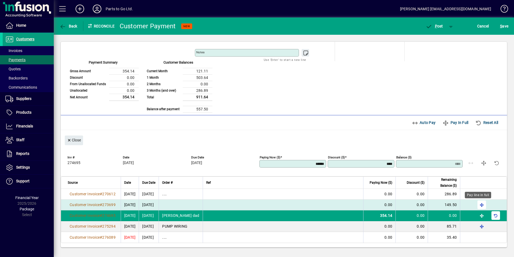
click at [478, 204] on span "button" at bounding box center [482, 204] width 13 height 13
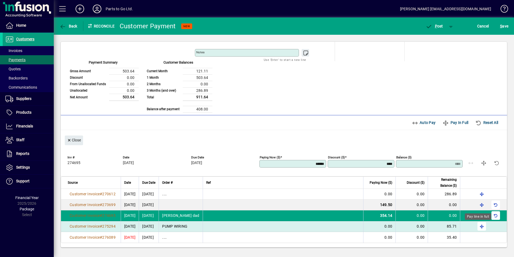
click at [479, 225] on span "button" at bounding box center [482, 226] width 13 height 13
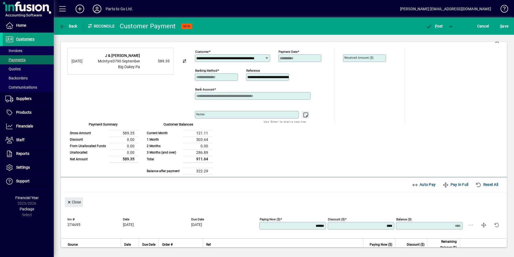
scroll to position [0, 0]
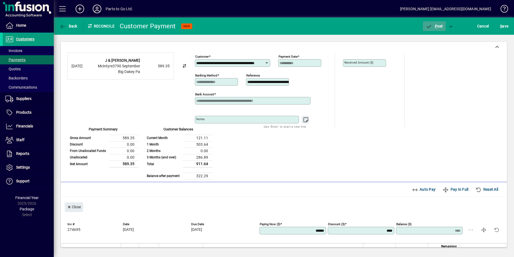
click at [434, 27] on span "P ost" at bounding box center [434, 26] width 17 height 4
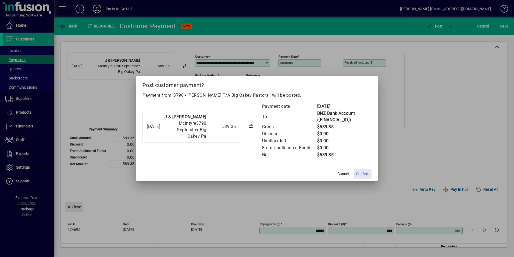
click at [366, 174] on span "Confirm" at bounding box center [362, 174] width 13 height 6
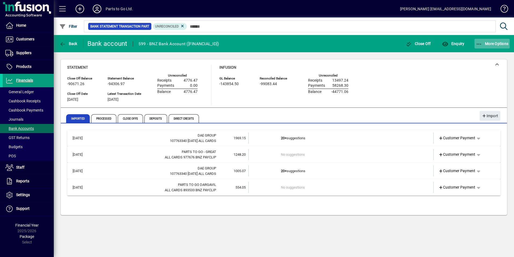
click at [484, 41] on span "More Options" at bounding box center [492, 43] width 33 height 4
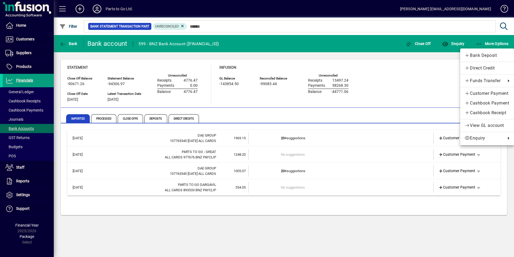
click at [472, 55] on span "Bank Deposit" at bounding box center [487, 55] width 45 height 6
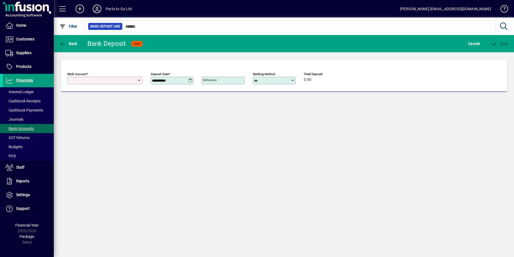
type input "**********"
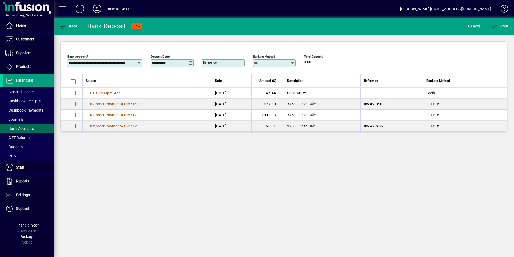
click at [191, 62] on icon at bounding box center [191, 63] width 4 height 4
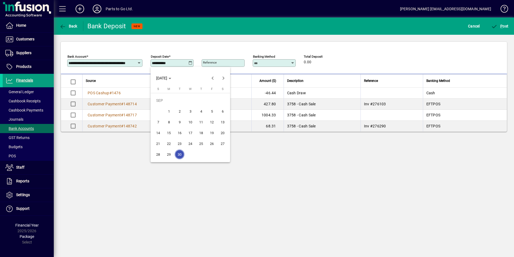
click at [189, 143] on span "24" at bounding box center [191, 144] width 10 height 10
type input "**********"
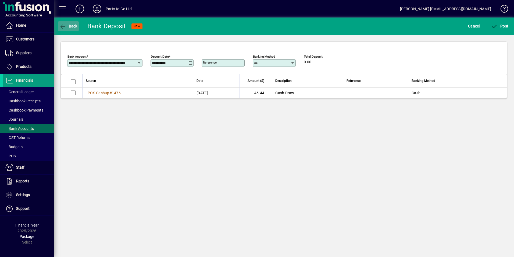
click at [68, 24] on button "Back" at bounding box center [68, 26] width 21 height 10
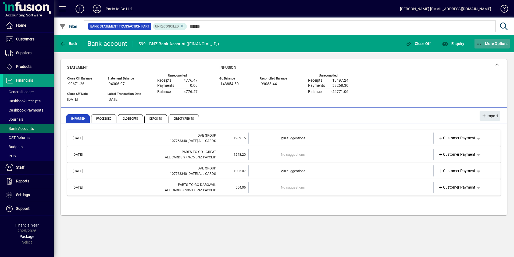
click at [489, 43] on span "More Options" at bounding box center [492, 43] width 33 height 4
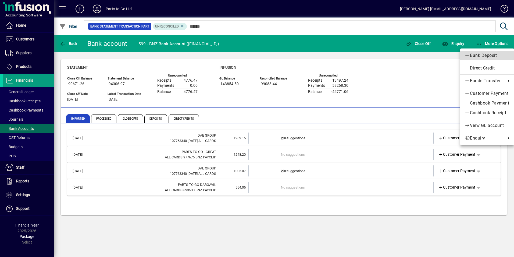
click at [472, 56] on span "Bank Deposit" at bounding box center [487, 55] width 45 height 6
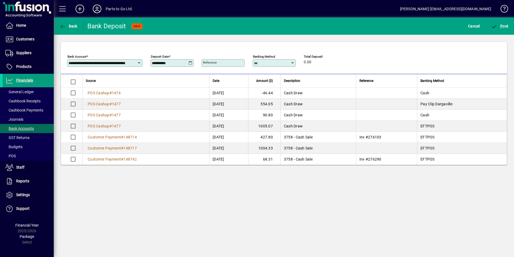
click at [191, 64] on icon at bounding box center [191, 63] width 4 height 4
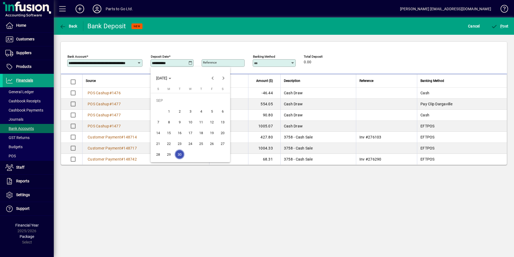
drag, startPoint x: 192, startPoint y: 142, endPoint x: 190, endPoint y: 140, distance: 2.9
click at [192, 142] on span "24" at bounding box center [191, 144] width 10 height 10
type input "**********"
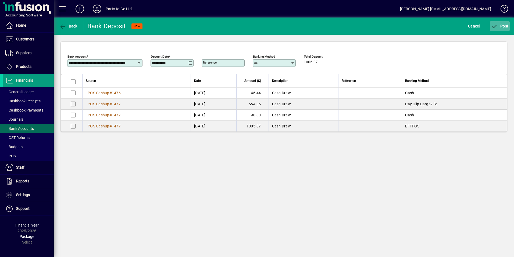
click at [502, 24] on span "P" at bounding box center [502, 26] width 2 height 4
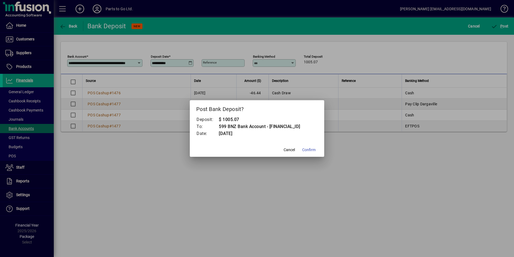
click at [314, 150] on span "Confirm" at bounding box center [308, 150] width 13 height 6
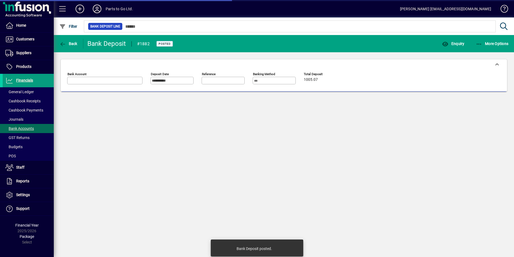
type input "**********"
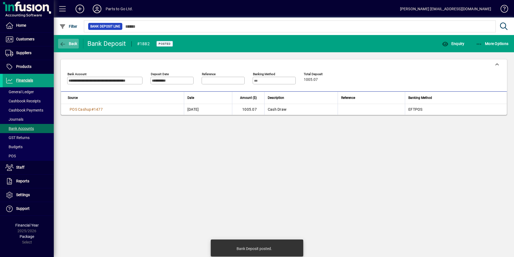
click at [63, 42] on icon "button" at bounding box center [62, 43] width 7 height 5
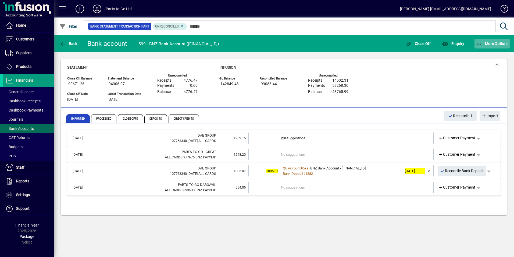
click at [487, 48] on span "button" at bounding box center [493, 43] width 36 height 13
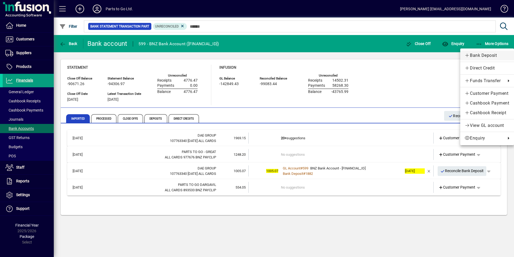
click at [482, 54] on span "Bank Deposit" at bounding box center [487, 55] width 45 height 6
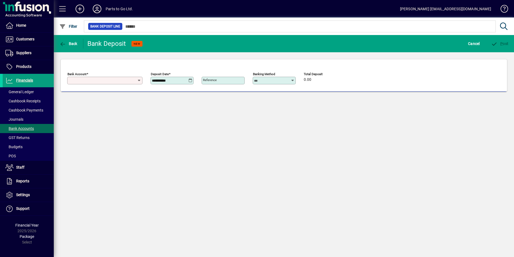
type input "**********"
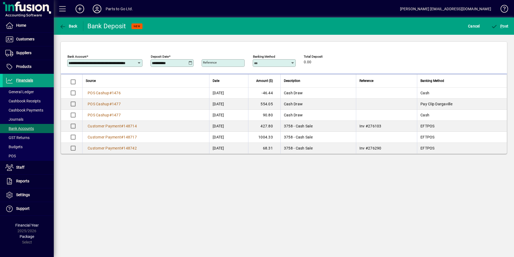
click at [191, 63] on icon at bounding box center [191, 63] width 4 height 4
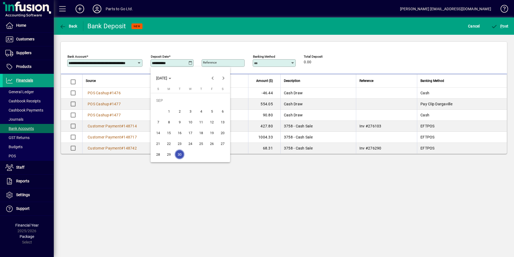
click at [191, 143] on span "24" at bounding box center [191, 144] width 10 height 10
type input "**********"
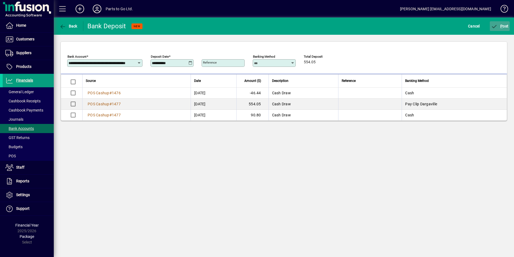
click at [500, 24] on span "P ost" at bounding box center [500, 26] width 17 height 4
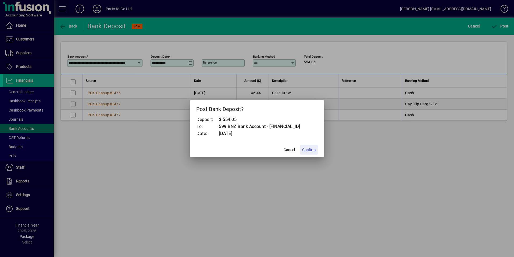
click at [307, 149] on span "Confirm" at bounding box center [308, 150] width 13 height 6
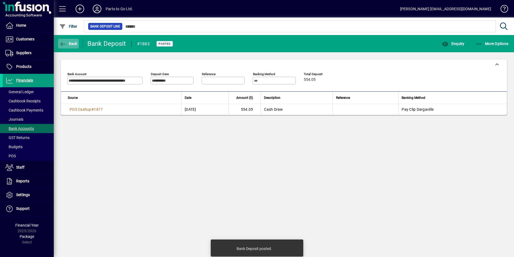
click at [67, 43] on span "Back" at bounding box center [68, 43] width 18 height 4
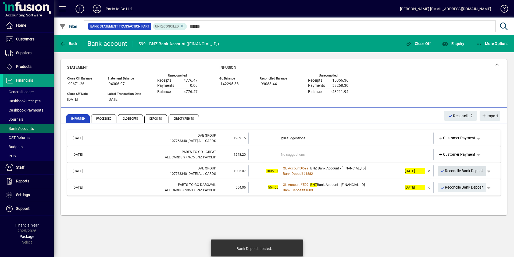
click at [469, 170] on span "Reconcile Bank Deposit" at bounding box center [463, 170] width 44 height 9
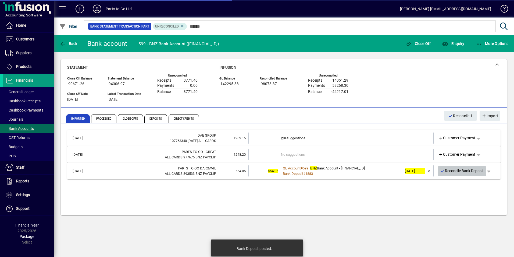
click at [469, 172] on span "Reconcile Bank Deposit" at bounding box center [463, 170] width 44 height 9
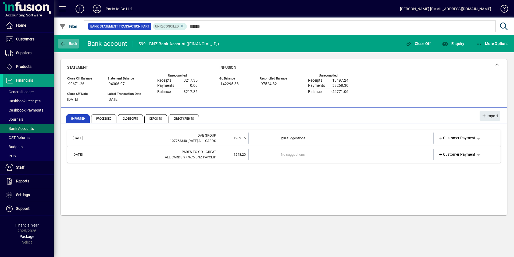
click at [73, 47] on span "button" at bounding box center [68, 43] width 21 height 13
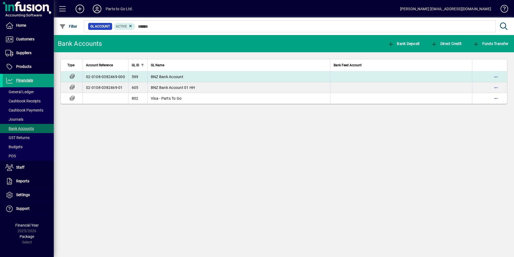
click at [200, 75] on td "BNZ Bank Account" at bounding box center [238, 76] width 183 height 11
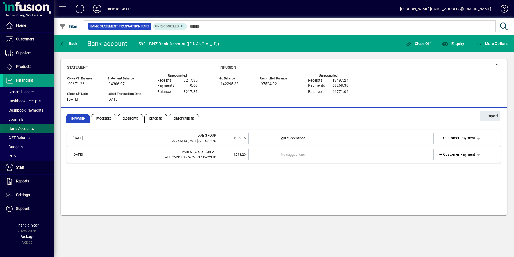
click at [14, 128] on span "Bank Accounts" at bounding box center [19, 128] width 29 height 4
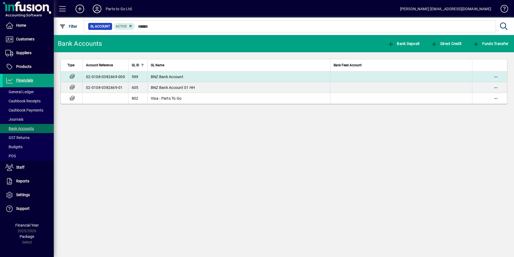
click at [172, 75] on span "BNZ Bank Account" at bounding box center [167, 77] width 33 height 4
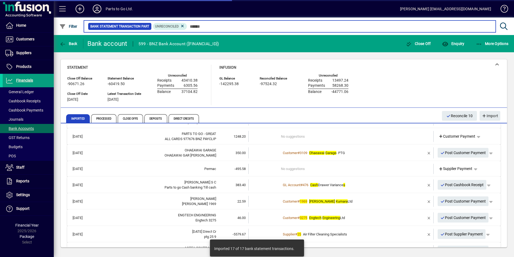
scroll to position [27, 0]
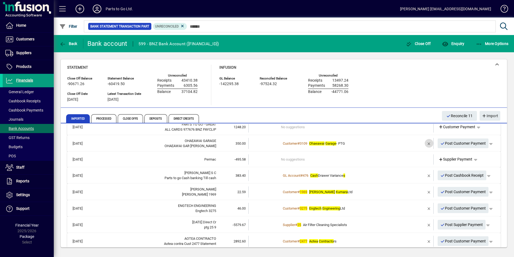
click at [423, 143] on span "button" at bounding box center [429, 143] width 13 height 13
click at [451, 142] on span "Customer Payment" at bounding box center [457, 143] width 37 height 6
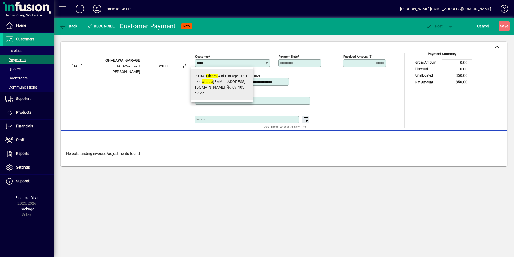
click at [225, 77] on div "3109 - Ohaea wai Garage - PTG" at bounding box center [222, 76] width 54 height 6
type input "**********"
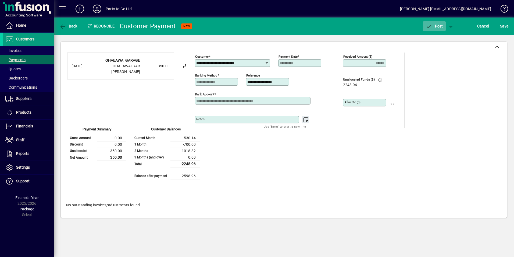
click at [425, 27] on span "button" at bounding box center [434, 26] width 23 height 13
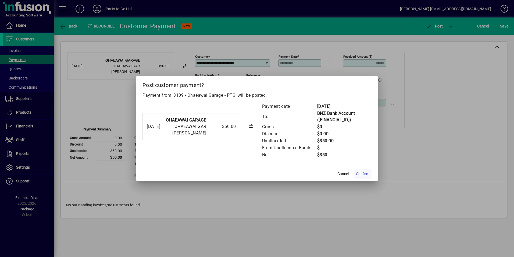
click at [361, 174] on span "Confirm" at bounding box center [362, 174] width 13 height 6
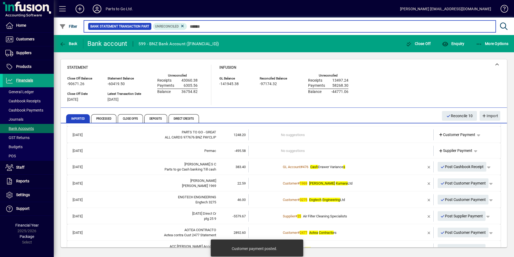
scroll to position [54, 0]
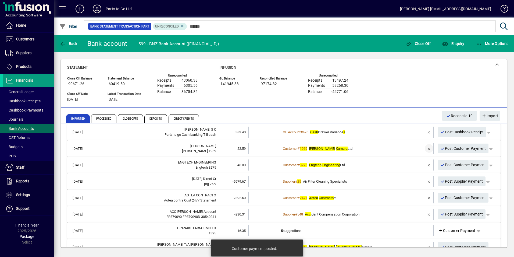
click at [425, 147] on span "button" at bounding box center [429, 148] width 13 height 13
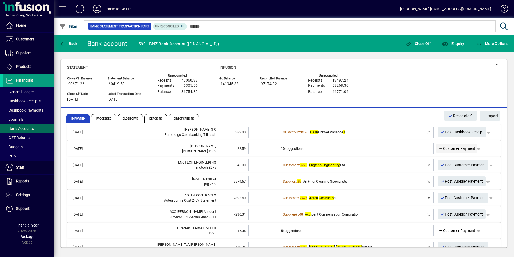
click at [443, 146] on span "Customer Payment" at bounding box center [457, 149] width 37 height 6
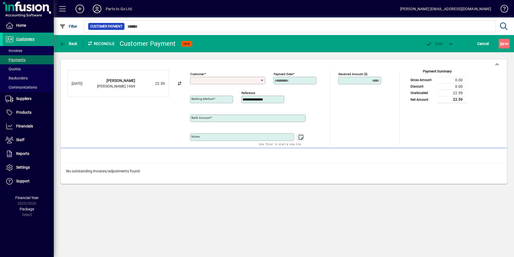
type input "**********"
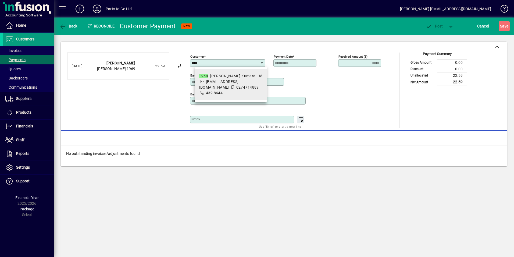
click at [232, 81] on span "1969 - Williamson Kumara Ltd williamsonkumara@xtra.co.nz 0274714889 439 8644" at bounding box center [230, 84] width 63 height 23
type input "**********"
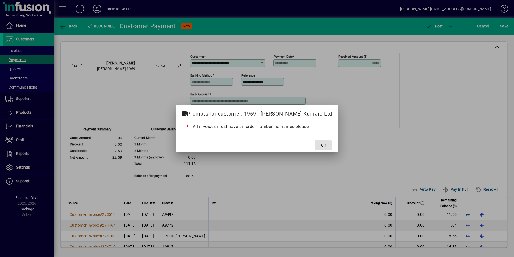
click at [321, 143] on span "OK" at bounding box center [323, 145] width 5 height 6
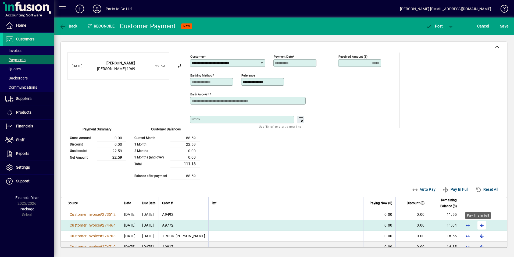
click at [478, 224] on span "button" at bounding box center [482, 224] width 13 height 13
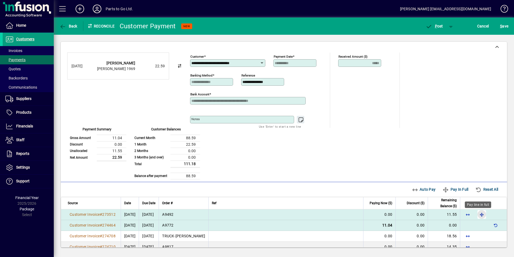
click at [477, 212] on span "button" at bounding box center [482, 214] width 13 height 13
click at [430, 28] on icon "button" at bounding box center [429, 26] width 7 height 5
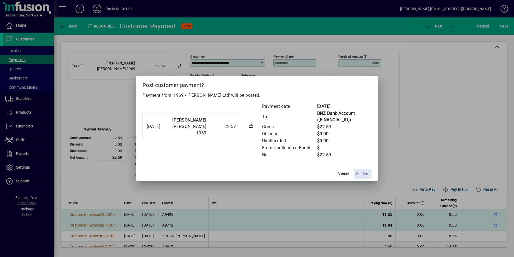
click at [367, 173] on span "Confirm" at bounding box center [362, 174] width 13 height 6
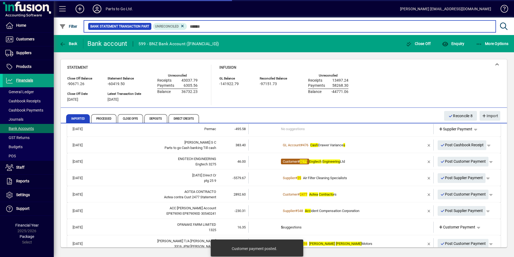
scroll to position [54, 0]
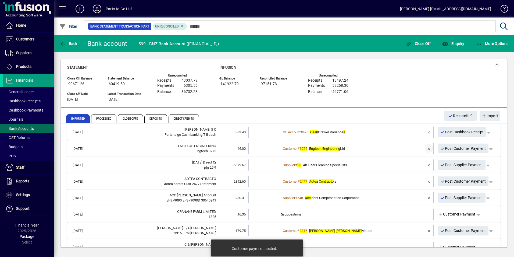
click at [425, 149] on span "button" at bounding box center [429, 148] width 13 height 13
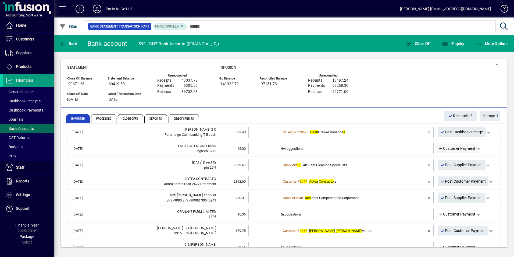
click at [444, 147] on span "Customer Payment" at bounding box center [457, 149] width 37 height 6
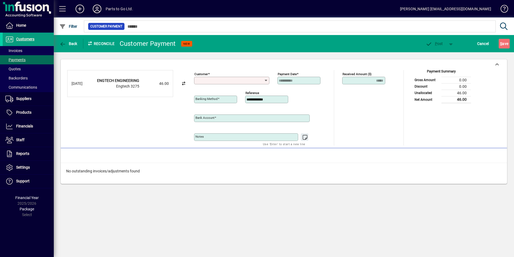
type input "**********"
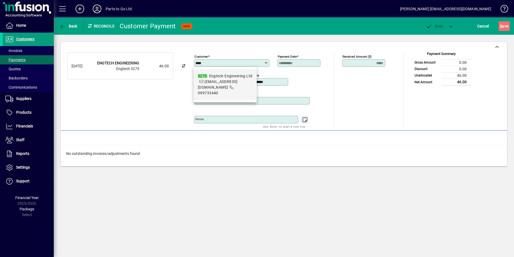
click at [223, 76] on div "3275 - Engtech Engineering Ltd" at bounding box center [225, 76] width 55 height 6
type input "**********"
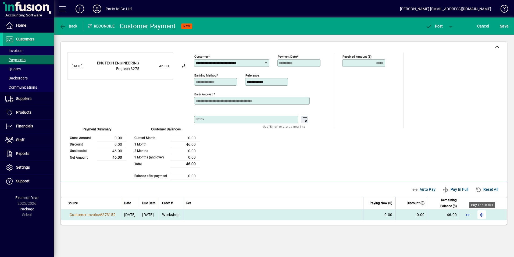
click at [483, 213] on span "button" at bounding box center [482, 214] width 13 height 13
click at [433, 29] on span "button" at bounding box center [434, 26] width 23 height 13
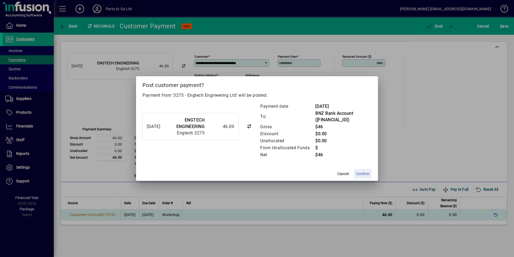
click at [355, 174] on span at bounding box center [363, 173] width 18 height 13
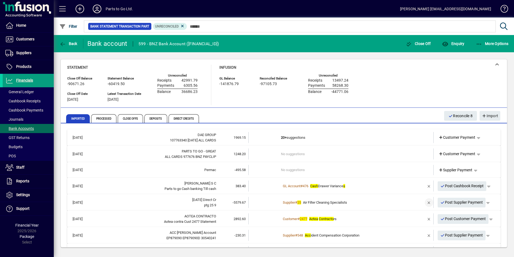
click at [427, 202] on span "button" at bounding box center [429, 202] width 13 height 13
click at [287, 199] on td "2 suggestions" at bounding box center [341, 202] width 121 height 11
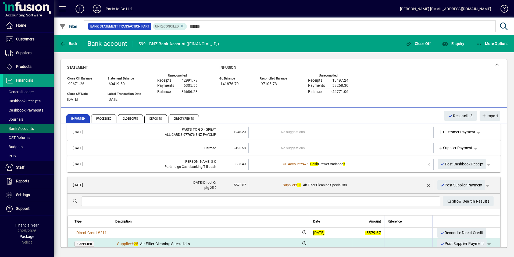
scroll to position [54, 0]
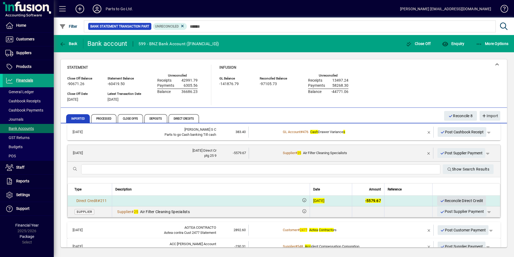
click at [462, 198] on span "Reconcile Direct Credit" at bounding box center [461, 200] width 43 height 9
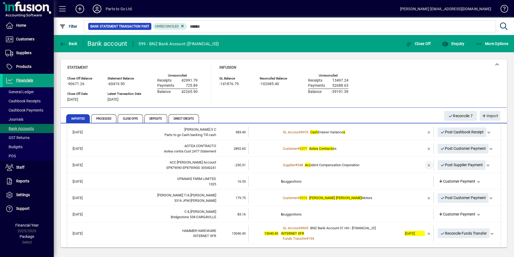
click at [425, 164] on span "button" at bounding box center [429, 164] width 13 height 13
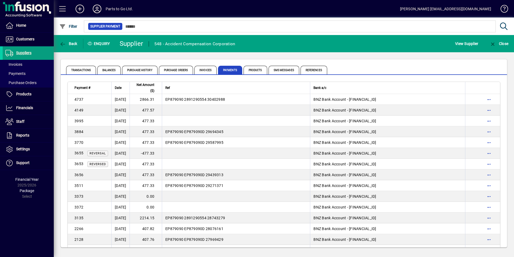
click at [158, 98] on td "2866.31" at bounding box center [146, 99] width 32 height 11
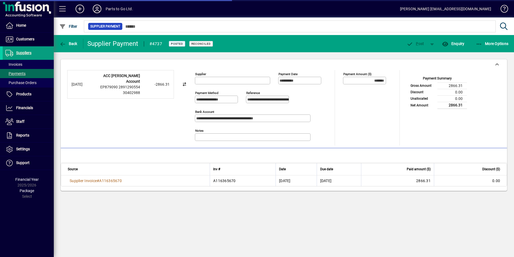
type input "**********"
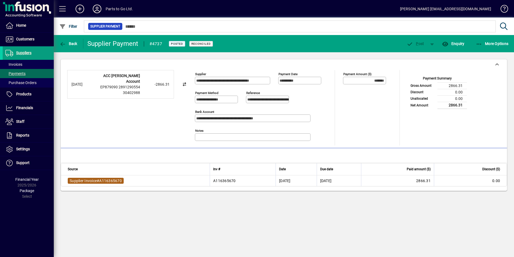
click at [97, 178] on span "Supplier Invoice" at bounding box center [83, 180] width 27 height 4
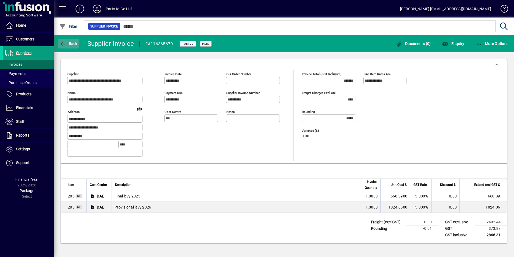
click at [68, 43] on span "Back" at bounding box center [68, 43] width 18 height 4
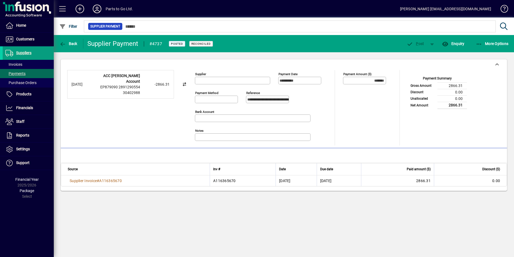
type input "**********"
click at [72, 43] on span "Back" at bounding box center [68, 43] width 18 height 4
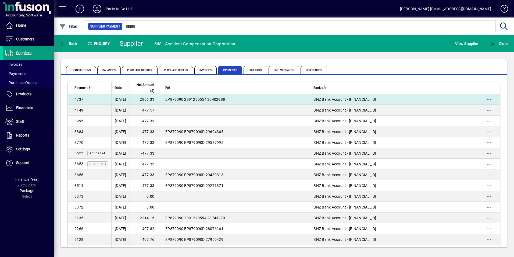
click at [118, 97] on td "01/09/2025" at bounding box center [120, 99] width 18 height 11
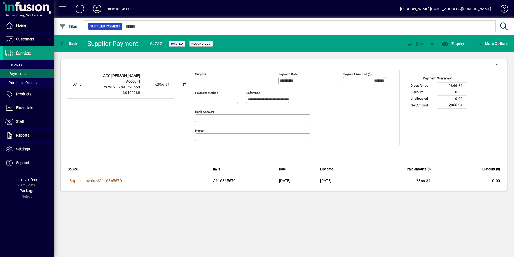
type input "**********"
click at [64, 44] on icon "button" at bounding box center [62, 43] width 7 height 5
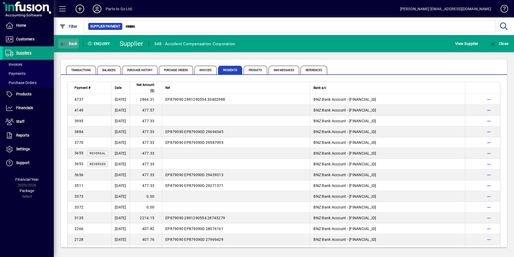
click at [62, 45] on icon "button" at bounding box center [62, 43] width 7 height 5
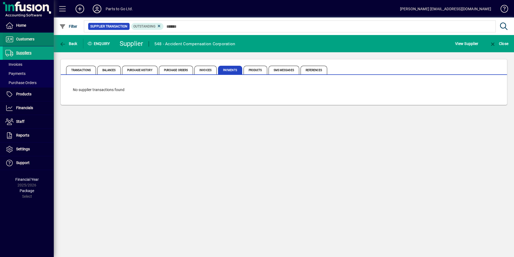
click at [26, 40] on span "Customers" at bounding box center [25, 39] width 18 height 4
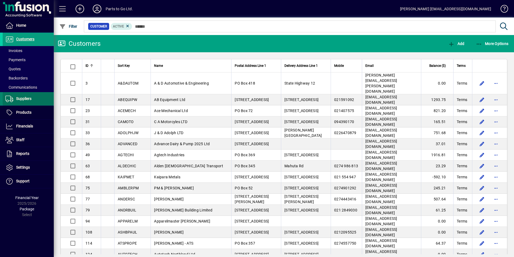
click at [32, 99] on span at bounding box center [28, 98] width 51 height 13
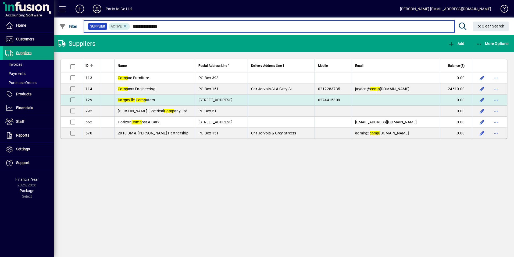
type input "**********"
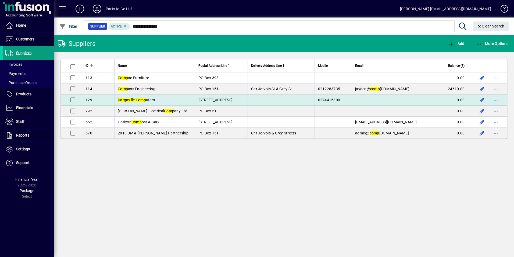
click at [146, 100] on em "Comp" at bounding box center [141, 100] width 10 height 4
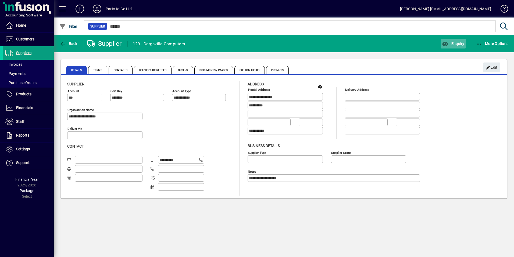
click at [443, 44] on icon "button" at bounding box center [445, 43] width 7 height 5
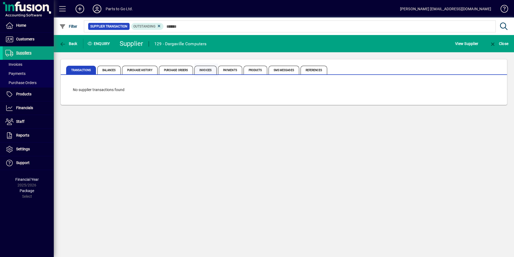
click at [206, 69] on span "Invoices" at bounding box center [206, 70] width 22 height 9
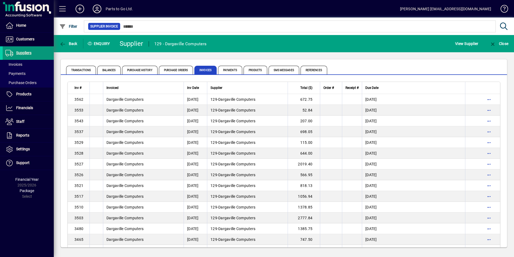
drag, startPoint x: 26, startPoint y: 54, endPoint x: 43, endPoint y: 51, distance: 18.0
click at [26, 54] on span "Suppliers" at bounding box center [23, 53] width 15 height 4
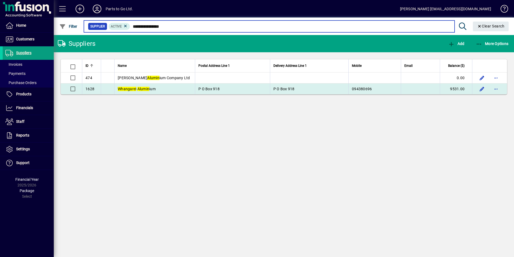
type input "**********"
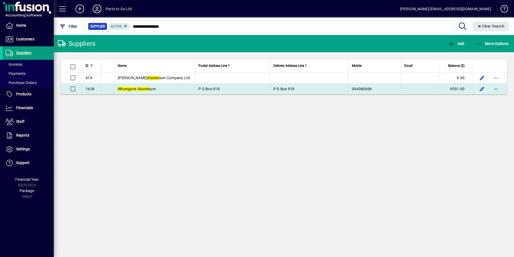
click at [144, 89] on em "Alumin" at bounding box center [143, 89] width 12 height 4
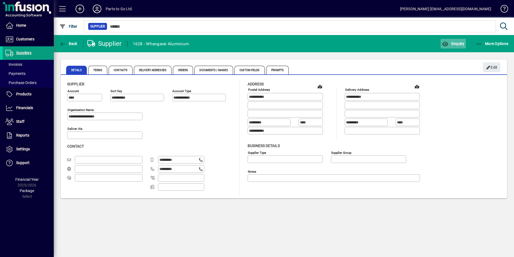
click at [452, 39] on span "button" at bounding box center [453, 43] width 25 height 13
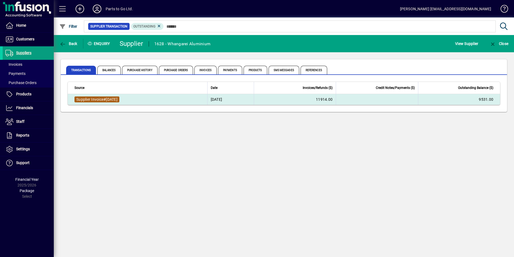
click at [101, 99] on span "Supplier Invoice" at bounding box center [89, 99] width 27 height 4
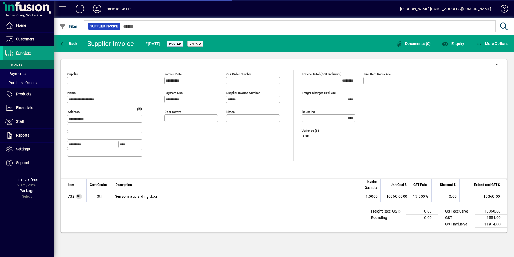
type input "**********"
type input "***"
type input "**********"
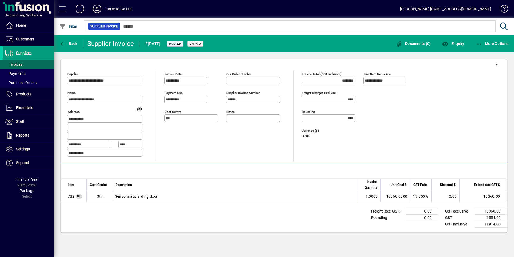
click at [99, 10] on icon at bounding box center [97, 9] width 11 height 9
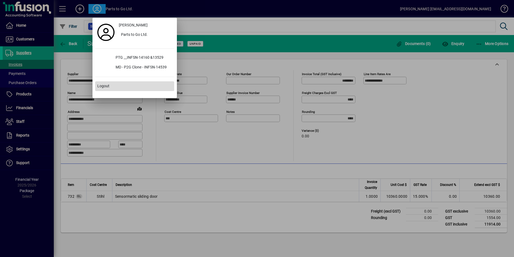
click at [106, 86] on span "Logout" at bounding box center [103, 86] width 12 height 6
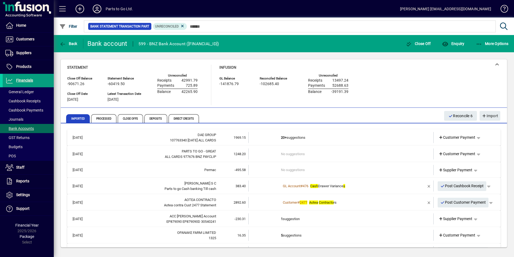
scroll to position [54, 0]
